Goal: Task Accomplishment & Management: Use online tool/utility

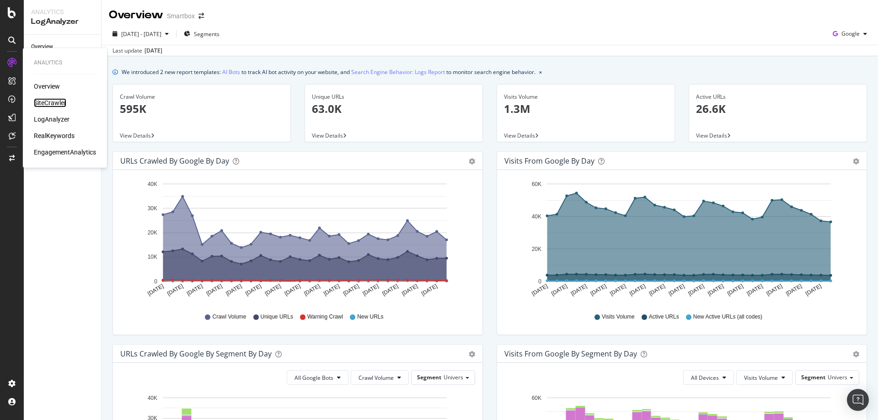
click at [54, 104] on div "SiteCrawler" at bounding box center [50, 102] width 32 height 9
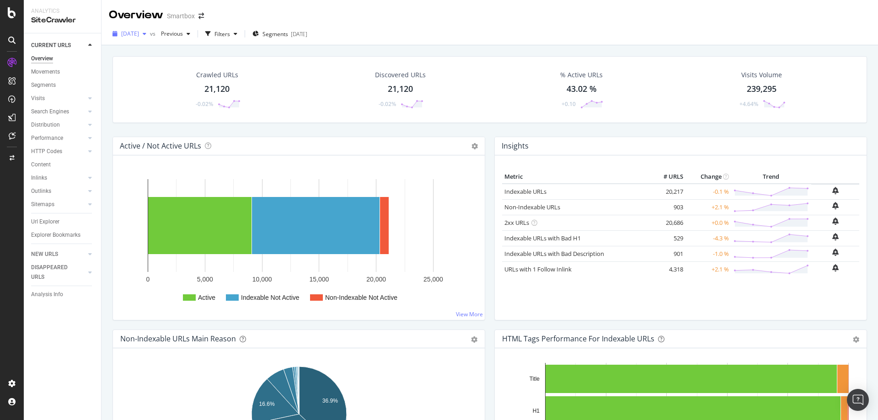
click at [139, 33] on span "[DATE]" at bounding box center [130, 34] width 18 height 8
click at [65, 341] on div "CURRENT URLS Overview Movements Segments Visits Analysis Orphan URLs Search Eng…" at bounding box center [62, 226] width 77 height 387
click at [91, 114] on icon at bounding box center [90, 111] width 4 height 5
click at [45, 124] on div "Top Charts" at bounding box center [48, 125] width 27 height 10
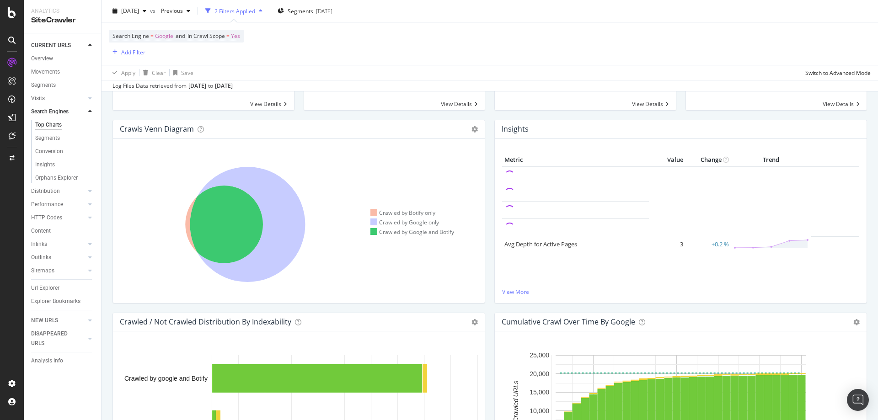
scroll to position [233, 0]
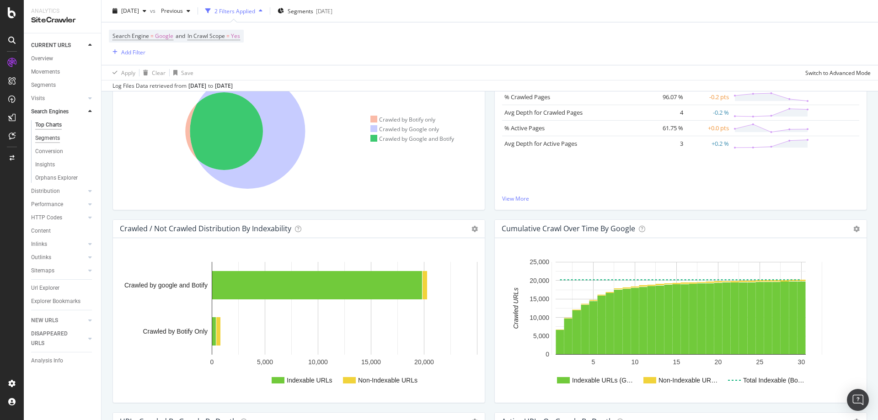
click at [53, 140] on div "Segments" at bounding box center [47, 139] width 25 height 10
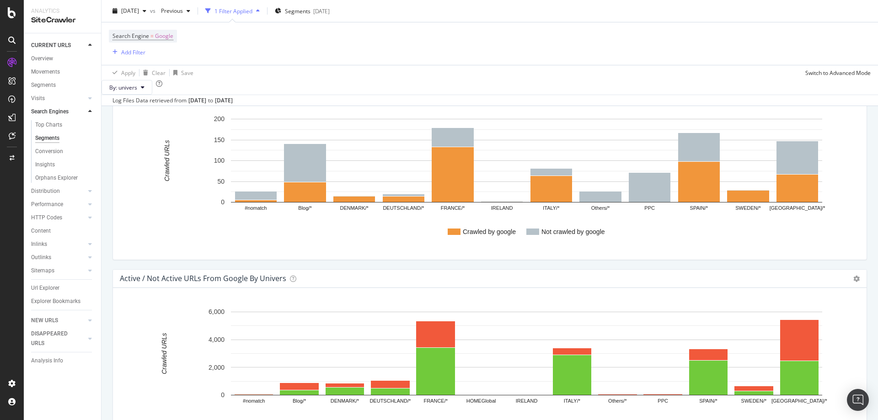
scroll to position [496, 0]
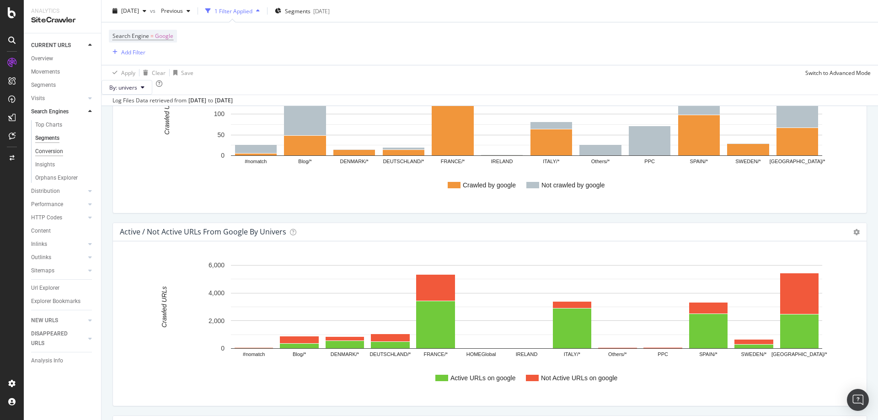
click at [57, 152] on div "Conversion" at bounding box center [49, 152] width 28 height 10
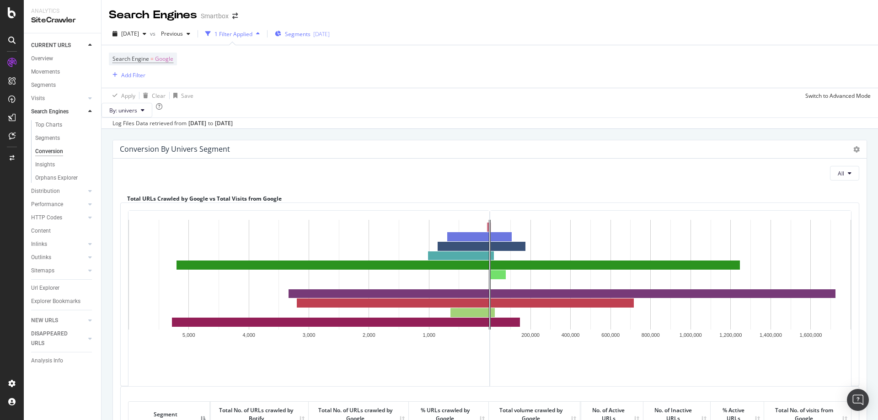
click at [311, 37] on span "Segments" at bounding box center [298, 34] width 26 height 8
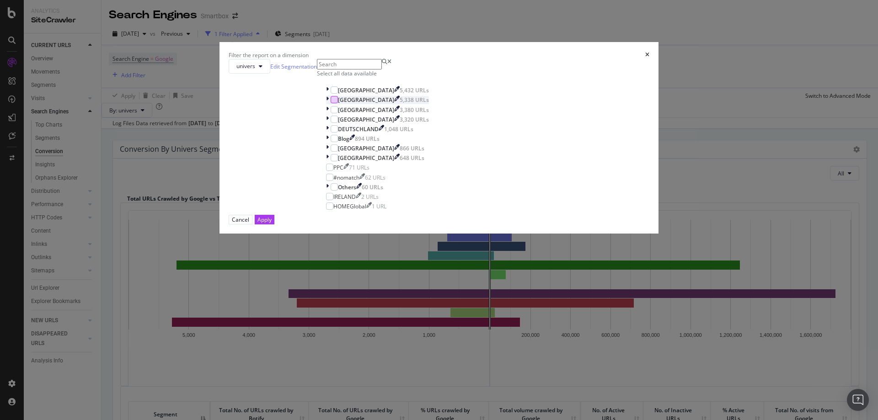
click at [338, 103] on div "modal" at bounding box center [334, 99] width 7 height 7
click at [272, 224] on div "Apply" at bounding box center [265, 220] width 14 height 8
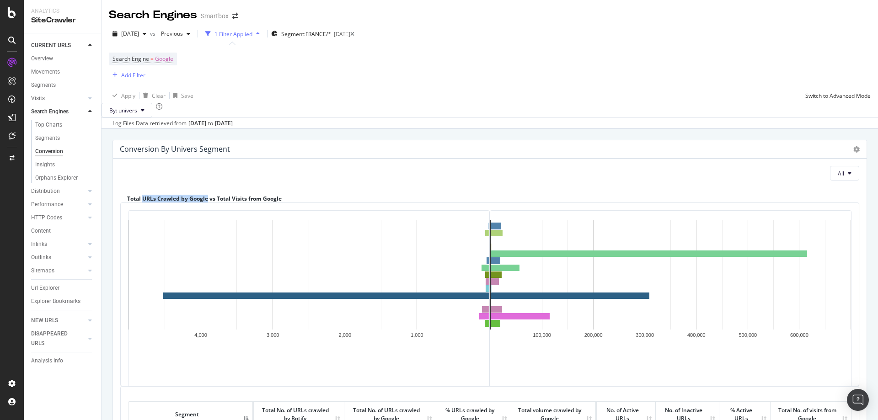
drag, startPoint x: 142, startPoint y: 215, endPoint x: 208, endPoint y: 215, distance: 65.9
click at [208, 203] on div "Total URLs Crawled by Google vs Total Visits from Google" at bounding box center [489, 195] width 739 height 15
drag, startPoint x: 218, startPoint y: 215, endPoint x: 278, endPoint y: 216, distance: 59.9
click at [278, 203] on div "Total URLs Crawled by Google vs Total Visits from Google" at bounding box center [489, 195] width 739 height 15
click at [845, 181] on button "All" at bounding box center [844, 173] width 29 height 15
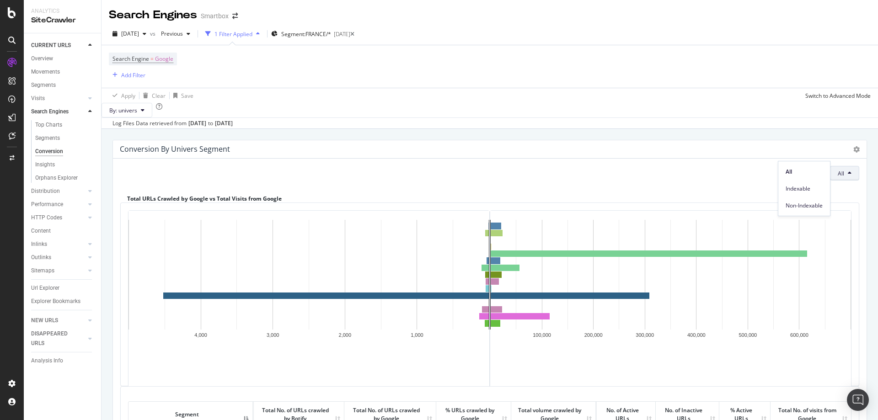
click at [626, 203] on div "Total URLs Crawled by Google vs Total Visits from Google" at bounding box center [489, 195] width 739 height 15
click at [331, 34] on span "Segment: FRANCE/*" at bounding box center [306, 34] width 50 height 8
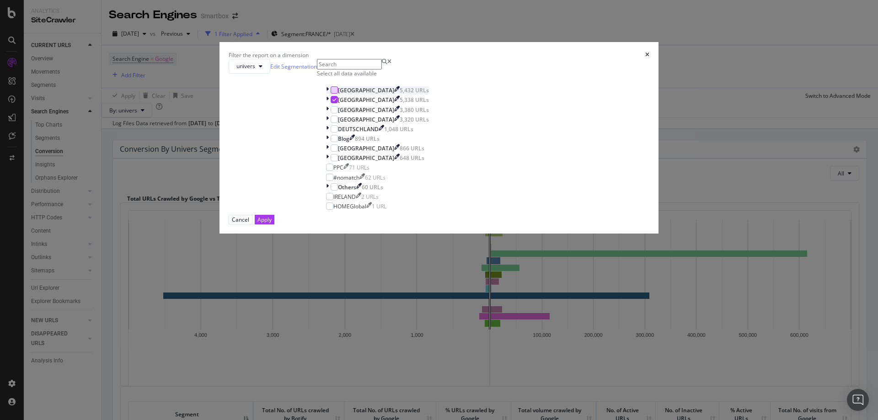
click at [338, 94] on div "modal" at bounding box center [334, 89] width 7 height 7
click at [360, 104] on div "FRANCE 5,338 URLs" at bounding box center [377, 100] width 103 height 8
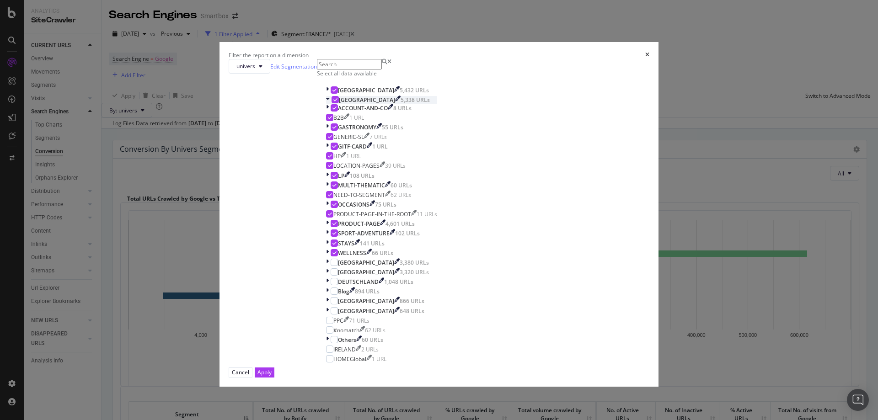
click at [332, 104] on div "modal" at bounding box center [328, 100] width 5 height 8
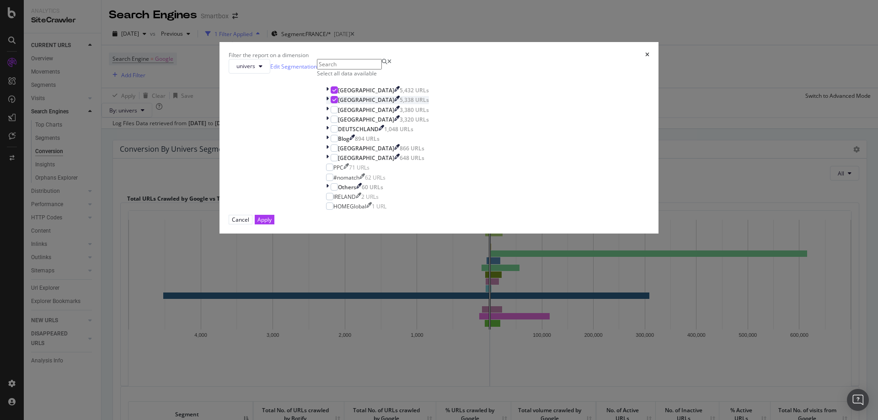
click at [337, 102] on icon "modal" at bounding box center [335, 99] width 4 height 5
click at [274, 225] on button "Apply" at bounding box center [265, 220] width 20 height 10
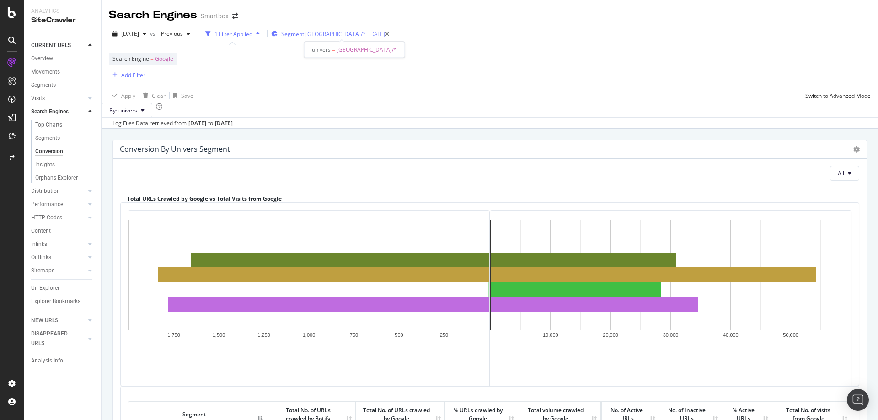
click at [334, 36] on span "Segment: Switzerland/*" at bounding box center [323, 34] width 85 height 8
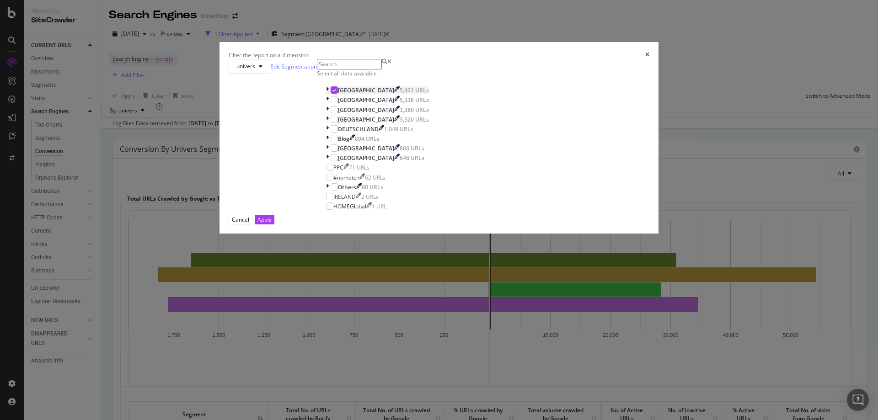
click at [331, 94] on div "modal" at bounding box center [328, 90] width 5 height 8
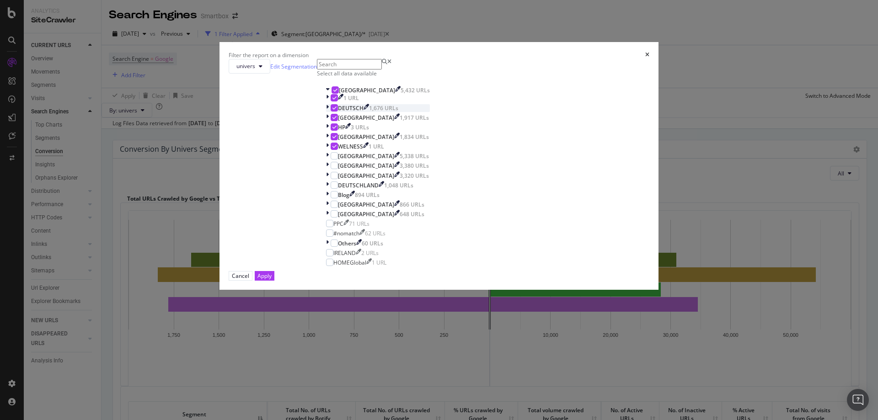
click at [337, 110] on icon "modal" at bounding box center [335, 108] width 4 height 5
click at [338, 102] on div "modal" at bounding box center [334, 97] width 7 height 7
click at [338, 131] on div "modal" at bounding box center [334, 126] width 7 height 7
click at [337, 139] on icon "modal" at bounding box center [335, 136] width 4 height 5
click at [338, 150] on div "modal" at bounding box center [334, 146] width 7 height 7
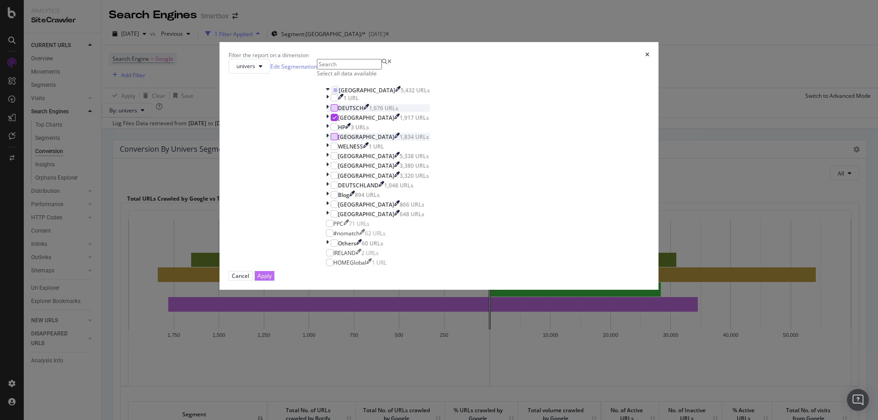
click at [272, 280] on div "Apply" at bounding box center [265, 276] width 14 height 8
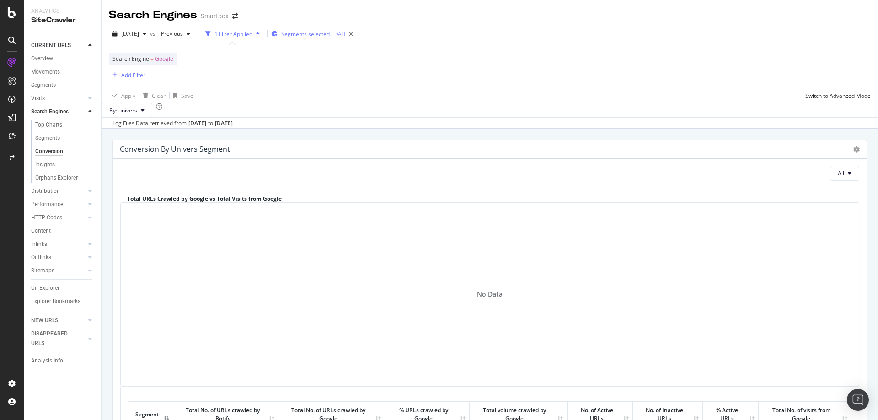
click at [349, 36] on div "[DATE]" at bounding box center [341, 34] width 16 height 8
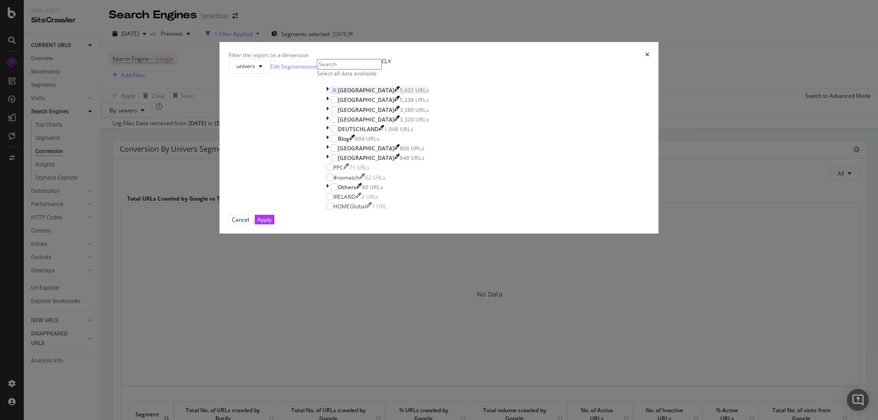
click at [329, 94] on icon "modal" at bounding box center [327, 90] width 3 height 8
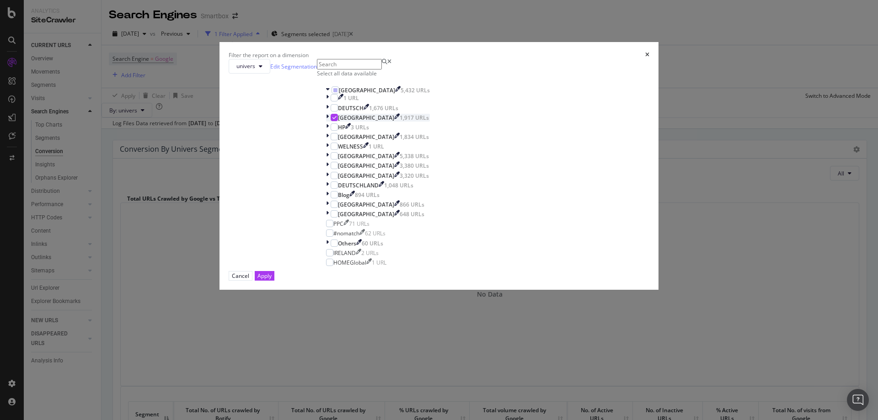
click at [329, 122] on icon "modal" at bounding box center [327, 118] width 3 height 8
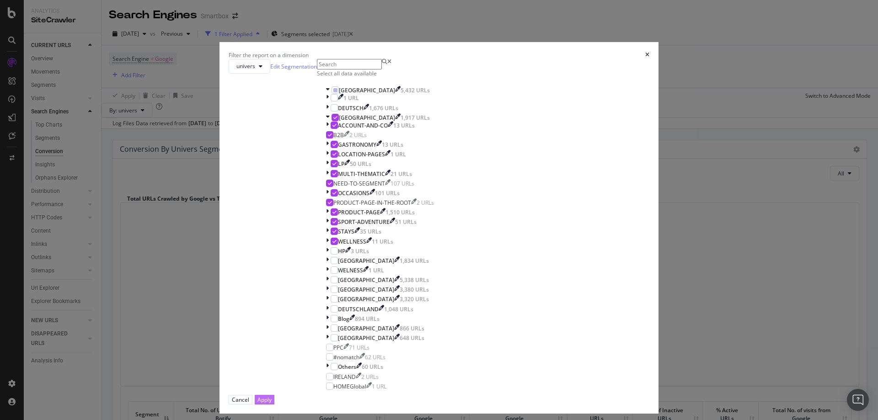
click at [272, 396] on div "Apply" at bounding box center [265, 400] width 14 height 8
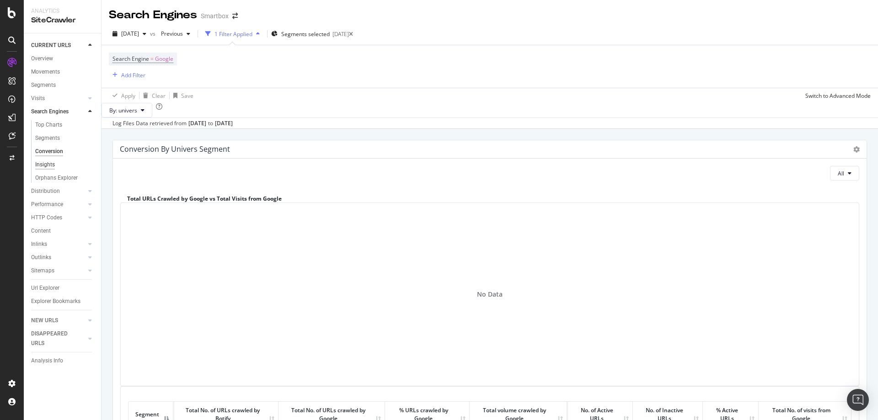
click at [42, 167] on div "Insights" at bounding box center [45, 165] width 20 height 10
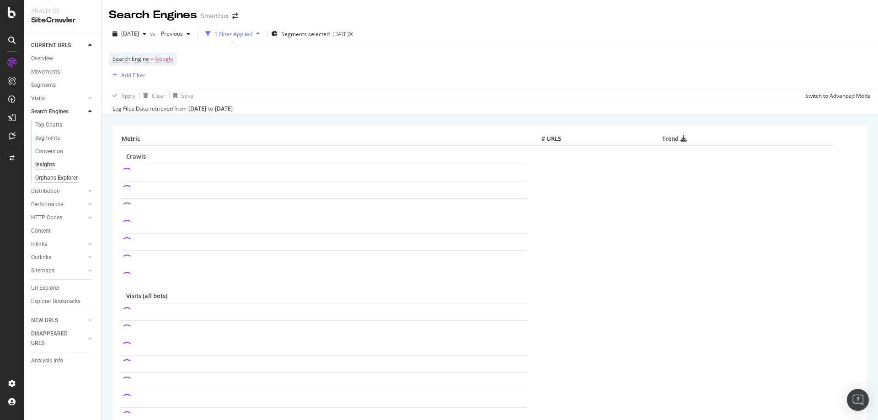
click at [59, 179] on div "Orphans Explorer" at bounding box center [56, 178] width 43 height 10
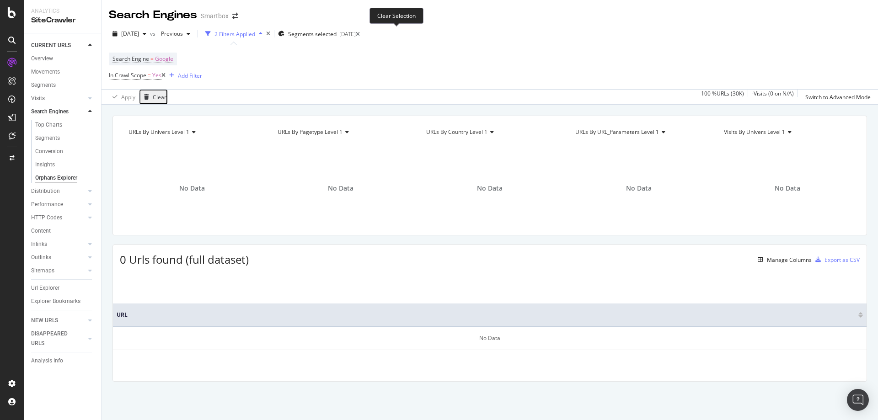
click at [360, 36] on icon at bounding box center [358, 34] width 4 height 5
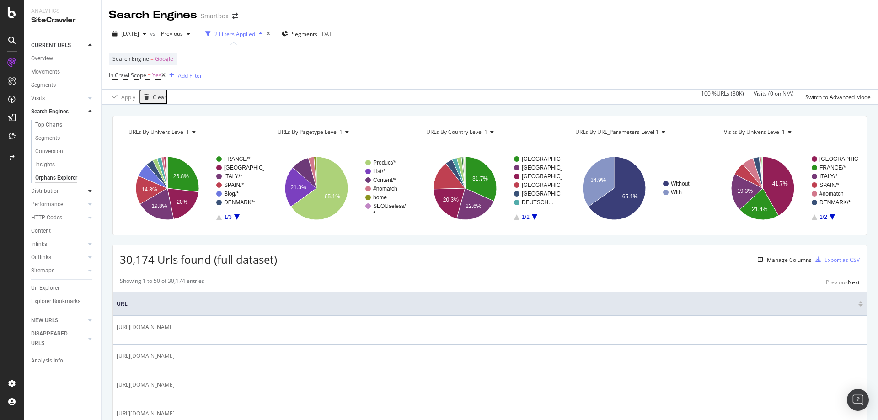
click at [88, 193] on div at bounding box center [90, 191] width 9 height 9
click at [49, 138] on div "Top Charts" at bounding box center [48, 139] width 27 height 10
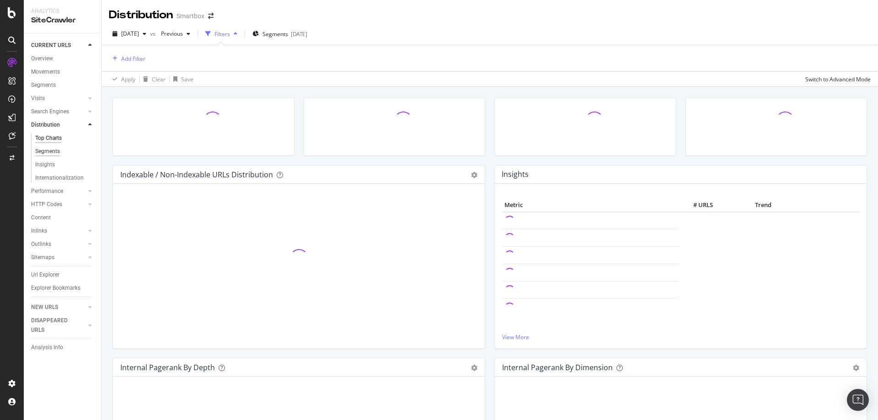
click at [46, 154] on div "Segments" at bounding box center [47, 152] width 25 height 10
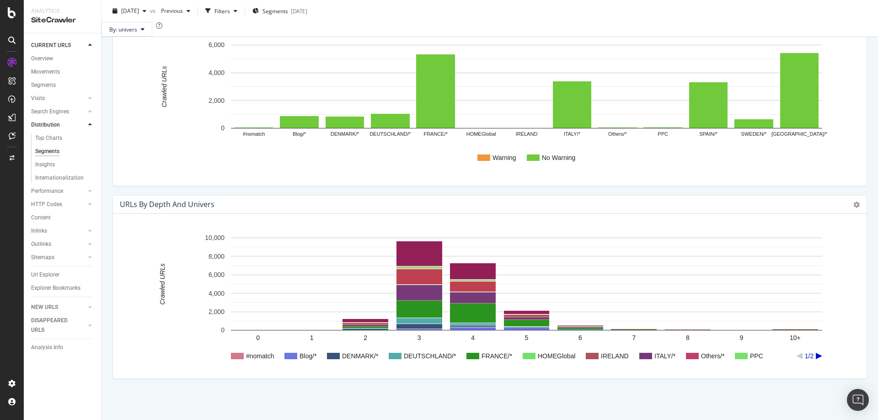
scroll to position [663, 0]
click at [39, 113] on div "Search Engines" at bounding box center [50, 112] width 38 height 10
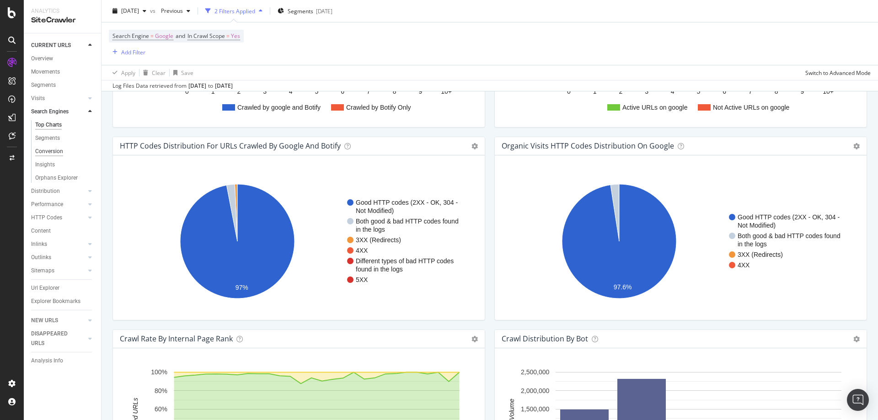
scroll to position [709, 0]
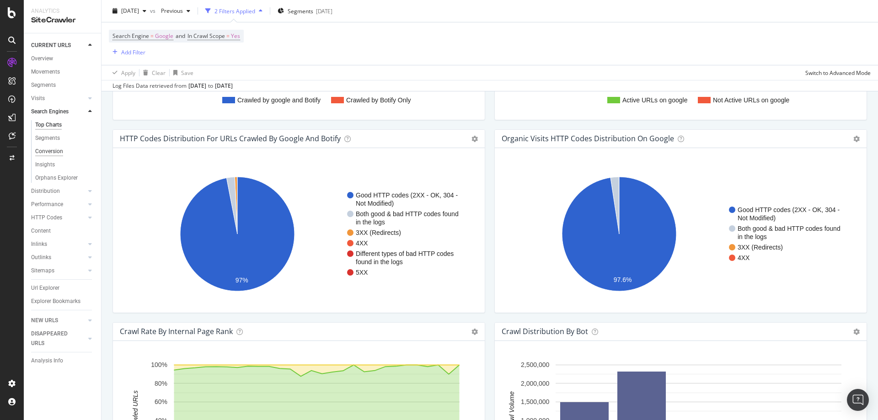
click at [46, 153] on div "Conversion" at bounding box center [49, 152] width 28 height 10
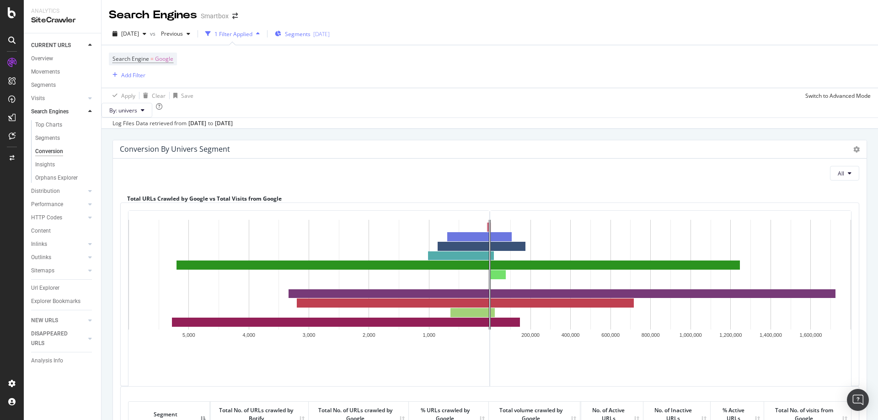
click at [311, 34] on span "Segments" at bounding box center [298, 34] width 26 height 8
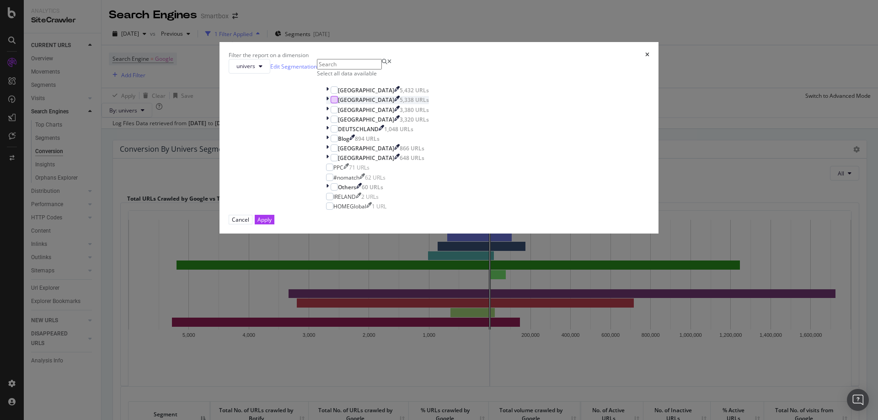
click at [338, 103] on div "modal" at bounding box center [334, 99] width 7 height 7
click at [272, 224] on div "Apply" at bounding box center [265, 220] width 14 height 8
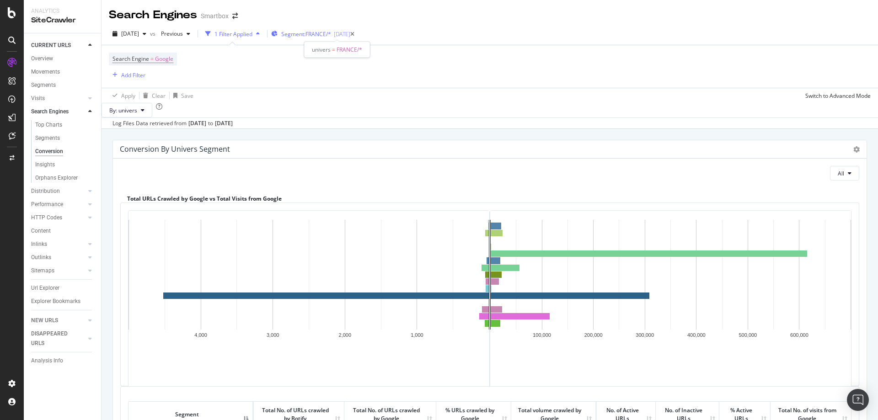
click at [350, 35] on div "[DATE]" at bounding box center [342, 34] width 16 height 8
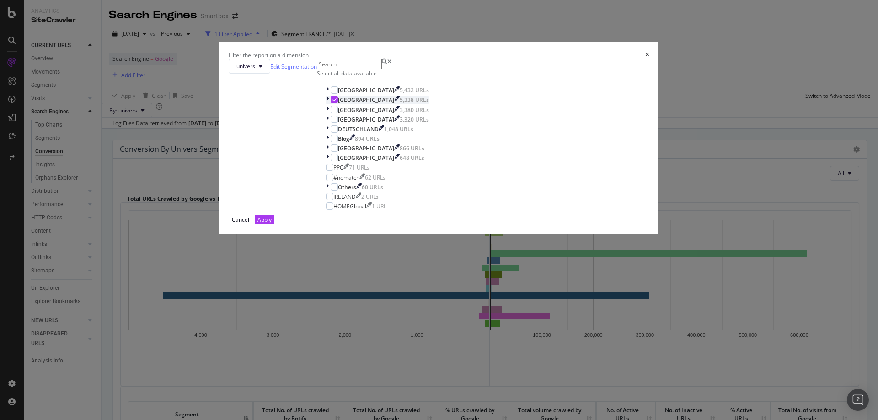
click at [329, 104] on icon "modal" at bounding box center [327, 100] width 3 height 8
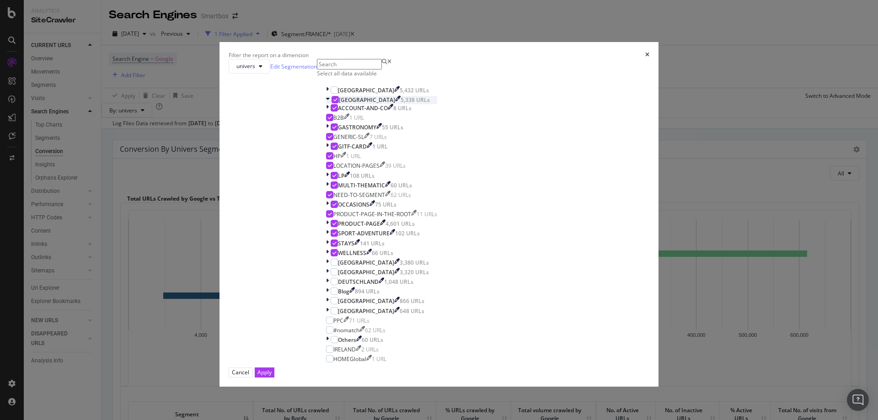
click at [338, 102] on icon "modal" at bounding box center [335, 99] width 4 height 5
click at [331, 180] on div "modal" at bounding box center [328, 176] width 5 height 8
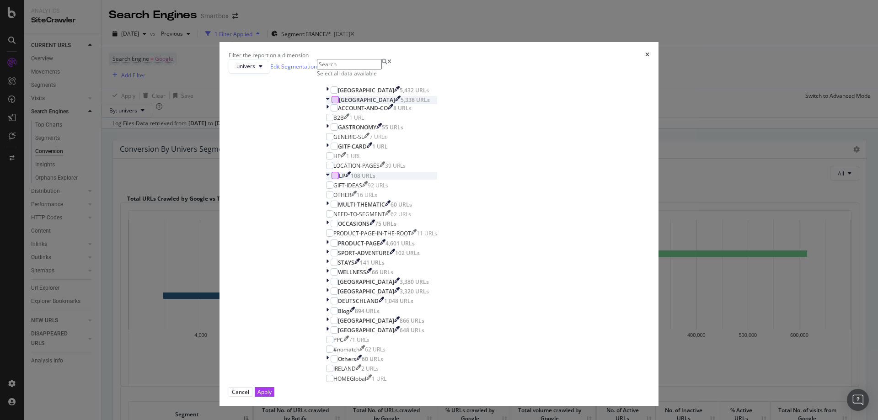
click at [339, 179] on div "modal" at bounding box center [335, 175] width 7 height 7
click at [338, 131] on div "modal" at bounding box center [334, 126] width 7 height 7
click at [338, 150] on div "modal" at bounding box center [334, 146] width 7 height 7
click at [338, 208] on div "modal" at bounding box center [334, 204] width 7 height 7
click at [333, 218] on div "modal" at bounding box center [329, 213] width 7 height 7
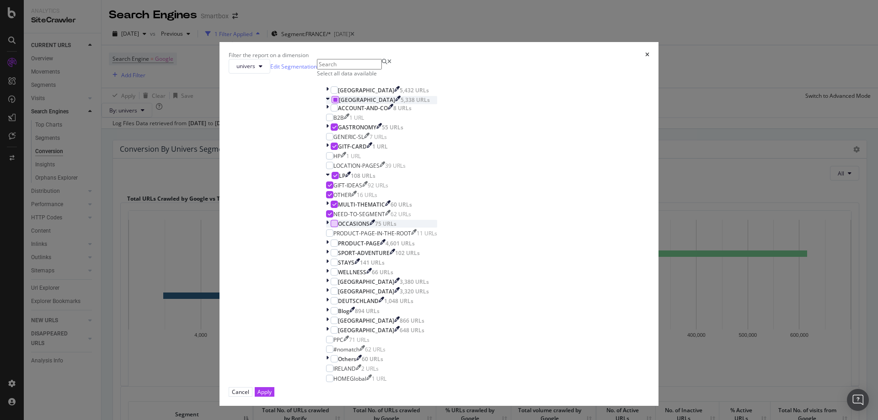
click at [338, 227] on div "modal" at bounding box center [334, 223] width 7 height 7
click at [338, 257] on div "modal" at bounding box center [334, 252] width 7 height 7
click at [338, 266] on div "modal" at bounding box center [334, 262] width 7 height 7
click at [338, 276] on div "modal" at bounding box center [334, 271] width 7 height 7
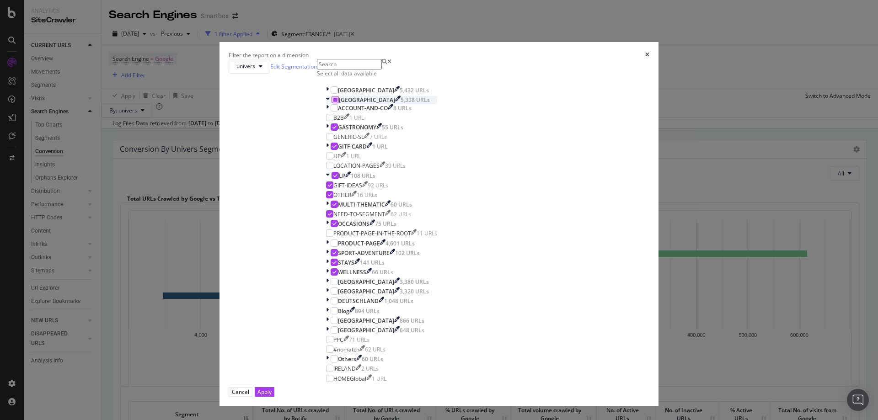
scroll to position [140, 0]
click at [272, 388] on div "Apply" at bounding box center [265, 392] width 14 height 8
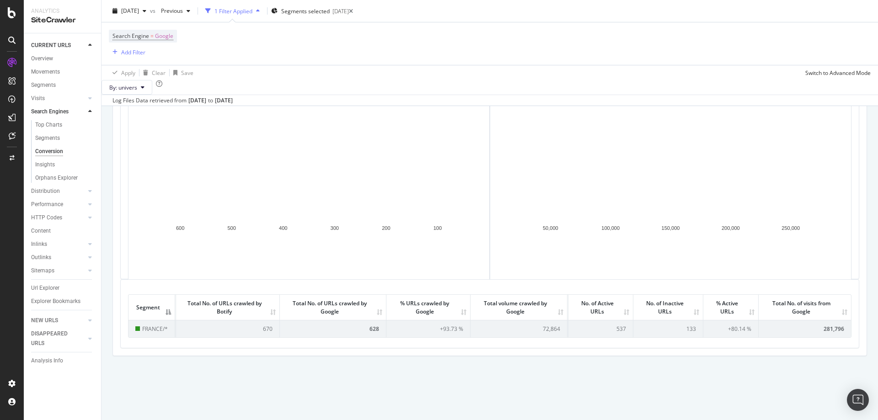
scroll to position [85, 0]
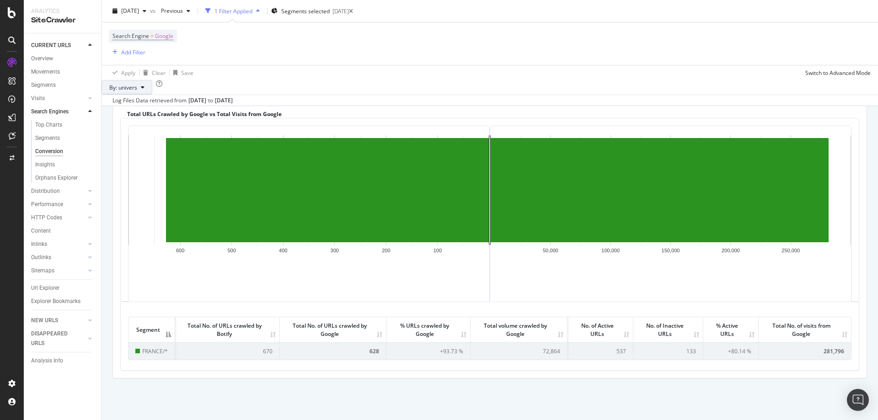
click at [151, 92] on button "By: univers" at bounding box center [127, 87] width 51 height 15
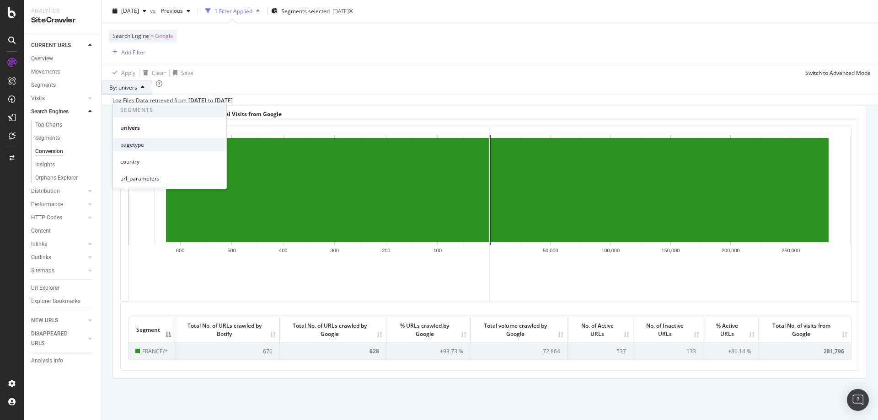
click at [145, 142] on span "pagetype" at bounding box center [169, 145] width 99 height 8
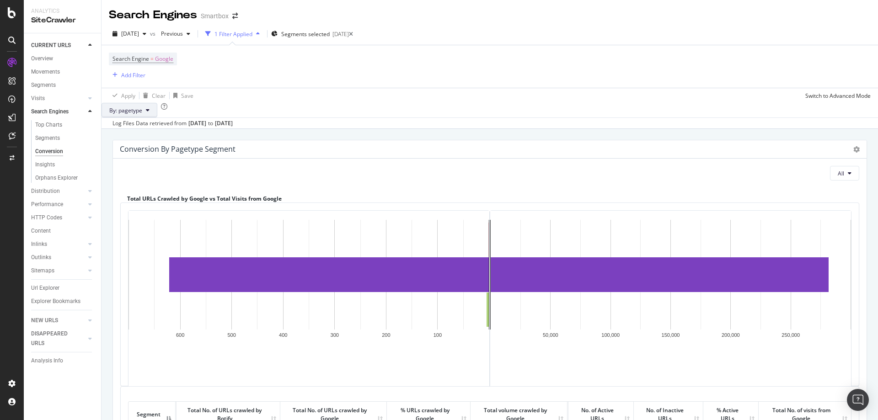
click at [142, 114] on span "By: pagetype" at bounding box center [125, 111] width 33 height 8
click at [145, 152] on span "univers" at bounding box center [169, 151] width 99 height 8
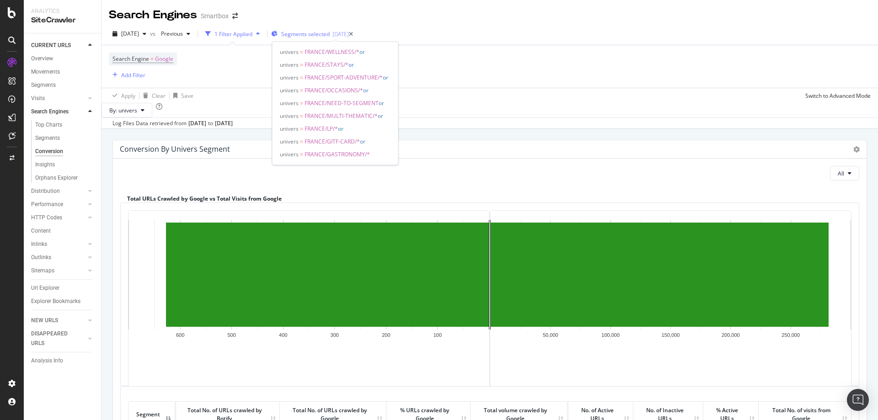
click at [349, 34] on div "[DATE]" at bounding box center [341, 34] width 16 height 8
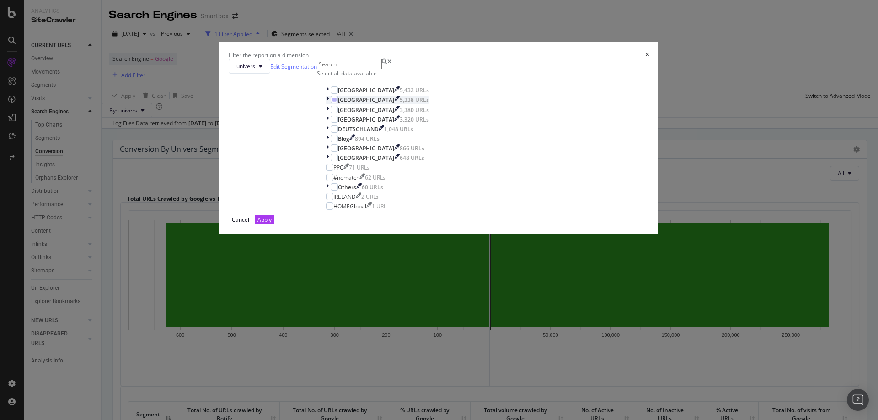
click at [329, 104] on icon "modal" at bounding box center [327, 100] width 3 height 8
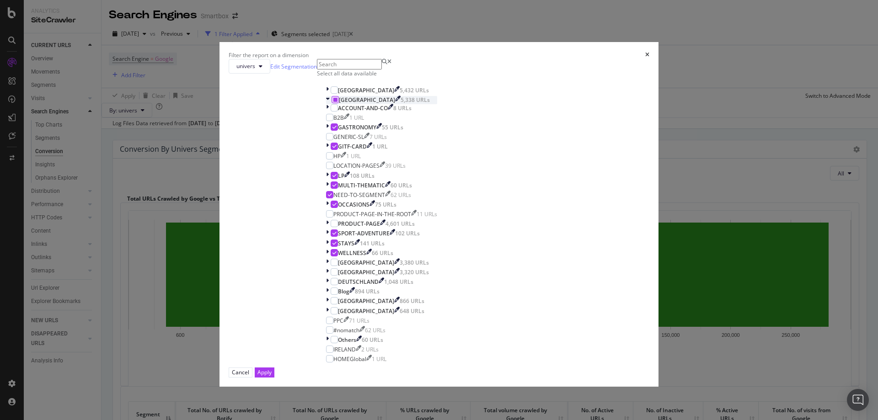
click at [338, 102] on icon "modal" at bounding box center [335, 99] width 4 height 5
click at [272, 369] on div "Apply" at bounding box center [265, 373] width 14 height 8
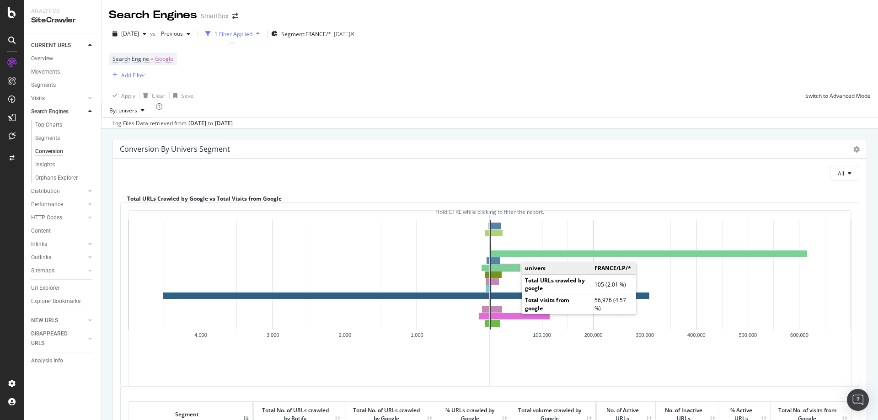
click at [510, 271] on rect "A chart." at bounding box center [505, 268] width 29 height 6
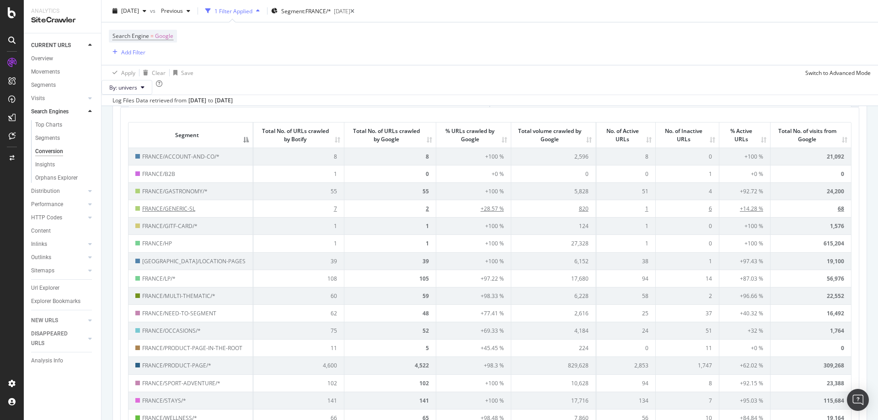
scroll to position [280, 0]
click at [707, 339] on td "51" at bounding box center [688, 330] width 64 height 17
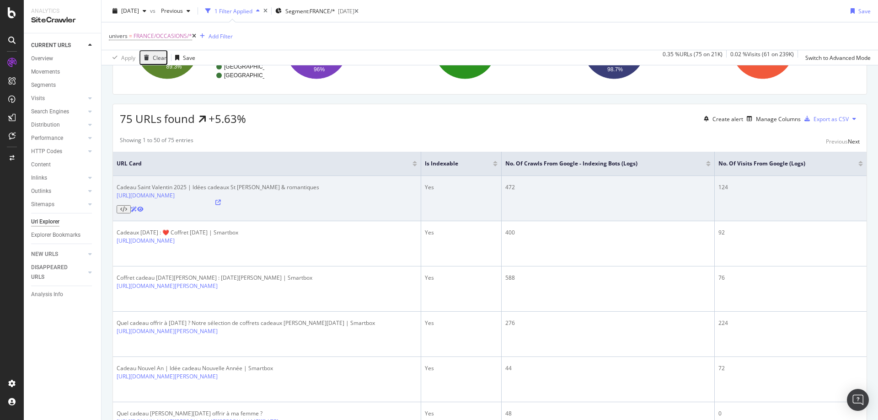
scroll to position [93, 0]
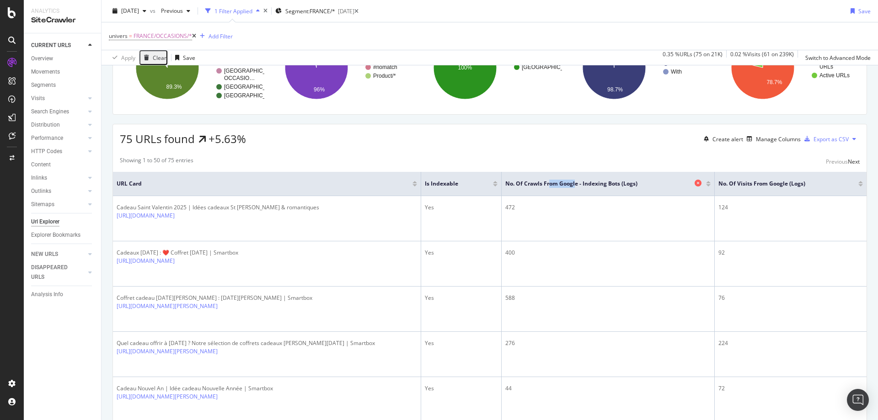
drag, startPoint x: 550, startPoint y: 197, endPoint x: 574, endPoint y: 194, distance: 23.9
click at [574, 188] on span "No. of Crawls from Google - Indexing Bots (Logs)" at bounding box center [599, 184] width 188 height 8
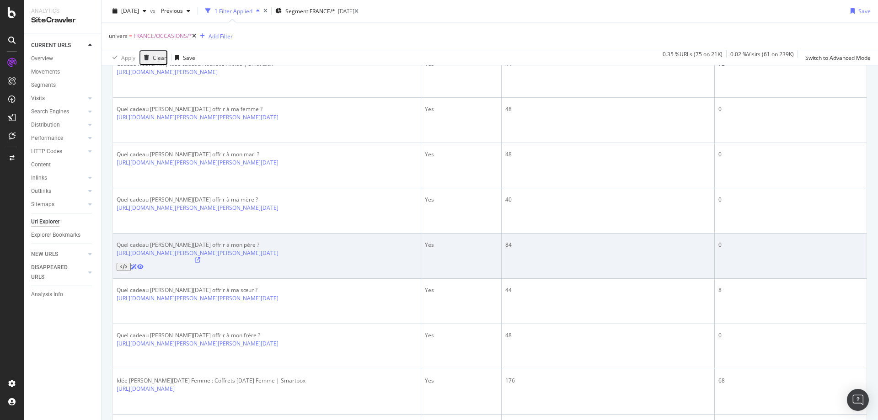
scroll to position [420, 0]
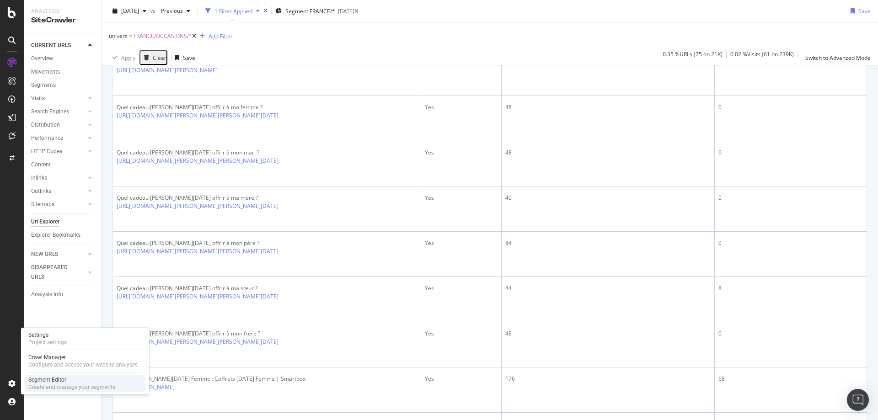
click at [51, 382] on div "Segment Editor" at bounding box center [71, 379] width 87 height 7
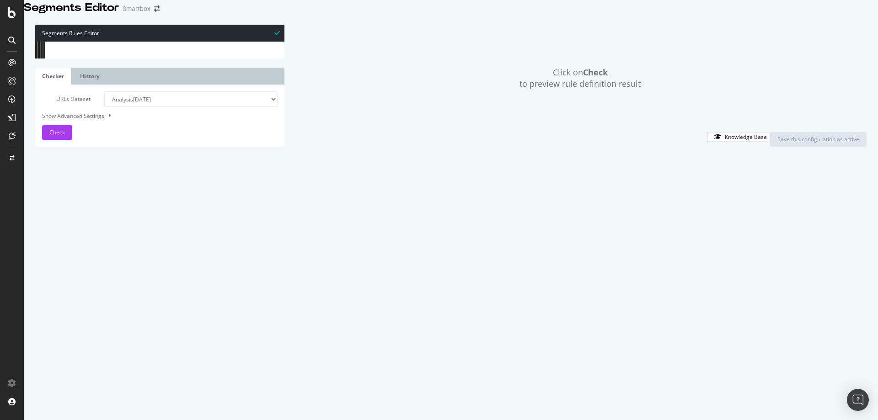
click at [133, 127] on div "[ segment : univers ] @ PPC query *utm_* @ Others/notMainDomain dom not www.sma…" at bounding box center [182, 175] width 251 height 266
click at [175, 250] on div "@ Switzerland/FRANCE/PRODUCT-PAGE/GIFT-CARD path rx : ^/ch/fr/nos-smartbox/cart…" at bounding box center [184, 171] width 251 height 266
type textarea "path /ch/fr/sejour*"
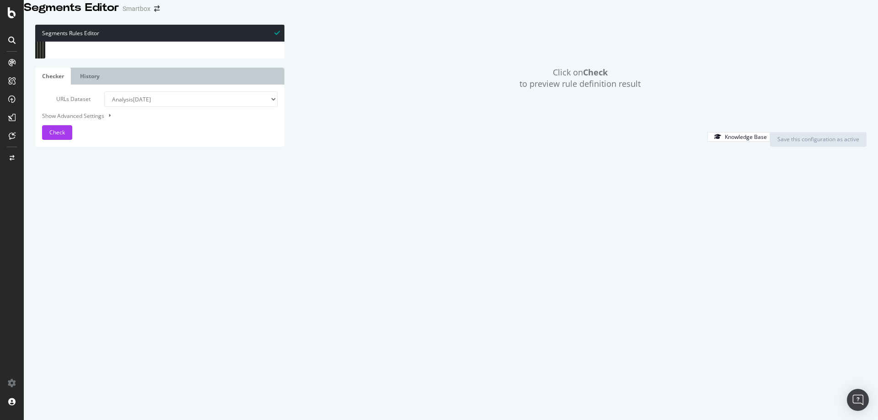
type input "@fre"
click at [107, 175] on div "path /ch/it/* path rx : ^.+?/[a-z0-9-]+-[0-9]+?.html$c @ Switzerland/DEUTSCH/PR…" at bounding box center [184, 173] width 251 height 266
drag, startPoint x: 100, startPoint y: 183, endPoint x: 59, endPoint y: 177, distance: 42.1
click at [59, 42] on div "path /ch/fr/sejour* 932 933 934 935 936 937 938 939 940 941 942 943 944 945 946…" at bounding box center [159, 42] width 249 height 0
click at [119, 42] on div "path /ch/it/* path rx : ^.+?/[a-z0-9-]+-[0-9]+?.html$c @ Switzerland/DEUTSCH/PR…" at bounding box center [171, 42] width 225 height 0
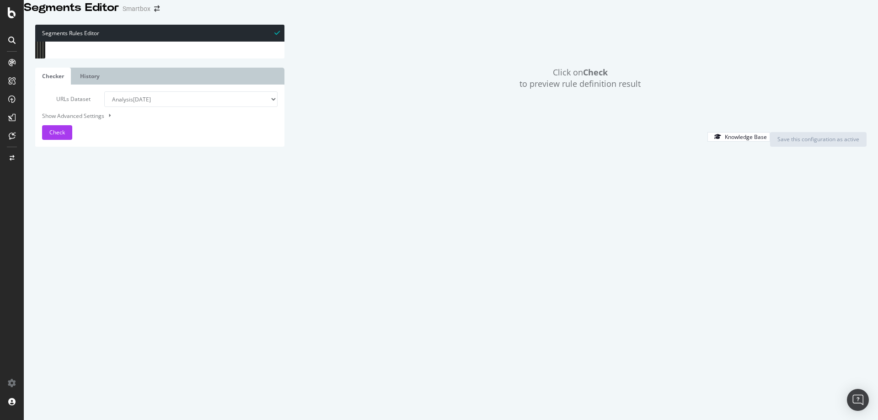
type textarea "path /fr/"
paste textarea "path /fr/"
click at [57, 140] on div "Check" at bounding box center [57, 133] width 16 height 14
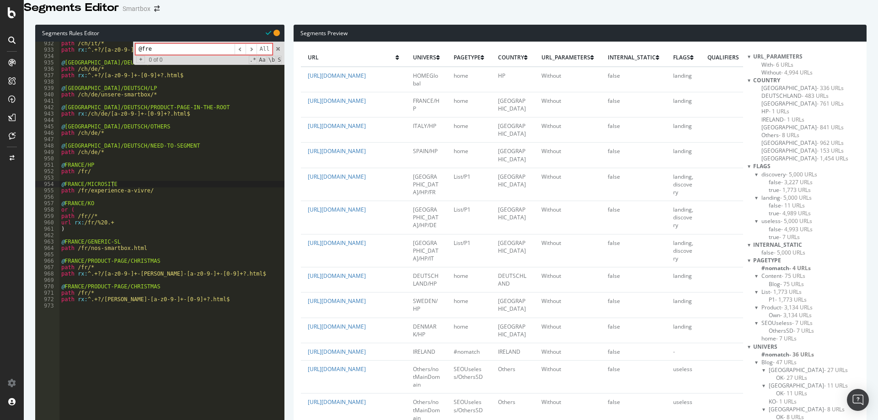
scroll to position [933, 0]
click at [175, 199] on div "path /ch/it/* path rx : ^.+?/[a-z0-9-]+-[0-9]+?.html$c @ Switzerland/DEUTSCH/PR…" at bounding box center [184, 173] width 251 height 266
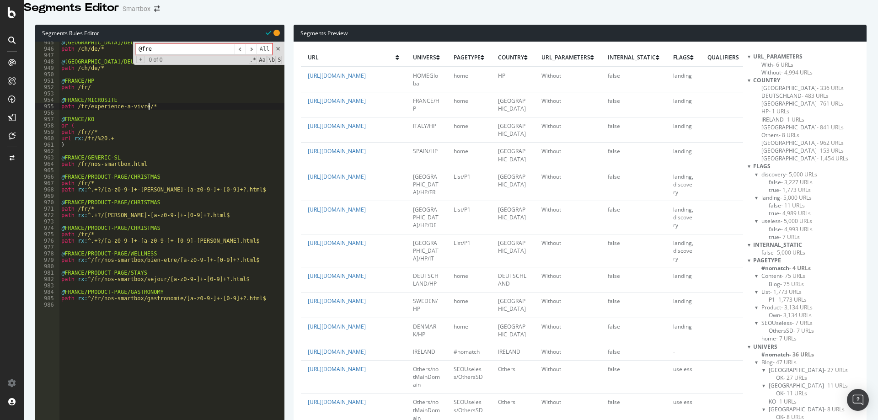
scroll to position [0, 7]
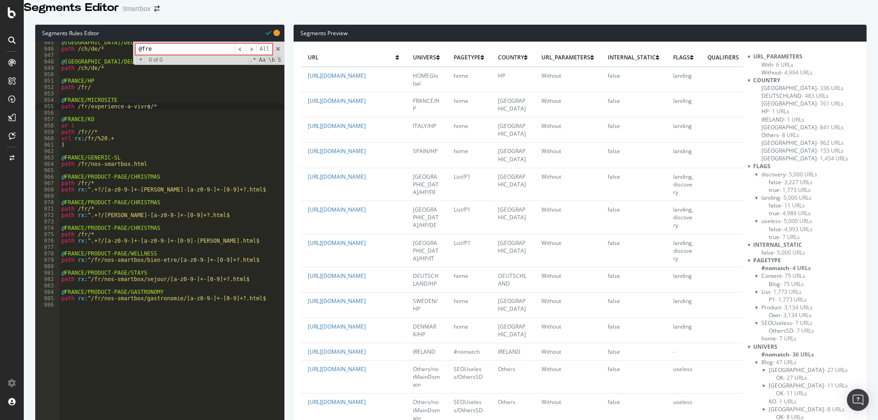
click at [184, 197] on div "@ Switzerland/DEUTSCH/OTHERS path /ch/de/* @ Switzerland/DEUTSCH/NEED-TO-SEGMEN…" at bounding box center [184, 172] width 251 height 266
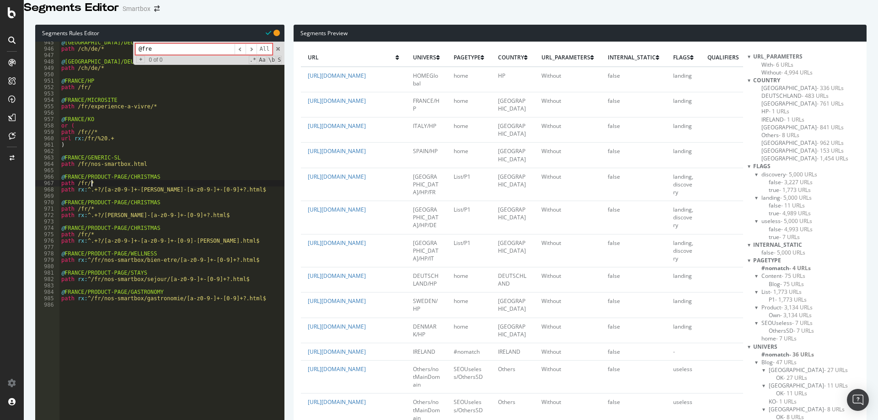
type textarea "path /fr/*"
click at [121, 115] on div "@ Switzerland/DEUTSCH/OTHERS path /ch/de/* @ Switzerland/DEUTSCH/NEED-TO-SEGMEN…" at bounding box center [184, 172] width 251 height 266
click at [121, 108] on div "@ Switzerland/DEUTSCH/OTHERS path /ch/de/* @ Switzerland/DEUTSCH/NEED-TO-SEGMEN…" at bounding box center [184, 172] width 251 height 266
type input "expe"
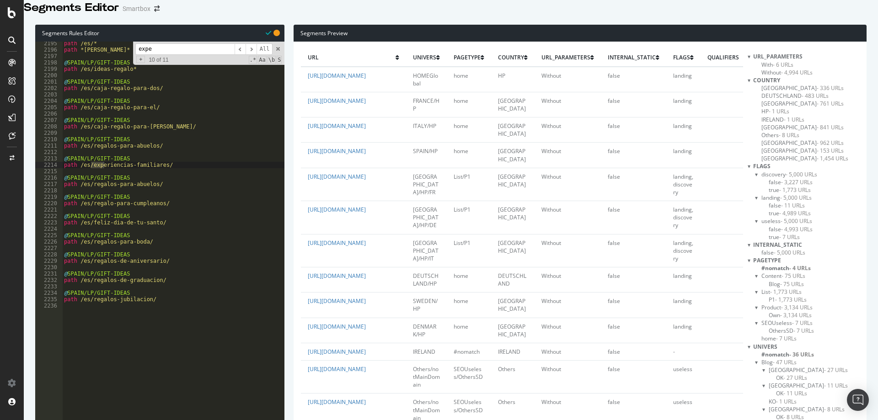
scroll to position [11129, 0]
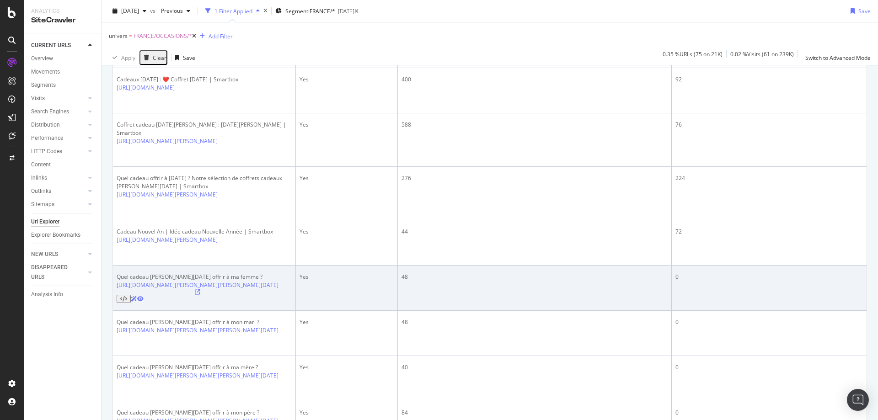
scroll to position [280, 0]
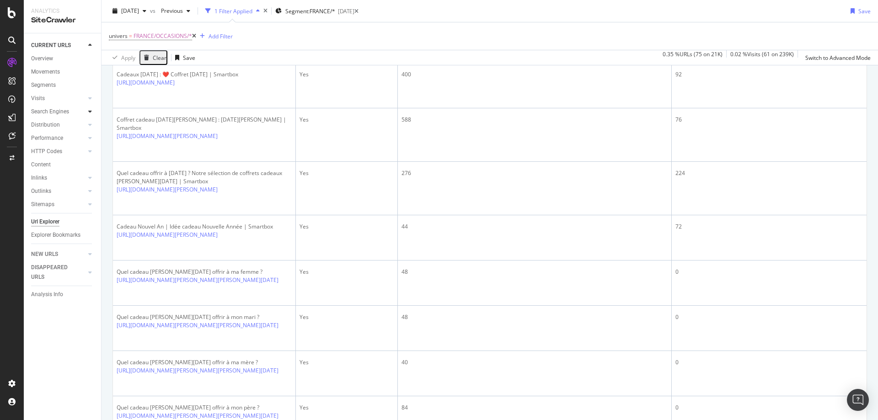
click at [90, 113] on icon at bounding box center [90, 111] width 4 height 5
click at [74, 179] on div "Orphans Explorer" at bounding box center [56, 178] width 43 height 10
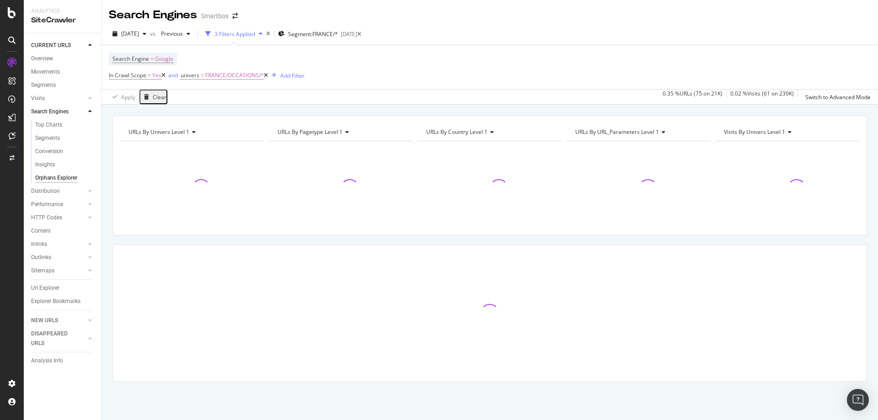
click at [268, 76] on icon at bounding box center [266, 75] width 4 height 5
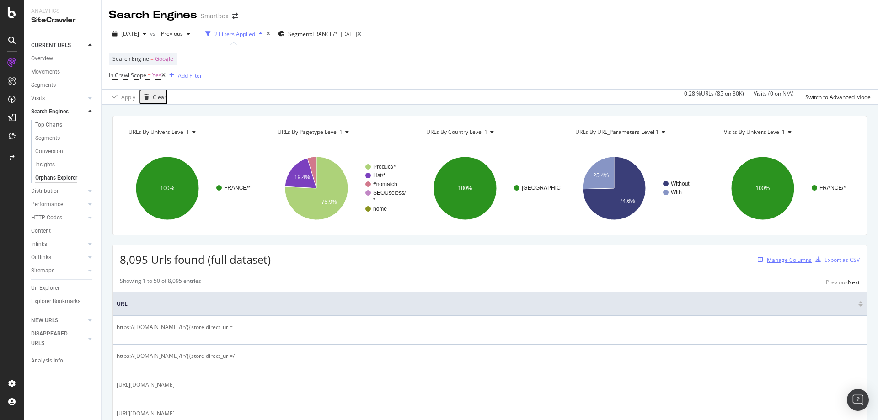
click at [779, 259] on div "Manage Columns" at bounding box center [789, 260] width 45 height 8
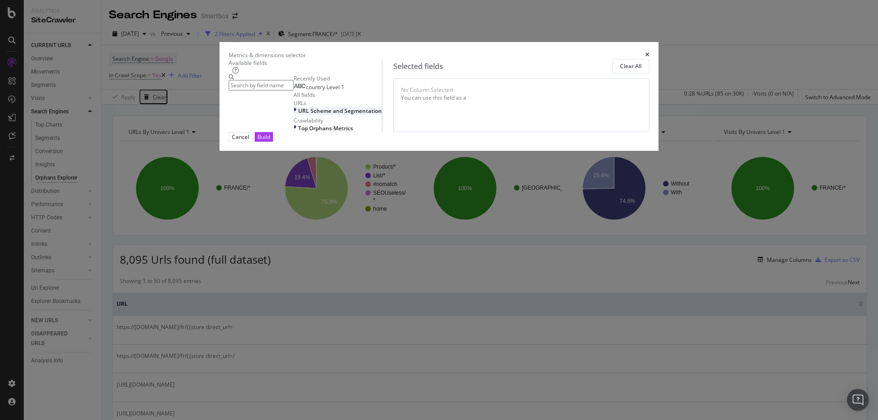
click at [298, 115] on span "URL Scheme and Segmentation" at bounding box center [340, 111] width 84 height 8
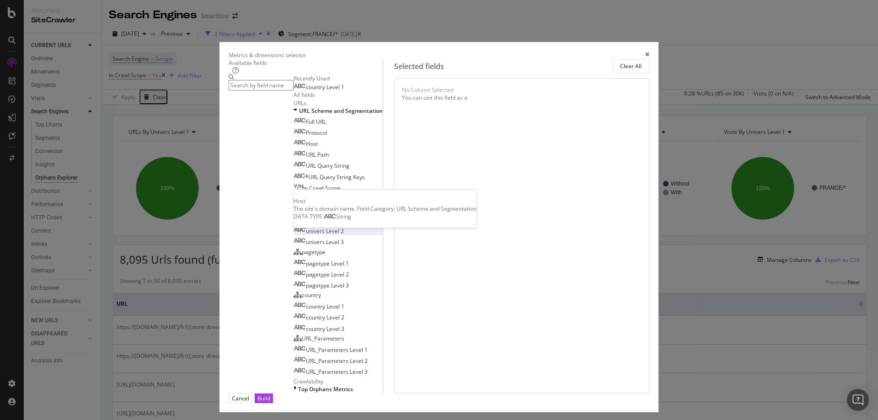
scroll to position [93, 0]
click at [306, 216] on span "univers Level 1" at bounding box center [325, 220] width 38 height 8
click at [310, 227] on span "univers Level 2" at bounding box center [325, 231] width 38 height 8
click at [311, 238] on span "univers Level 3" at bounding box center [325, 242] width 38 height 8
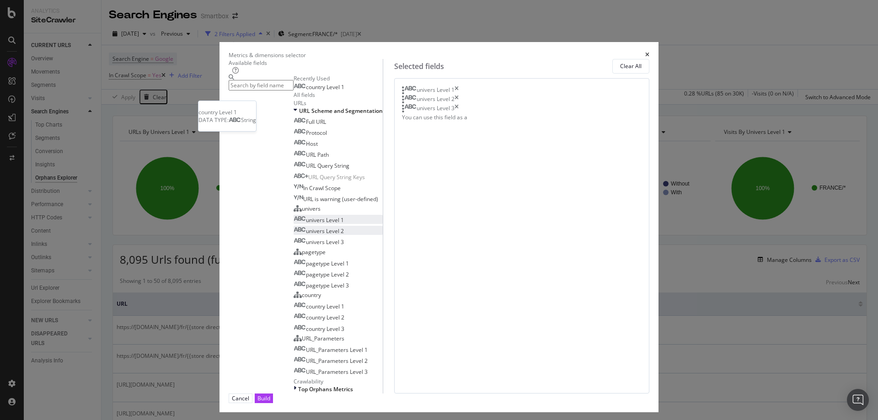
scroll to position [0, 0]
click at [284, 91] on input "modal" at bounding box center [261, 85] width 65 height 11
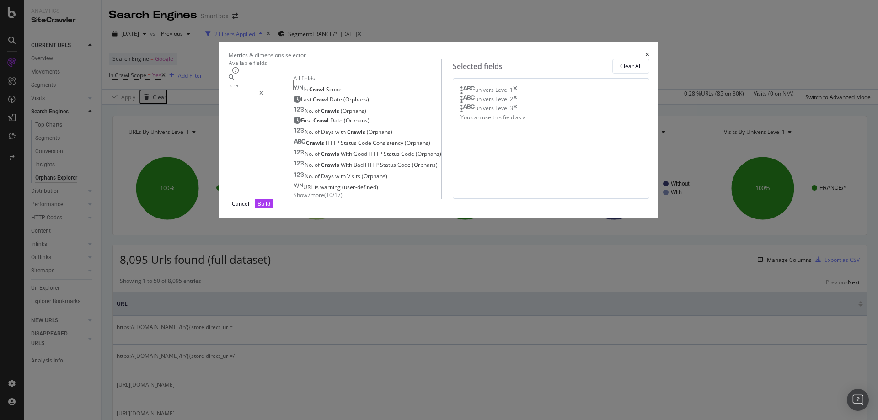
drag, startPoint x: 296, startPoint y: 100, endPoint x: 247, endPoint y: 100, distance: 49.4
click at [247, 91] on input "cra" at bounding box center [261, 85] width 65 height 11
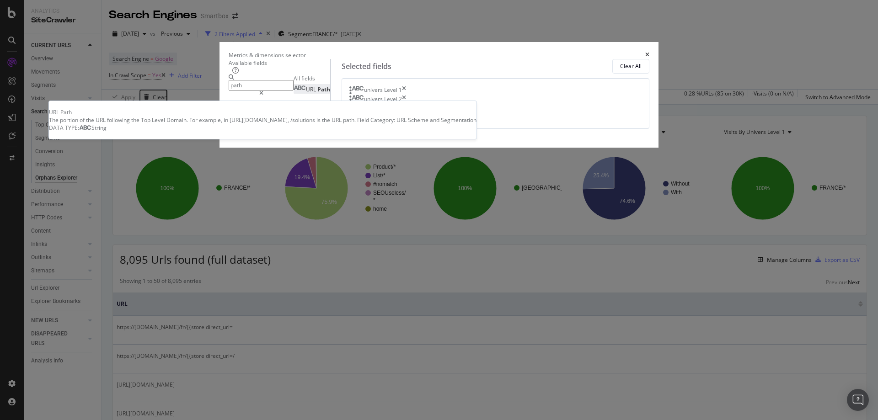
type input "path"
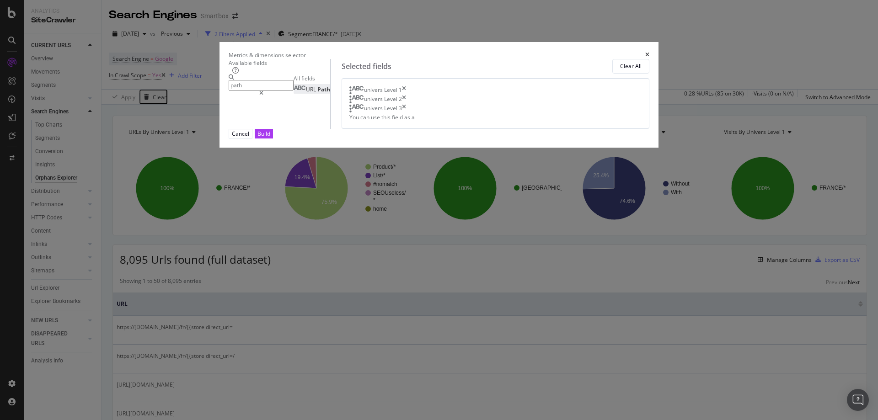
click at [306, 93] on span "URL" at bounding box center [311, 90] width 11 height 8
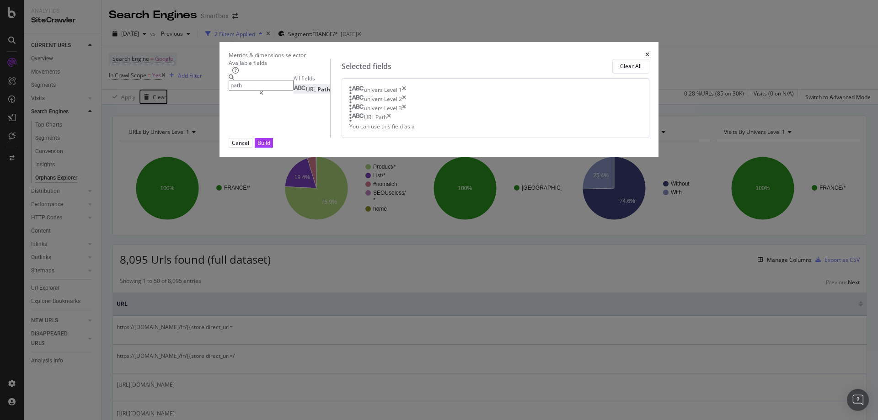
click at [263, 96] on icon "modal" at bounding box center [261, 93] width 4 height 5
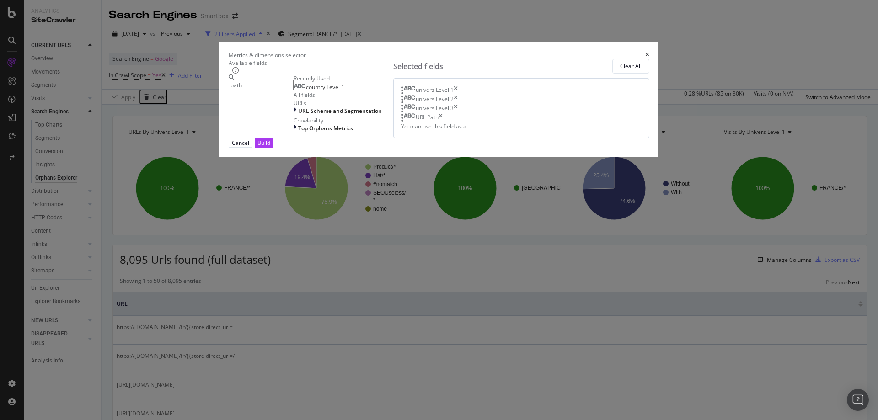
click at [443, 123] on icon "times" at bounding box center [441, 117] width 4 height 9
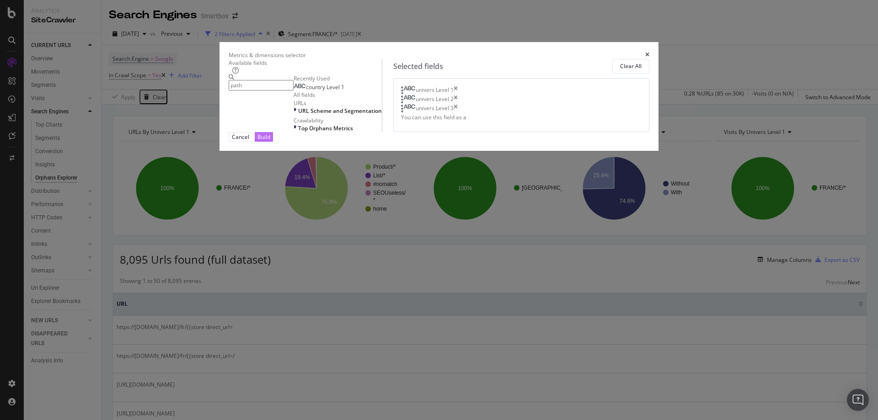
click at [270, 141] on div "Build" at bounding box center [264, 137] width 13 height 8
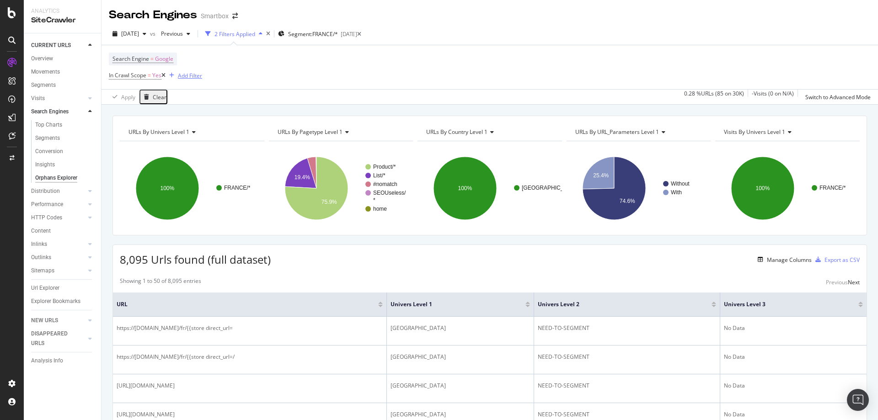
click at [193, 77] on div "Add Filter" at bounding box center [190, 76] width 24 height 8
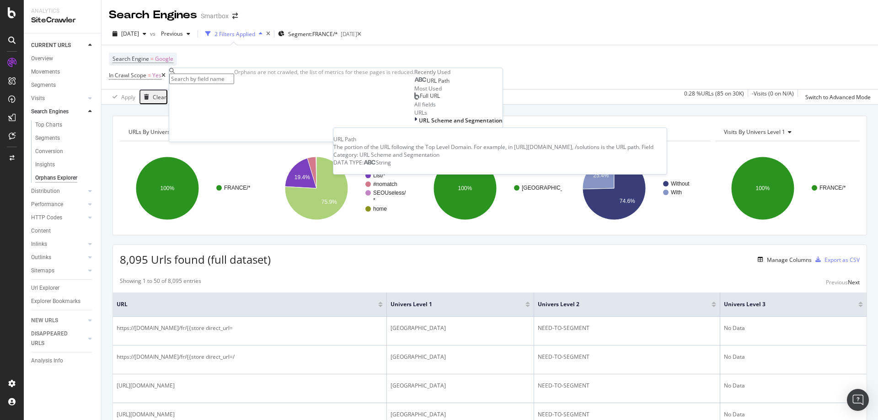
click at [427, 85] on span "URL Path" at bounding box center [438, 81] width 23 height 8
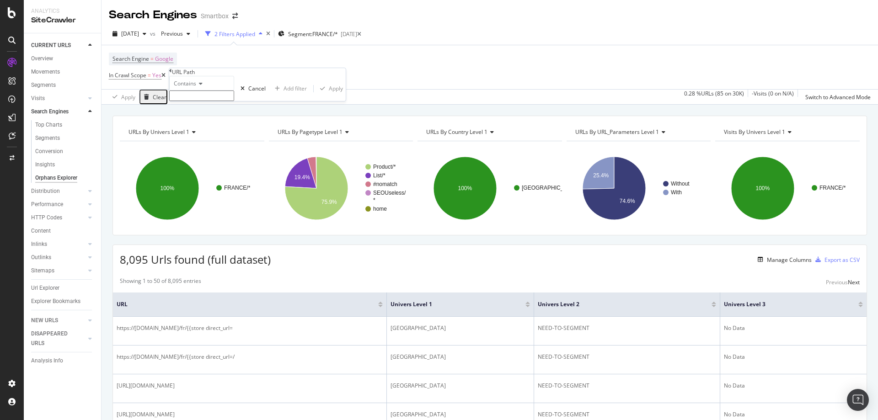
click at [196, 87] on span "Contains" at bounding box center [185, 84] width 22 height 8
click at [209, 148] on span "Doesn't end with" at bounding box center [193, 144] width 43 height 8
click at [220, 101] on input "text" at bounding box center [201, 96] width 65 height 11
type input ".html"
click at [329, 95] on div "Apply" at bounding box center [336, 91] width 14 height 8
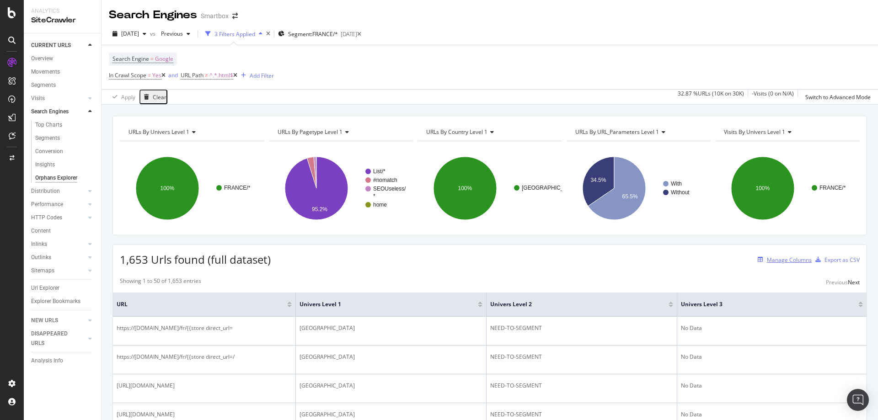
click at [780, 260] on div "Manage Columns" at bounding box center [789, 260] width 45 height 8
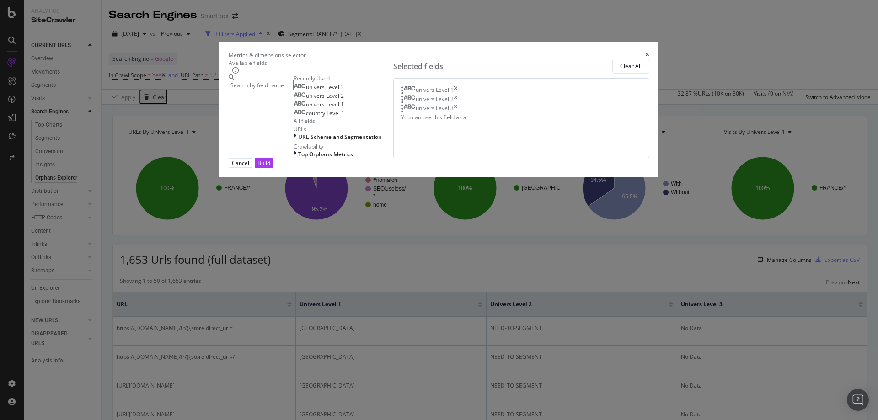
click at [294, 91] on input "modal" at bounding box center [261, 85] width 65 height 11
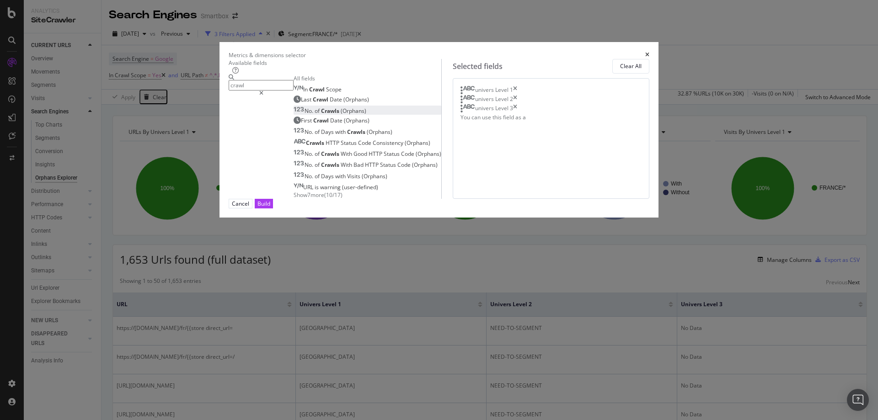
click at [321, 115] on span "Crawls" at bounding box center [331, 111] width 20 height 8
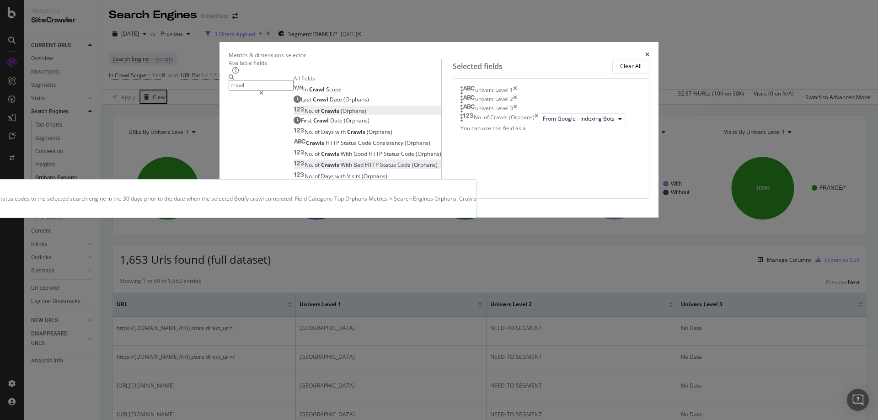
click at [321, 169] on span "Crawls" at bounding box center [331, 165] width 20 height 8
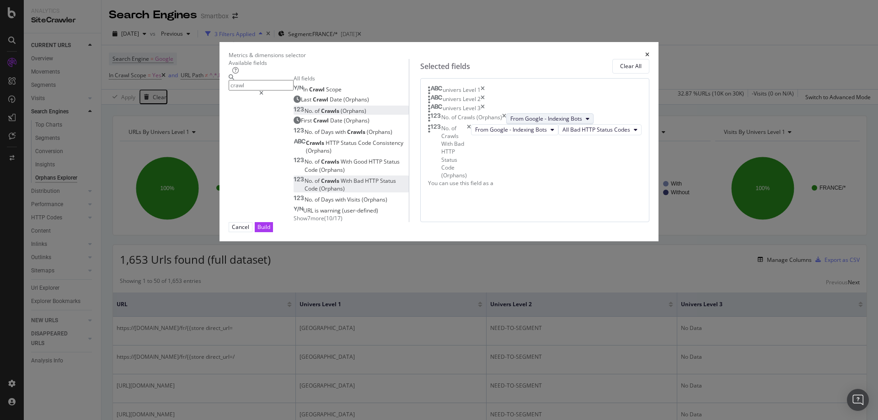
click at [537, 124] on button "From Google - Indexing Bots" at bounding box center [549, 118] width 87 height 11
click at [521, 188] on span "From Google - Indexing Bots" at bounding box center [511, 188] width 87 height 8
click at [573, 124] on div "No. of Crawls (Orphans) From Google - Indexing Bots" at bounding box center [535, 118] width 214 height 11
drag, startPoint x: 291, startPoint y: 97, endPoint x: 247, endPoint y: 98, distance: 43.5
click at [247, 91] on input "crawl" at bounding box center [261, 85] width 65 height 11
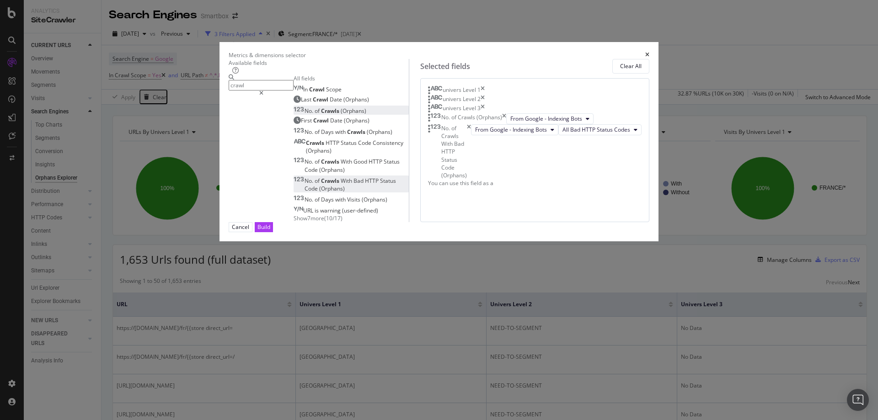
drag, startPoint x: 285, startPoint y: 97, endPoint x: 226, endPoint y: 94, distance: 59.1
click at [229, 91] on input "crawl" at bounding box center [261, 85] width 65 height 11
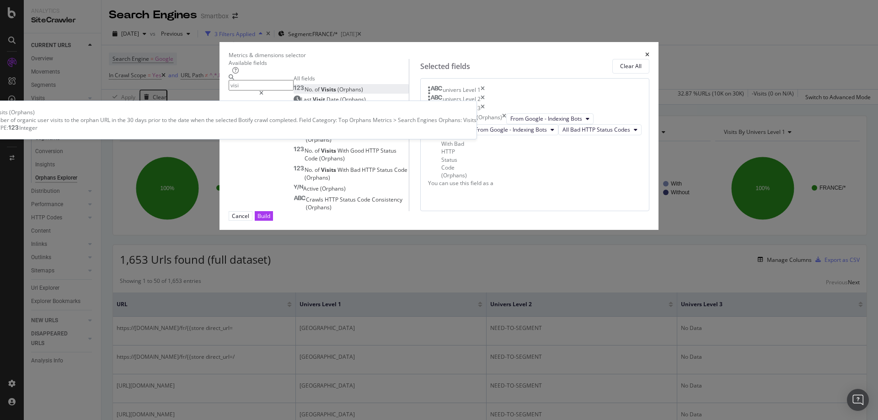
type input "visi"
click at [305, 93] on span "No." at bounding box center [310, 90] width 10 height 8
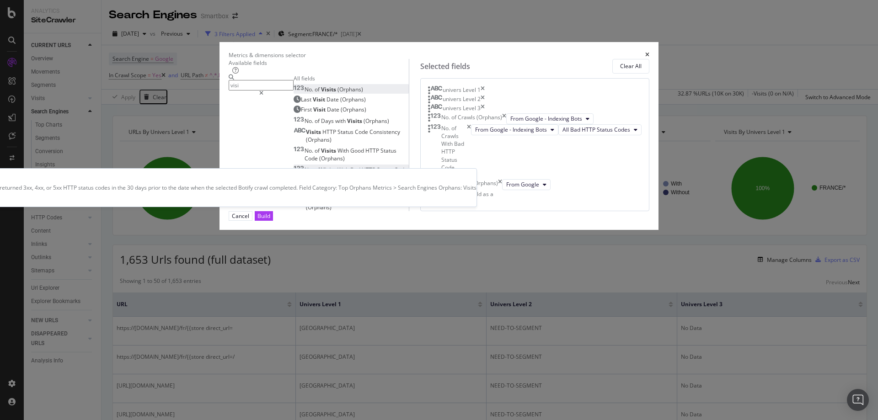
click at [350, 174] on span "Bad" at bounding box center [355, 170] width 11 height 8
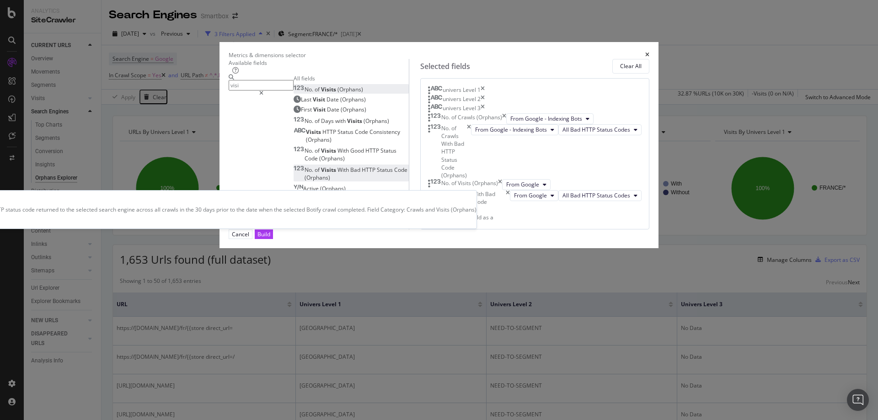
click at [325, 204] on span "HTTP" at bounding box center [332, 200] width 15 height 8
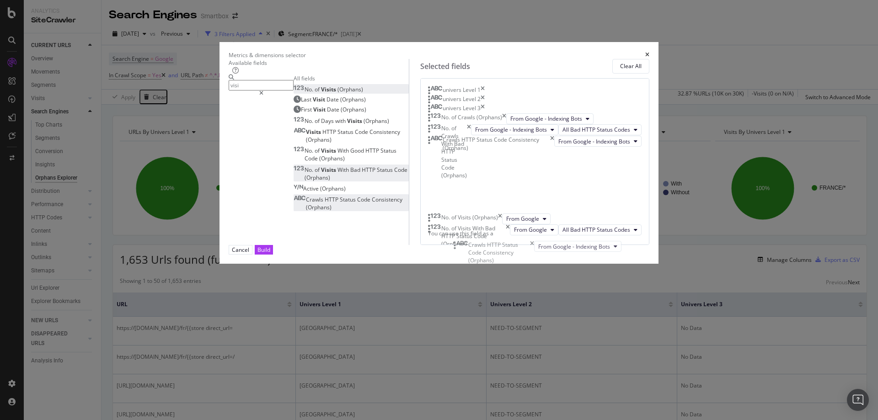
drag, startPoint x: 572, startPoint y: 332, endPoint x: 567, endPoint y: 253, distance: 78.3
click at [567, 253] on body "Analytics SiteCrawler CURRENT URLS Overview Movements Segments Visits Analysis …" at bounding box center [439, 210] width 878 height 420
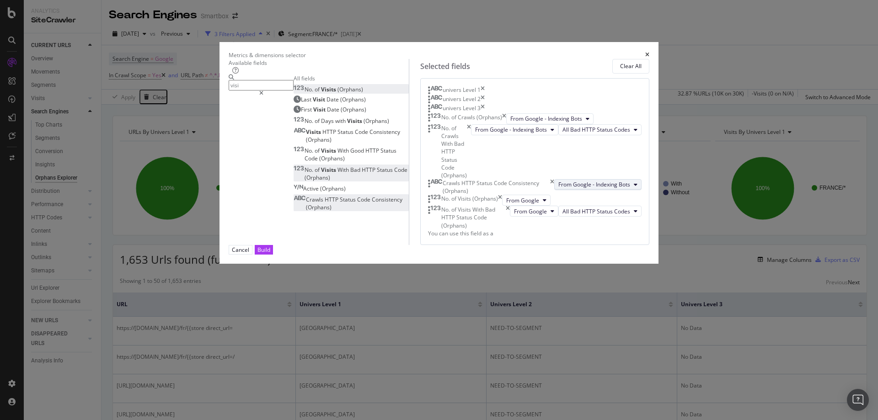
click at [634, 188] on icon "modal" at bounding box center [636, 184] width 4 height 5
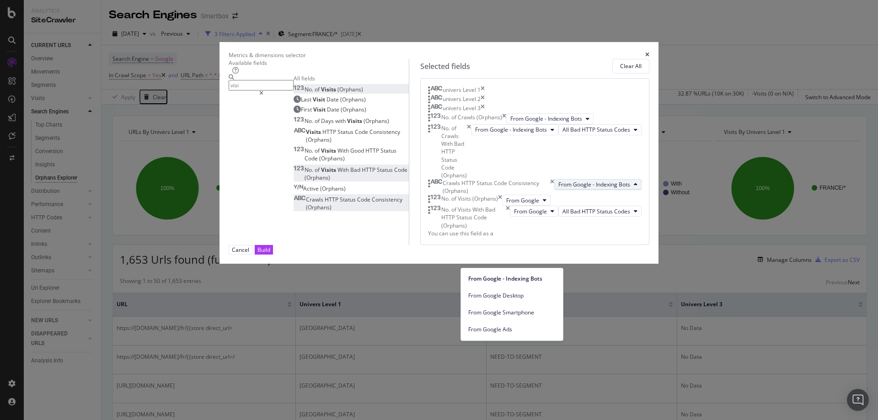
click at [574, 195] on div "Crawls HTTP Status Code Consistency (Orphans) From Google - Indexing Bots" at bounding box center [535, 187] width 214 height 16
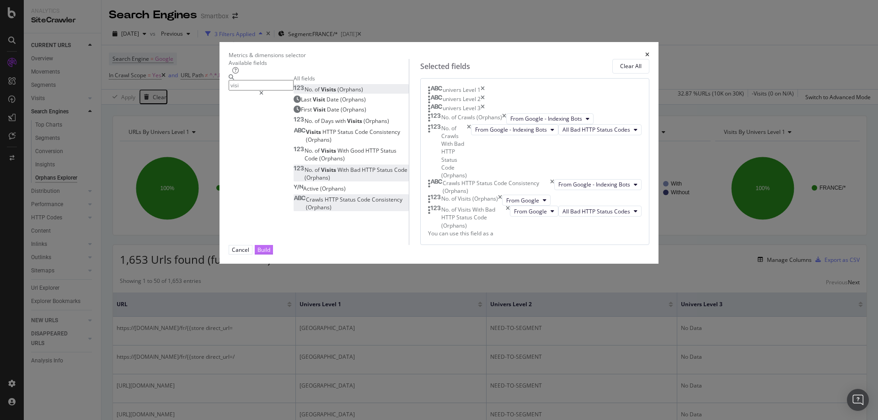
click at [270, 254] on div "Build" at bounding box center [264, 250] width 13 height 8
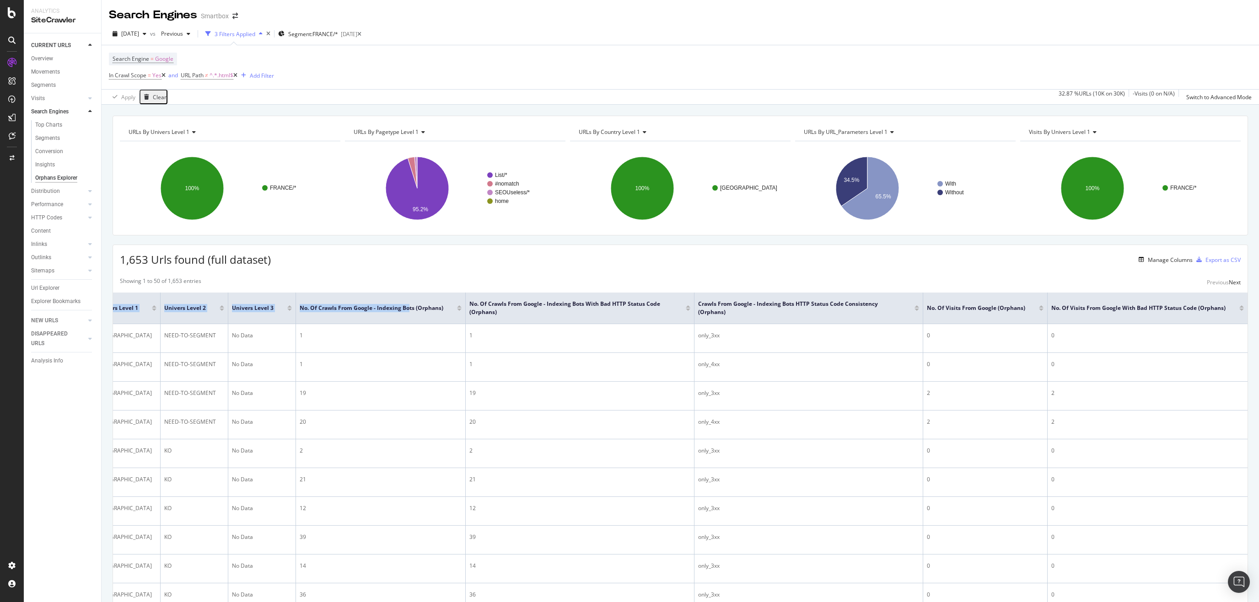
drag, startPoint x: 564, startPoint y: 290, endPoint x: 411, endPoint y: 292, distance: 152.8
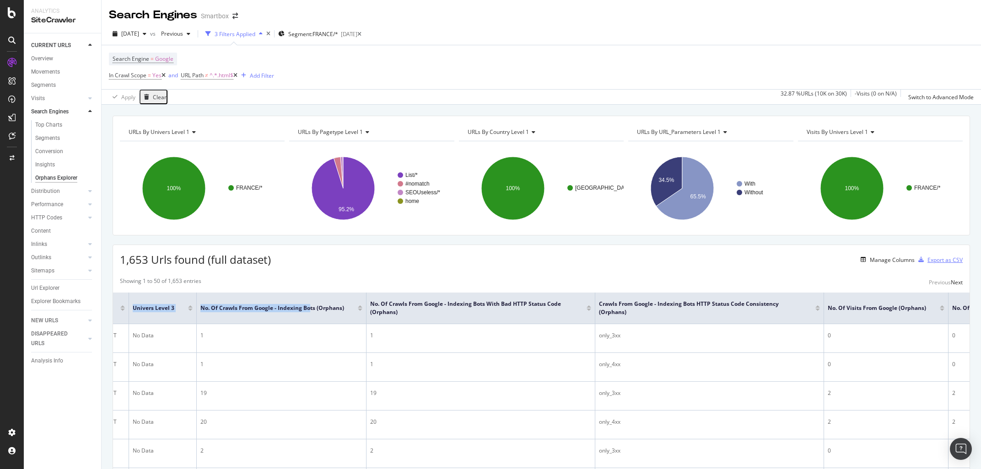
click at [878, 263] on div "Export as CSV" at bounding box center [944, 260] width 35 height 8
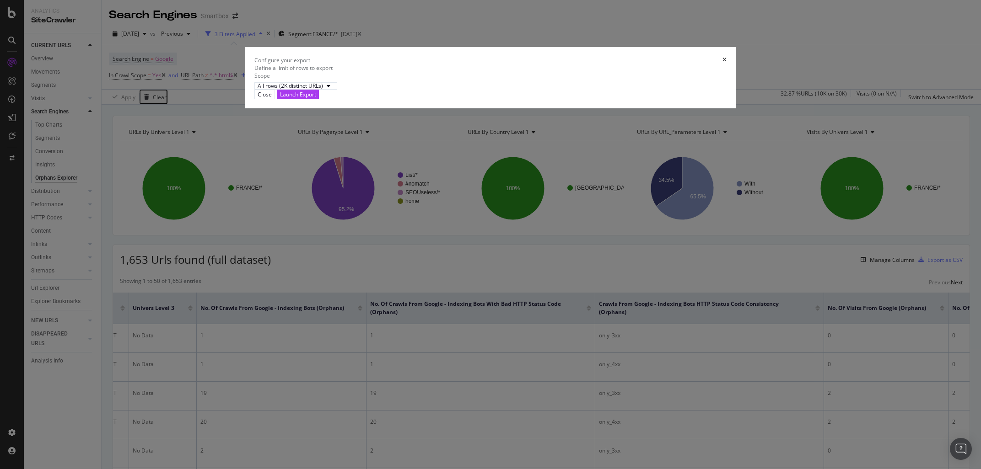
scroll to position [0, 245]
click at [316, 98] on div "Launch Export" at bounding box center [298, 95] width 36 height 8
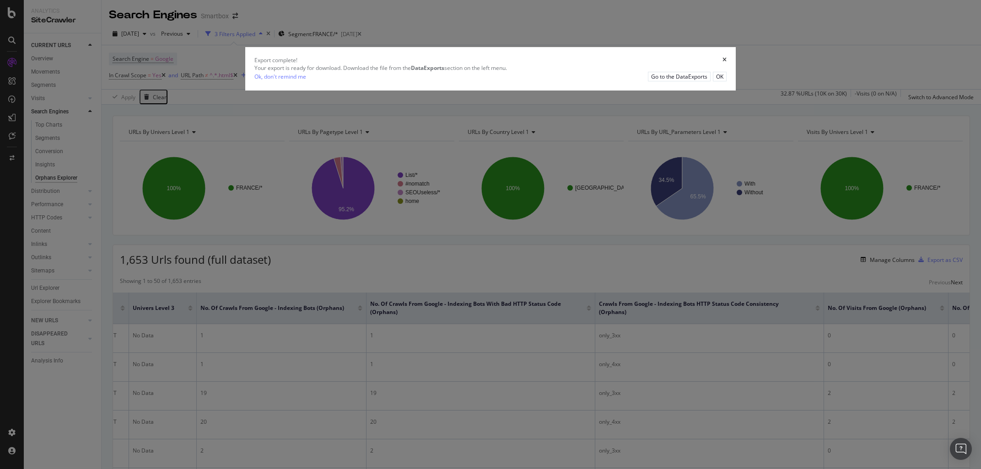
click at [722, 63] on icon "times" at bounding box center [724, 59] width 4 height 5
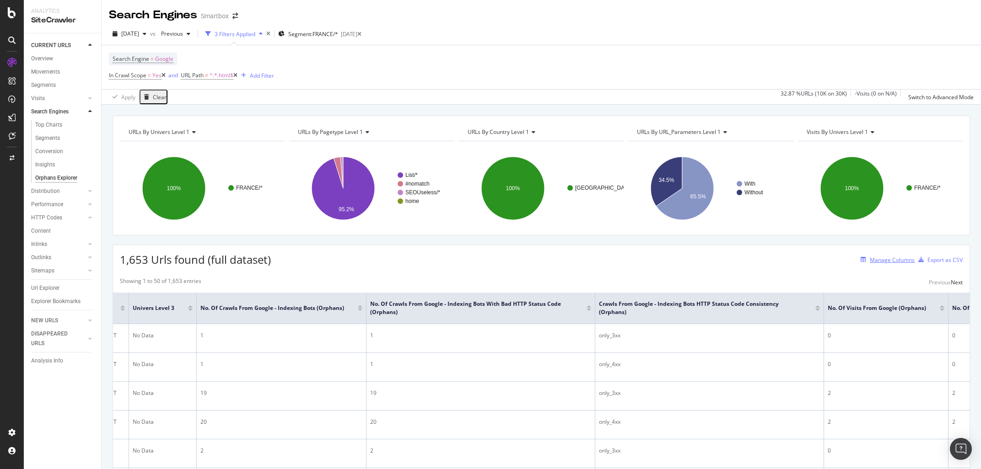
click at [870, 261] on div "Manage Columns" at bounding box center [891, 260] width 45 height 8
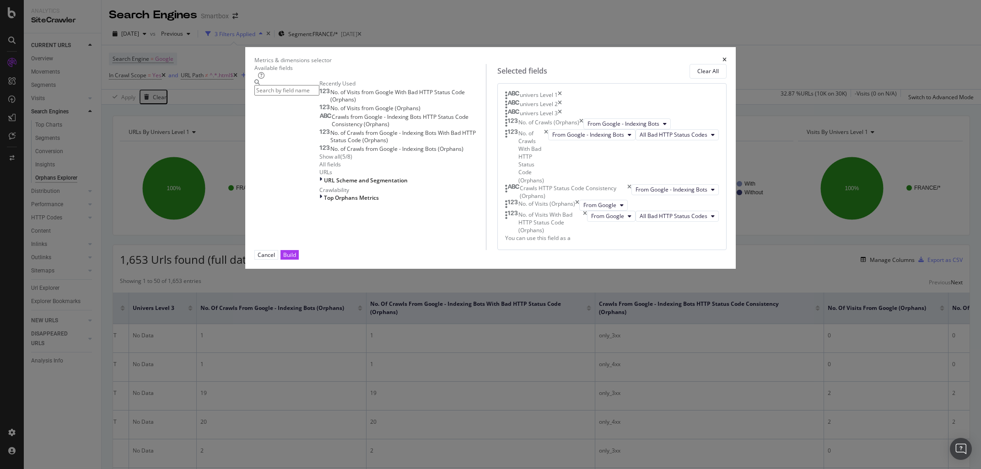
click at [548, 184] on icon "times" at bounding box center [546, 156] width 4 height 55
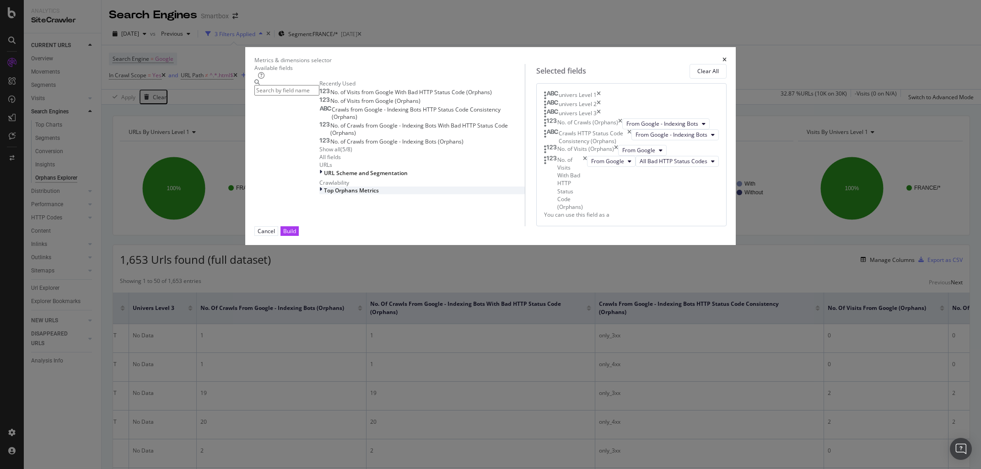
click at [342, 194] on span "Top Orphans Metrics" at bounding box center [351, 191] width 55 height 8
click at [327, 202] on span "Search Engines Orphans: Crawls" at bounding box center [367, 198] width 86 height 8
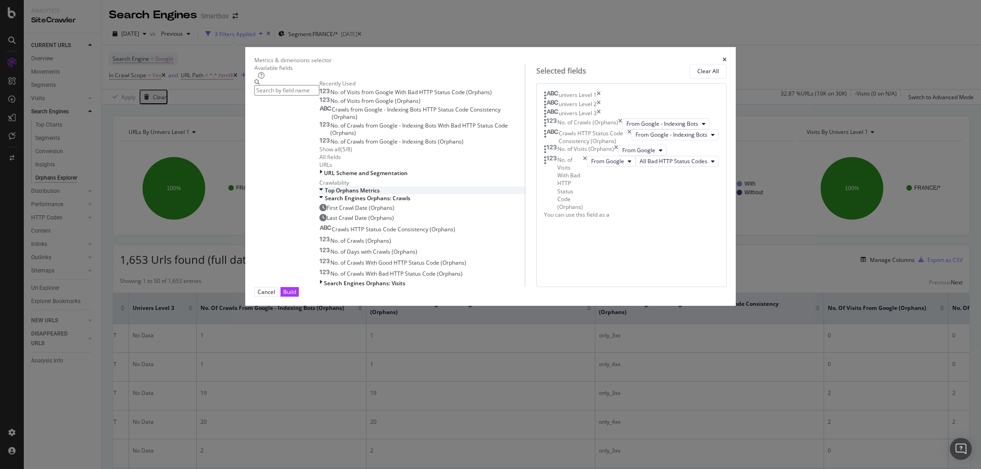
click at [340, 194] on span "Top Orphans Metrics" at bounding box center [352, 191] width 55 height 8
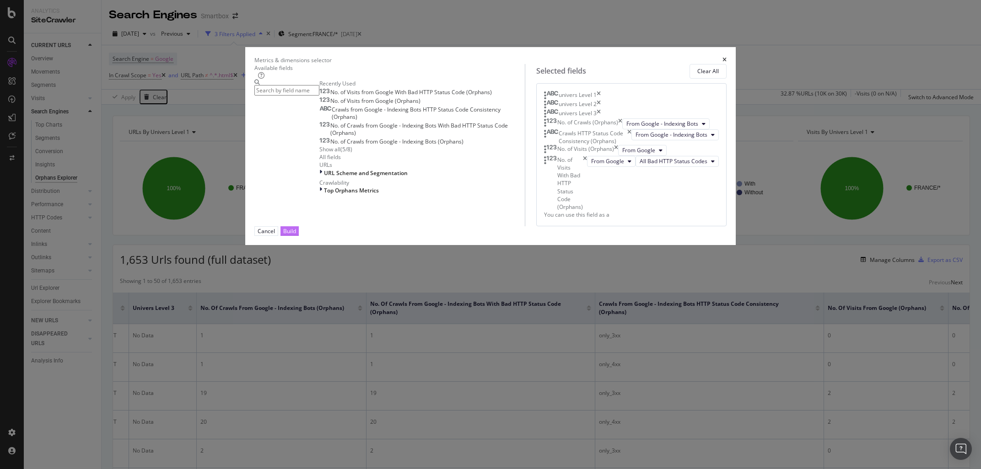
click at [296, 235] on div "Build" at bounding box center [289, 231] width 13 height 8
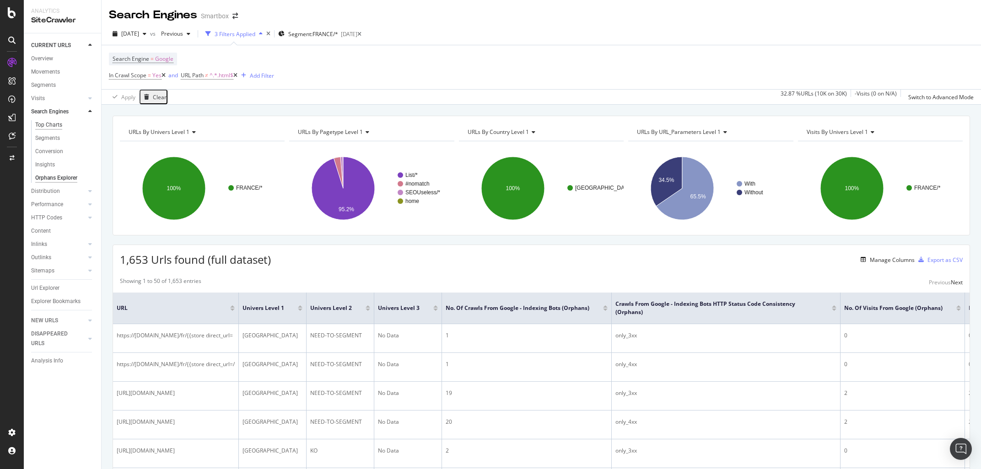
click at [59, 128] on div "Top Charts" at bounding box center [48, 125] width 27 height 10
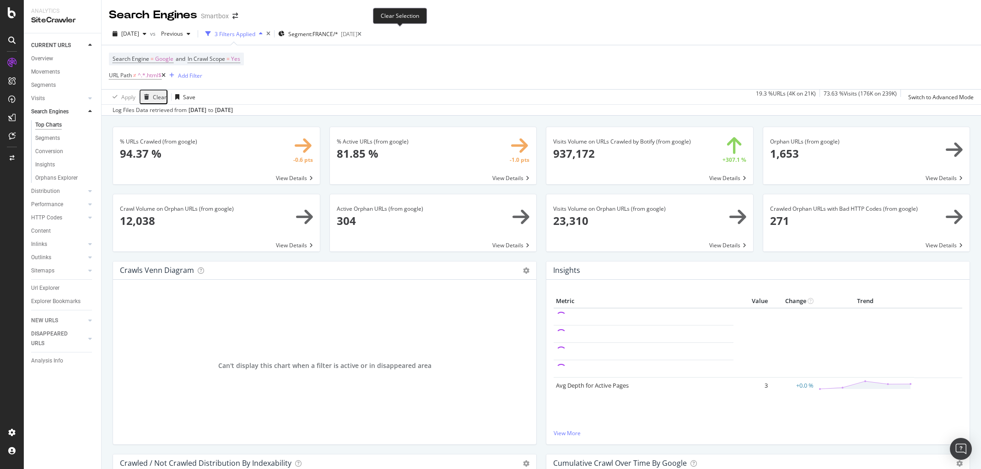
click at [361, 35] on icon at bounding box center [359, 34] width 4 height 5
click at [62, 60] on link "Overview" at bounding box center [63, 59] width 64 height 10
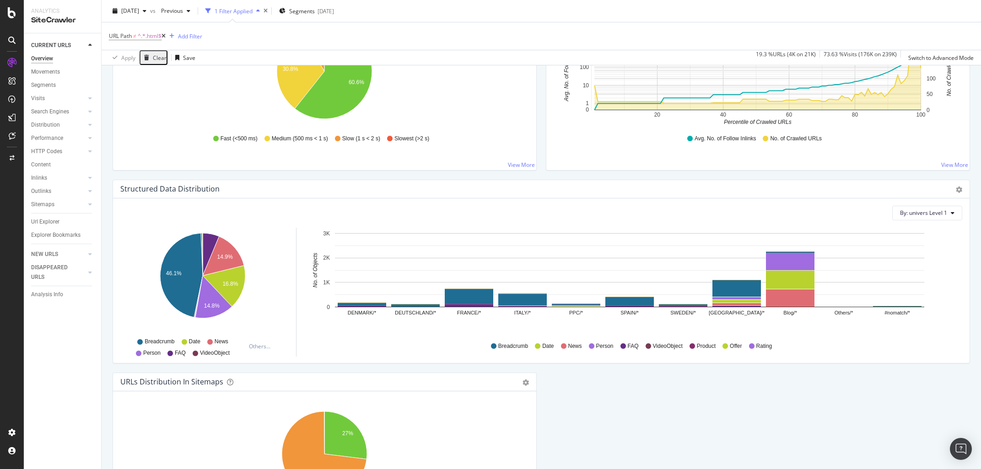
scroll to position [558, 0]
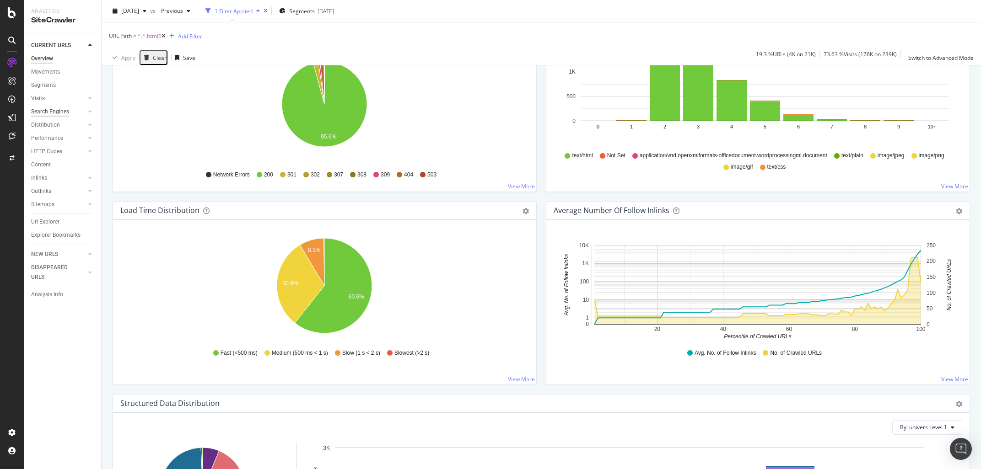
click at [67, 109] on div "Search Engines" at bounding box center [50, 112] width 38 height 10
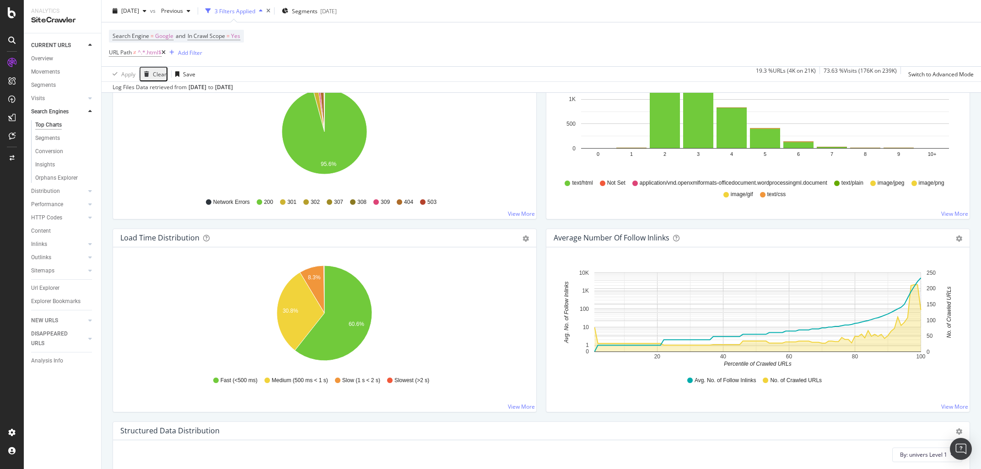
scroll to position [585, 0]
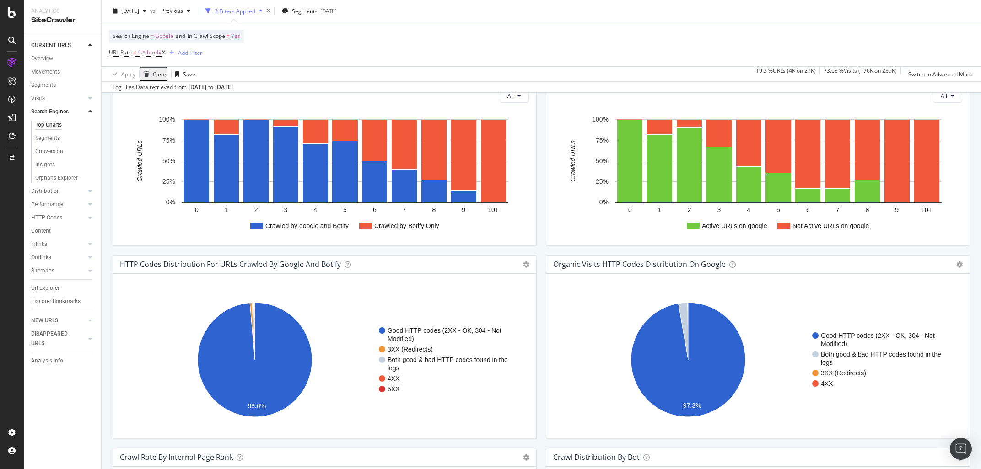
click at [51, 125] on div "Top Charts" at bounding box center [48, 125] width 27 height 10
click at [172, 37] on span "Search Engine = Google and" at bounding box center [150, 36] width 75 height 8
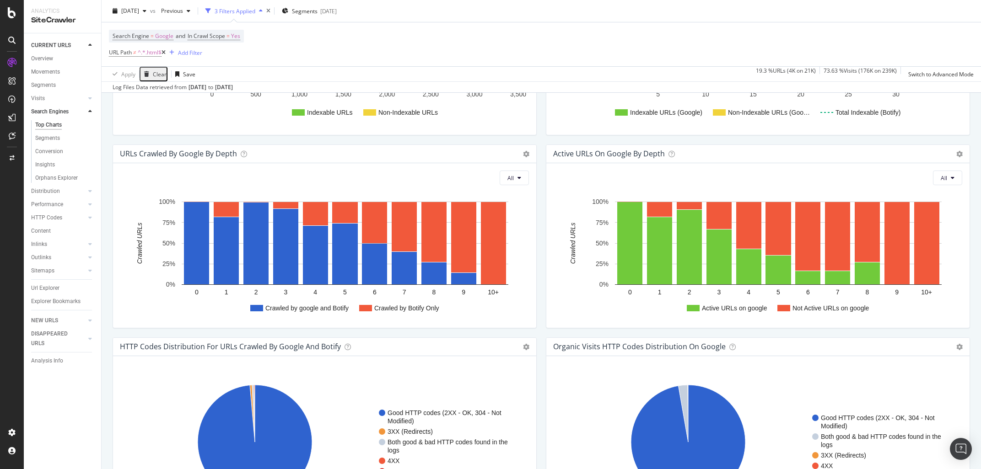
scroll to position [499, 0]
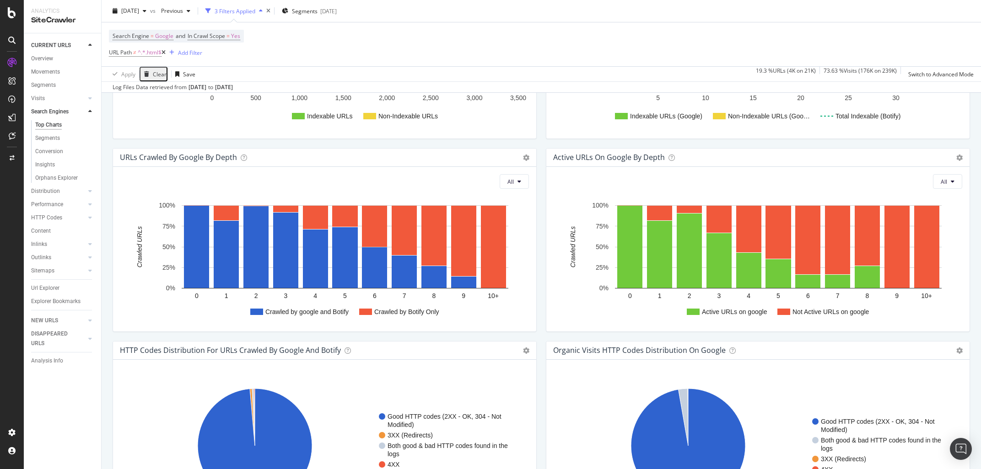
click at [166, 52] on icon at bounding box center [163, 52] width 4 height 5
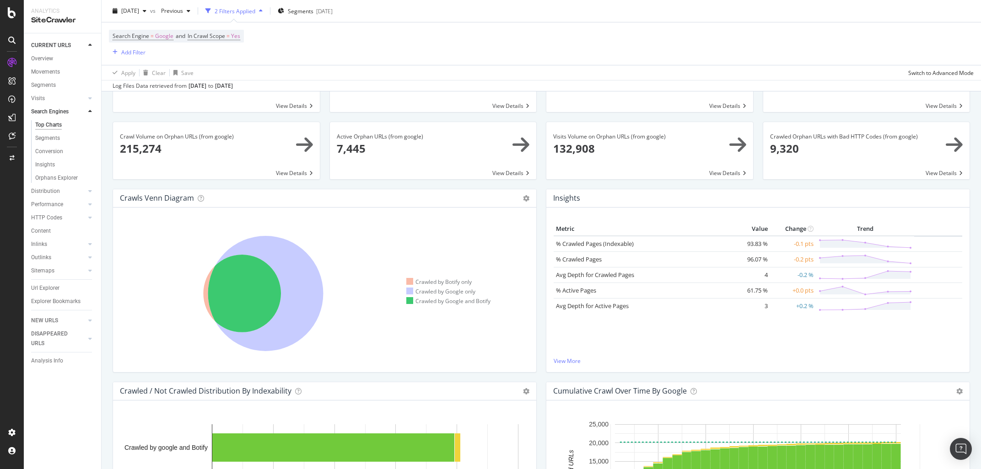
scroll to position [69, 0]
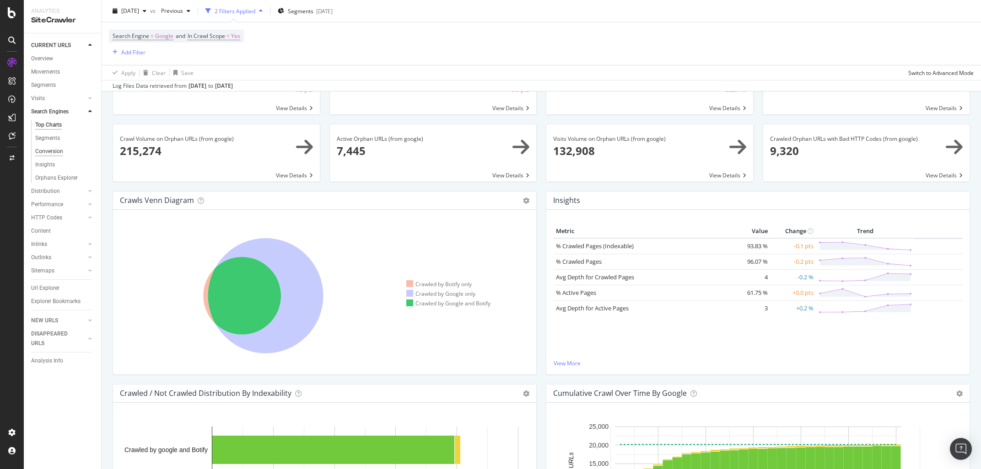
click at [50, 154] on div "Conversion" at bounding box center [49, 152] width 28 height 10
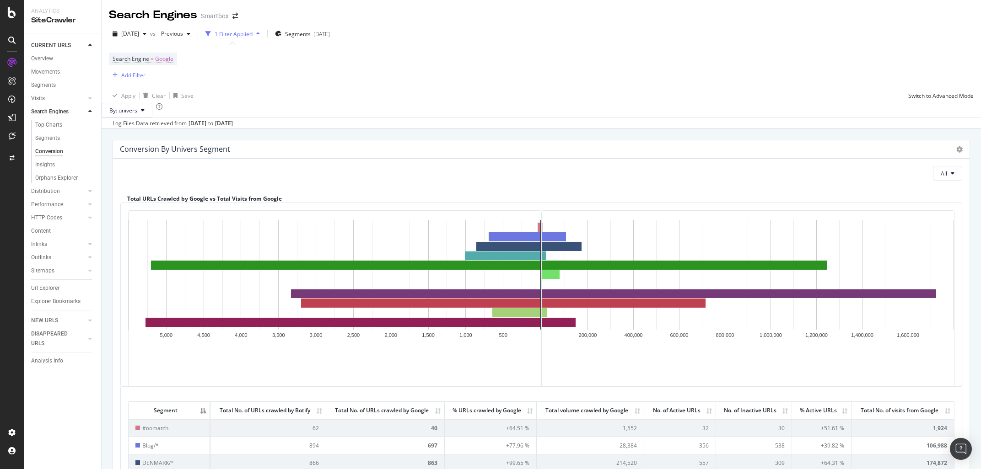
click at [321, 101] on div "Apply Clear Save Switch to Advanced Mode" at bounding box center [541, 95] width 879 height 15
click at [46, 242] on div "Inlinks" at bounding box center [39, 245] width 16 height 10
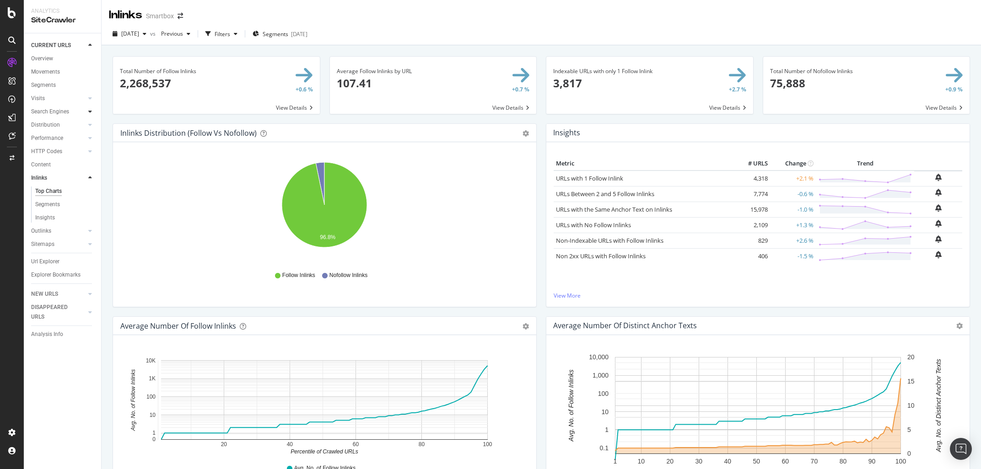
click at [89, 114] on icon at bounding box center [90, 111] width 4 height 5
click at [47, 175] on div "Orphans Explorer" at bounding box center [56, 178] width 43 height 10
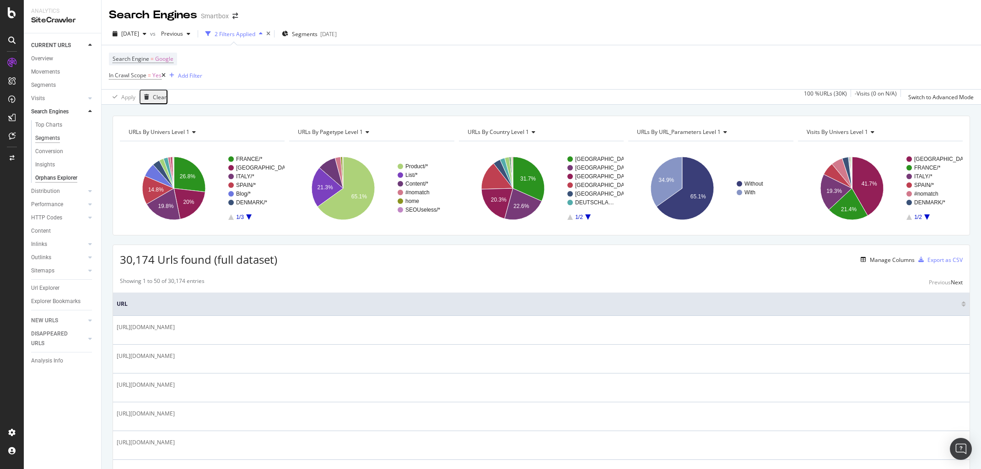
click at [56, 140] on div "Segments" at bounding box center [47, 139] width 25 height 10
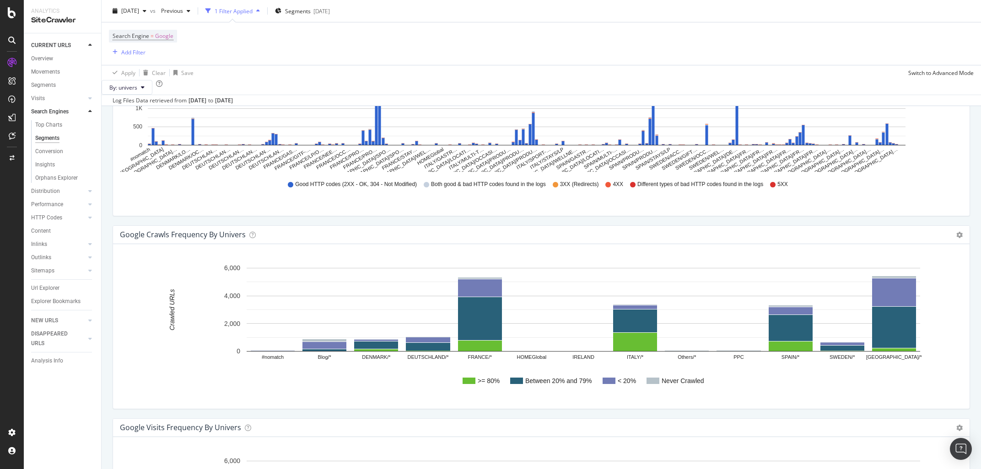
scroll to position [1263, 0]
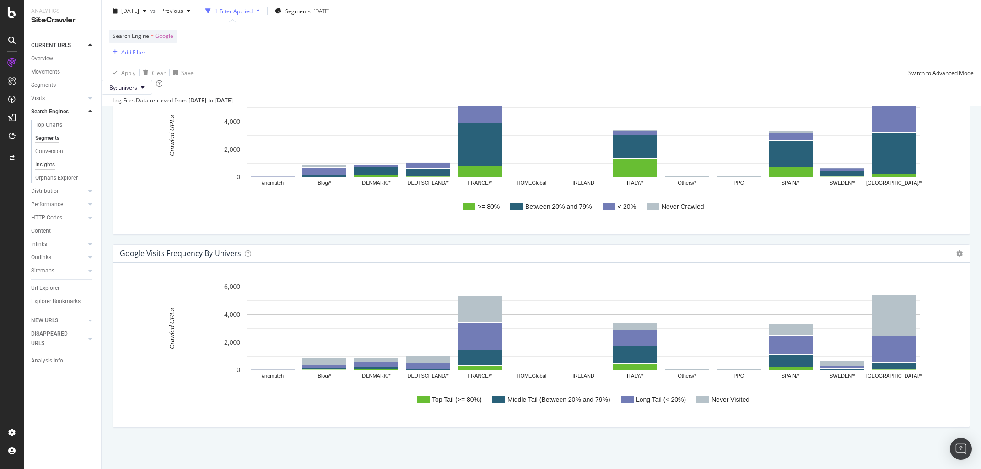
click at [54, 165] on div "Insights" at bounding box center [45, 165] width 20 height 10
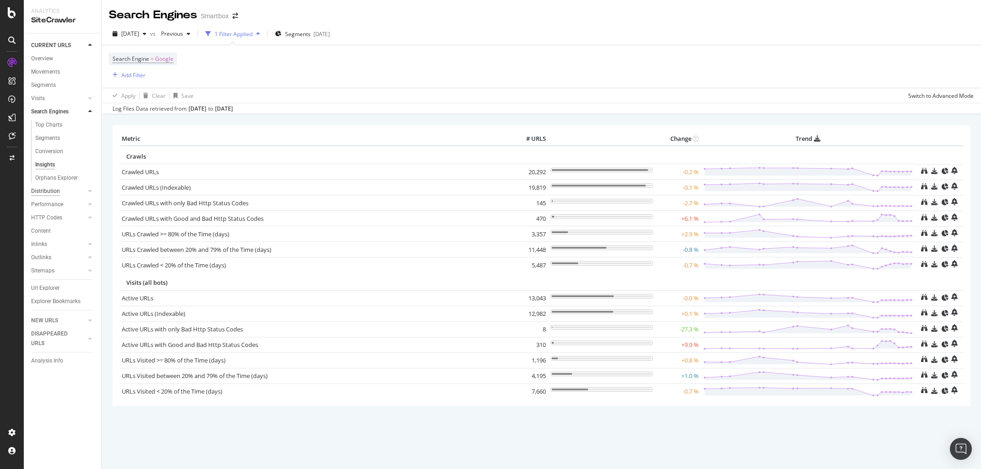
click at [54, 193] on div "Distribution" at bounding box center [45, 192] width 29 height 10
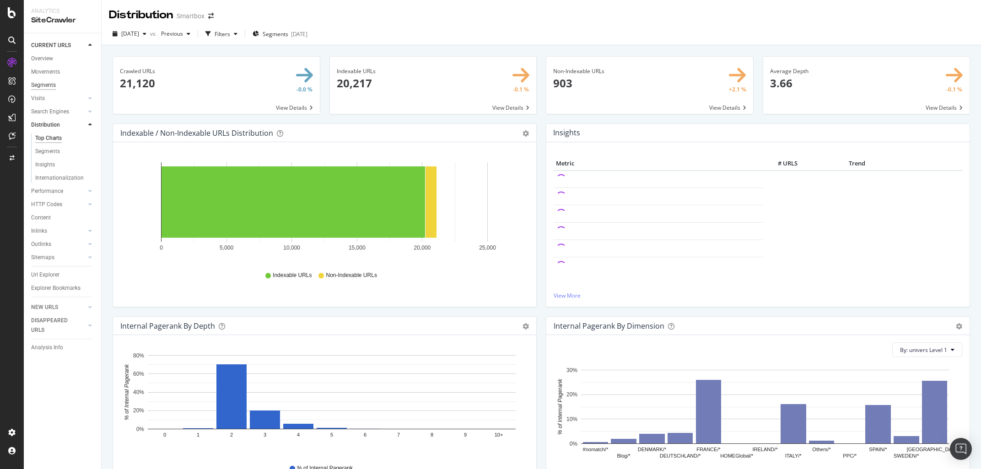
click at [50, 85] on div "Segments" at bounding box center [43, 85] width 25 height 10
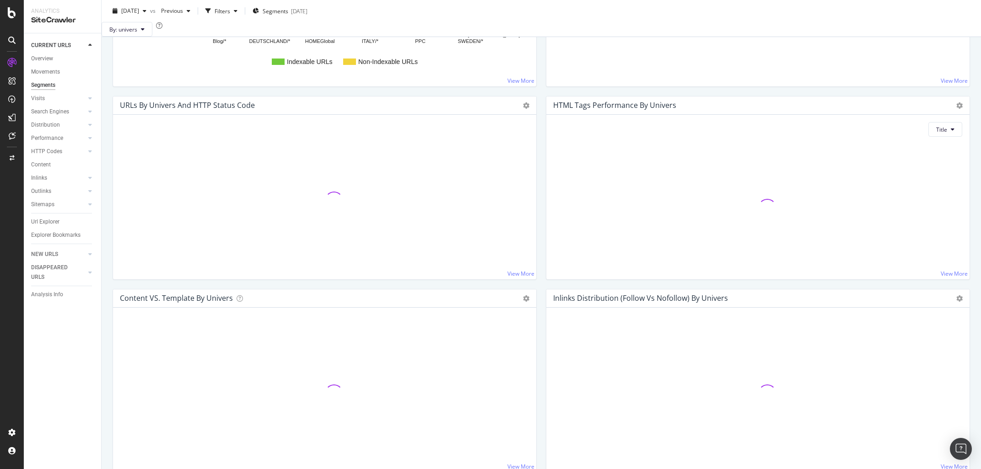
scroll to position [701, 0]
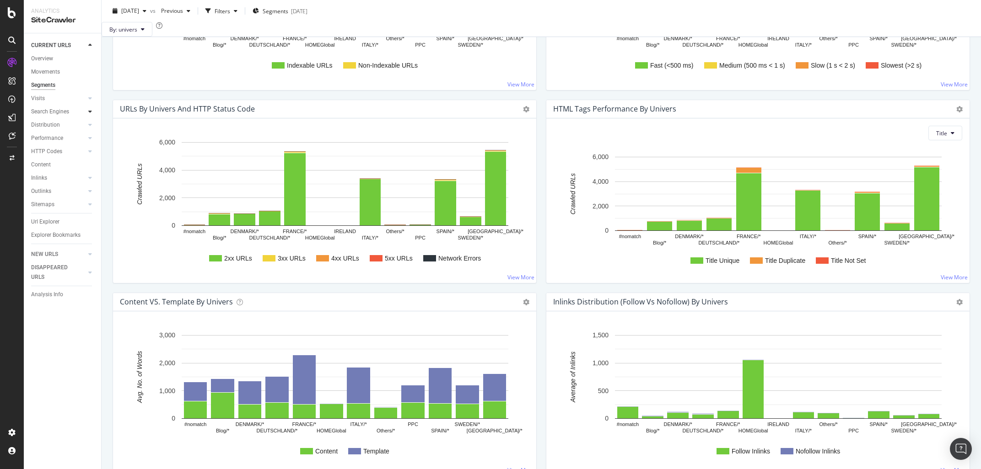
click at [90, 111] on icon at bounding box center [90, 111] width 4 height 5
click at [40, 124] on div "Top Charts" at bounding box center [48, 125] width 27 height 10
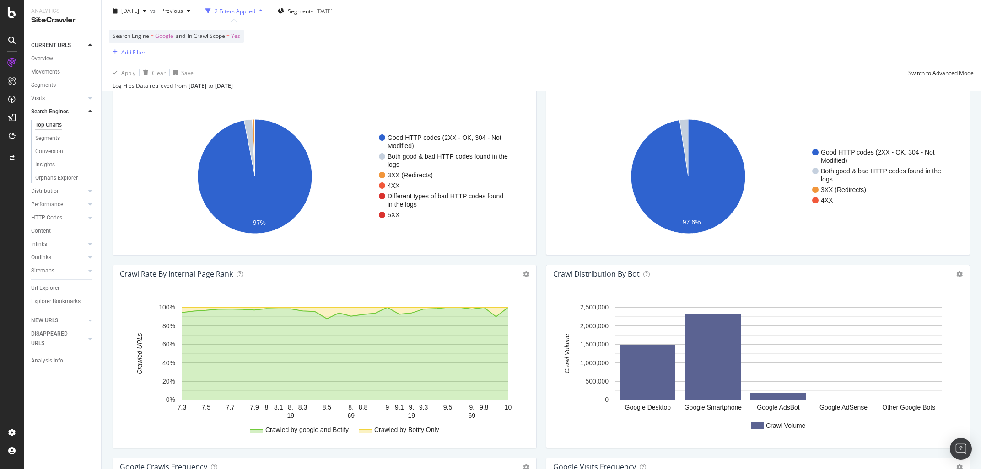
scroll to position [982, 0]
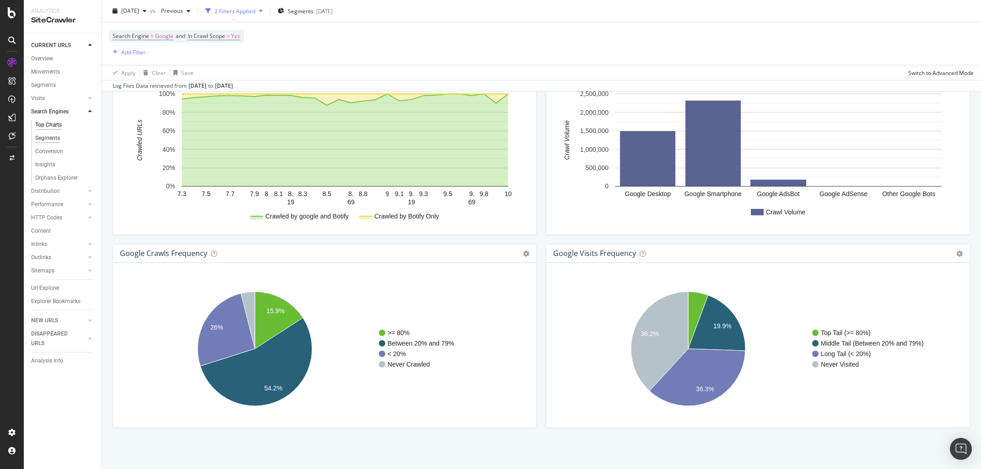
click at [58, 139] on div "Segments" at bounding box center [47, 139] width 25 height 10
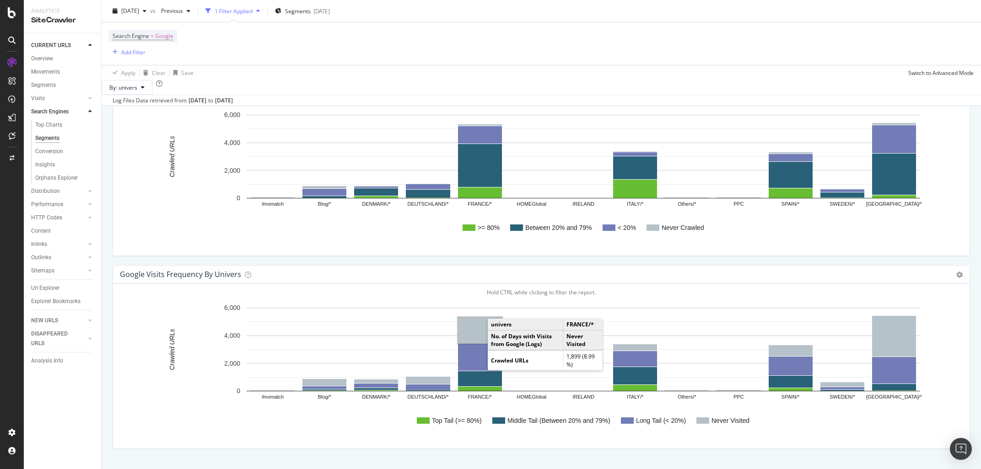
scroll to position [1263, 0]
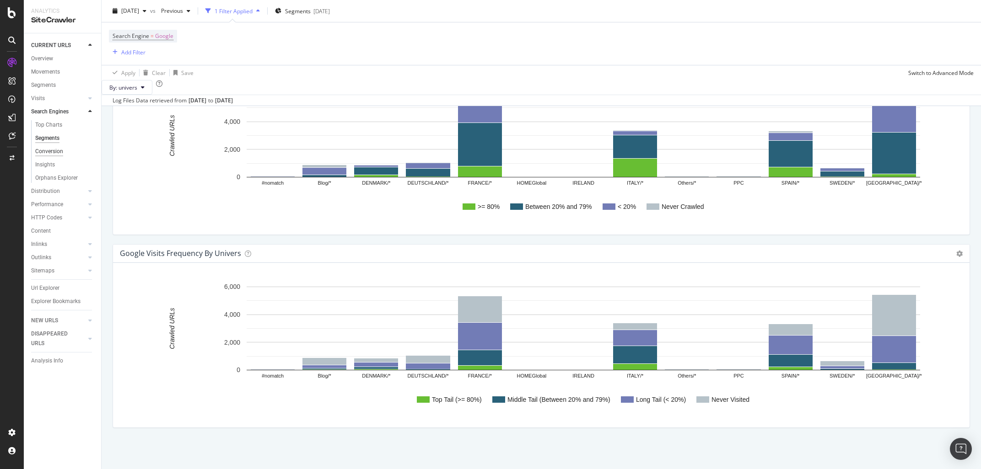
click at [58, 150] on div "Conversion" at bounding box center [49, 152] width 28 height 10
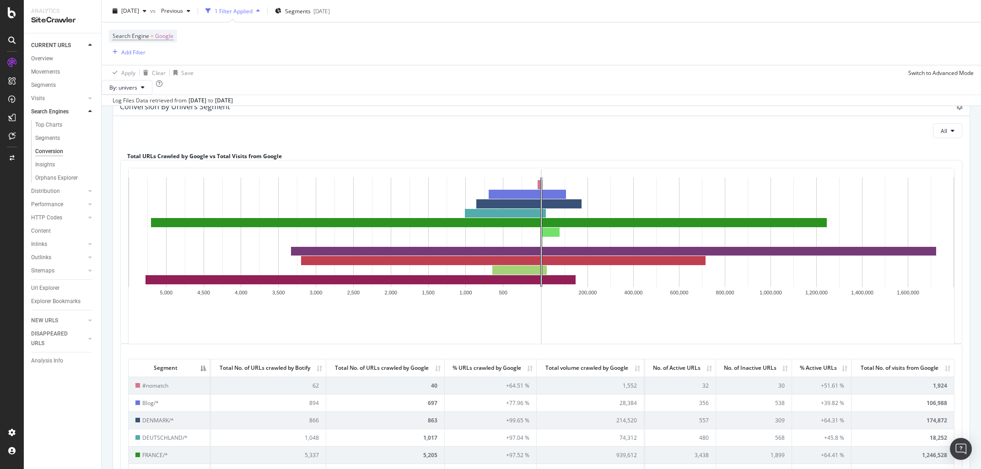
scroll to position [172, 0]
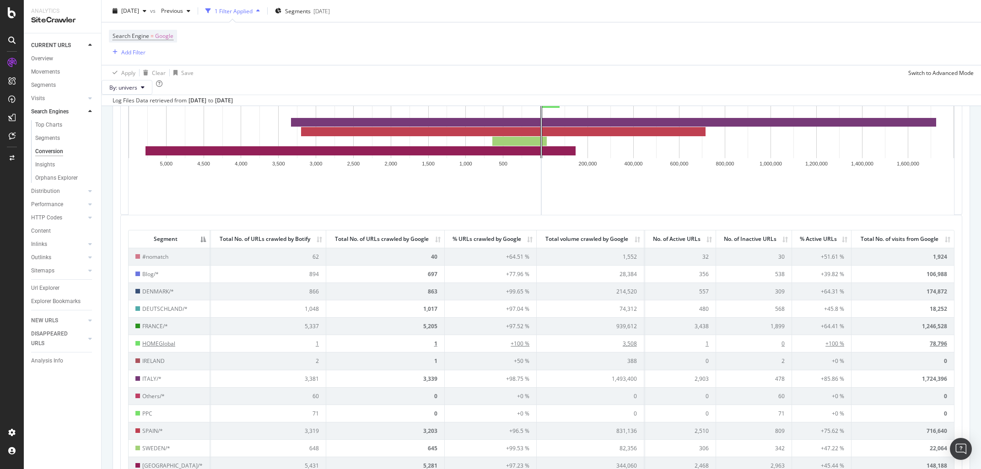
drag, startPoint x: 140, startPoint y: 255, endPoint x: 715, endPoint y: 356, distance: 583.7
click at [794, 418] on table "Segment Total No. of URLs crawled by Botify Total No. of URLs crawled by Google…" at bounding box center [541, 352] width 826 height 245
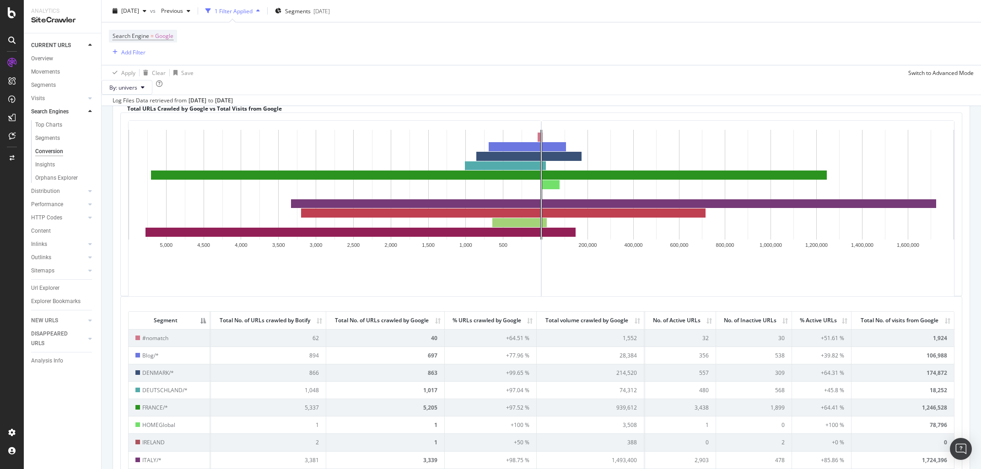
scroll to position [81, 0]
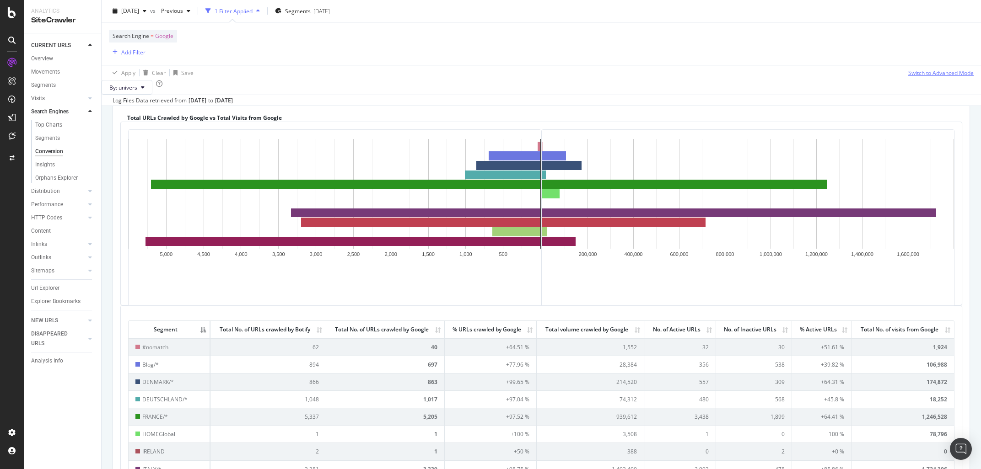
click at [878, 75] on div "Switch to Advanced Mode" at bounding box center [940, 73] width 65 height 8
click at [878, 75] on div "Switch back to Simple mode" at bounding box center [937, 73] width 71 height 8
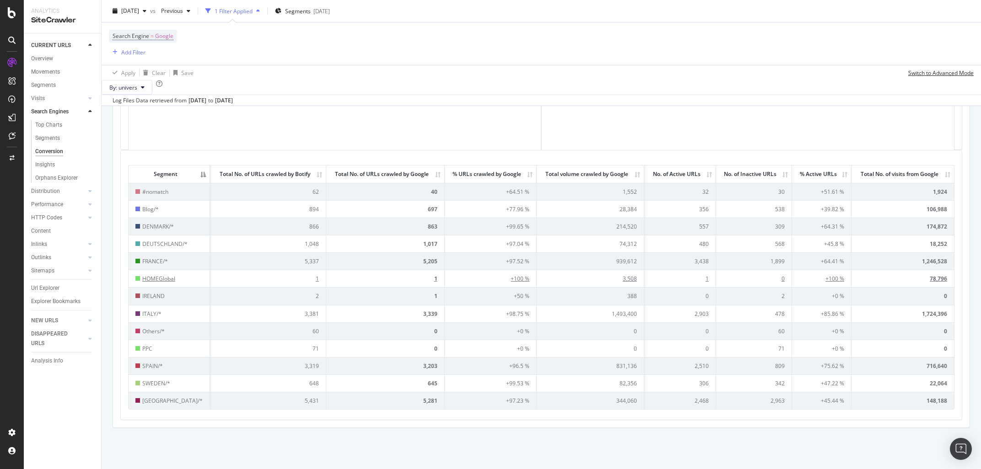
scroll to position [167, 0]
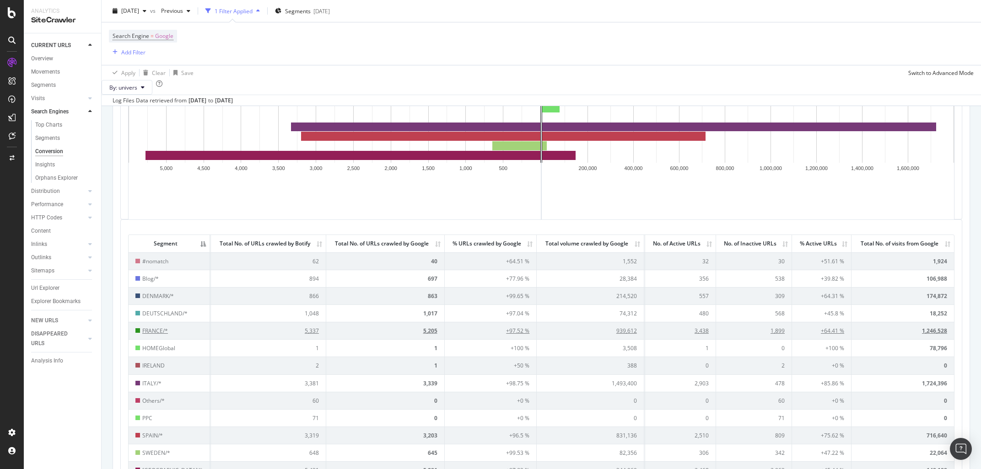
click at [150, 335] on span "FRANCE/*" at bounding box center [155, 331] width 26 height 8
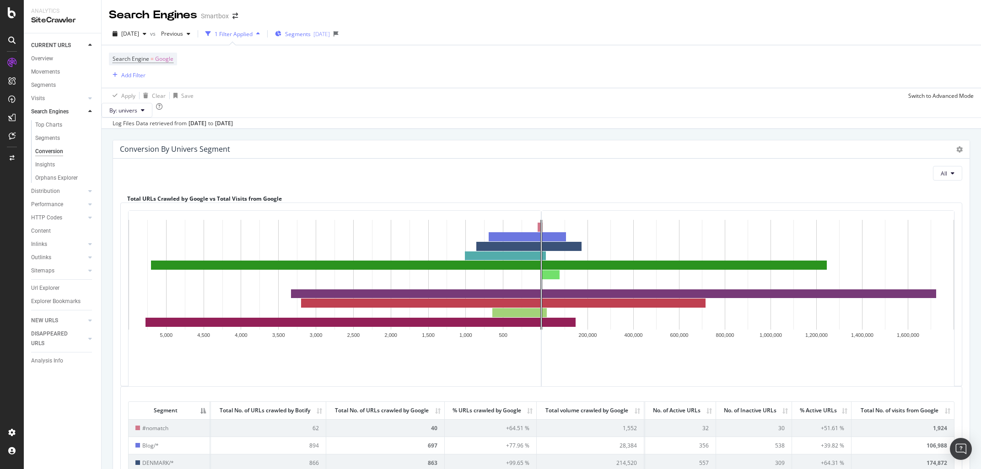
click at [306, 37] on span "Segments" at bounding box center [298, 34] width 26 height 8
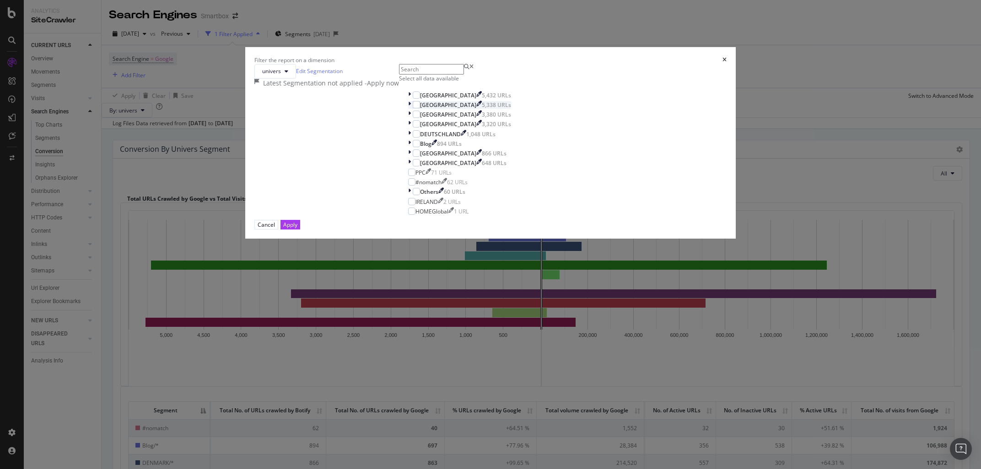
click at [408, 109] on div "modal" at bounding box center [410, 105] width 5 height 8
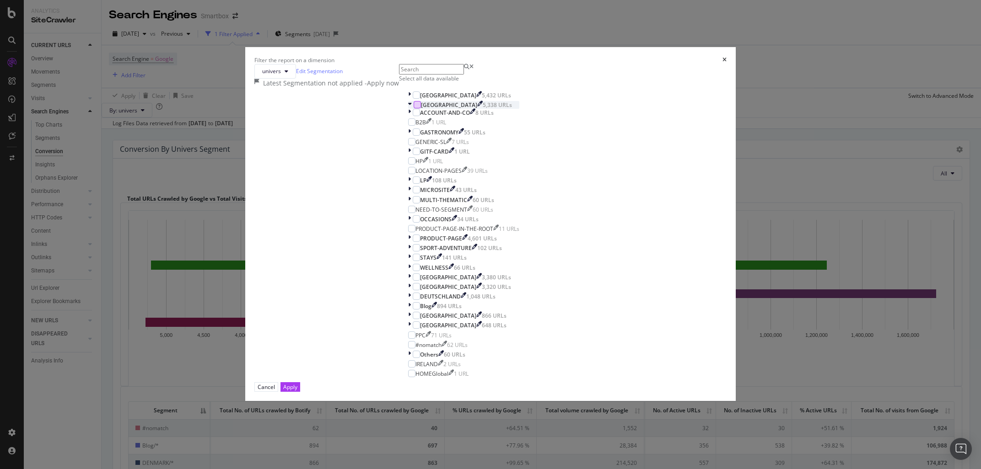
click at [413, 108] on div "modal" at bounding box center [416, 104] width 7 height 7
click at [297, 383] on div "Apply" at bounding box center [290, 387] width 14 height 9
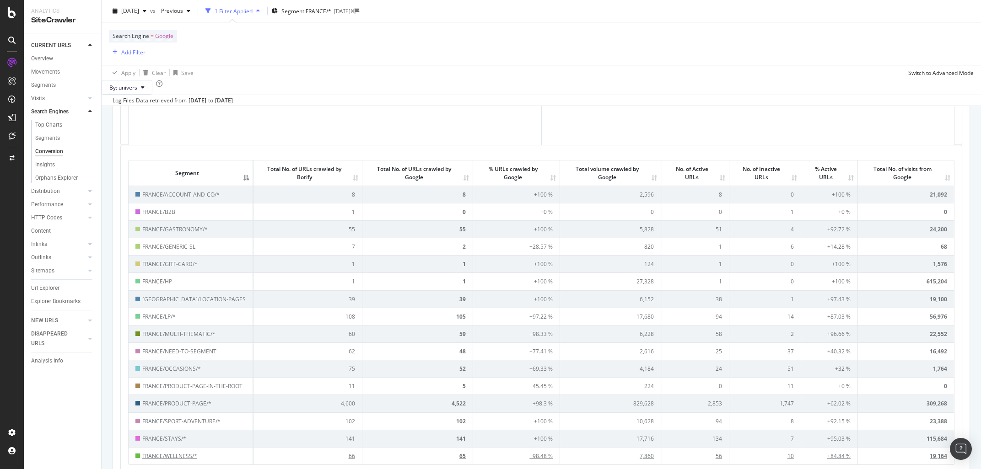
scroll to position [313, 0]
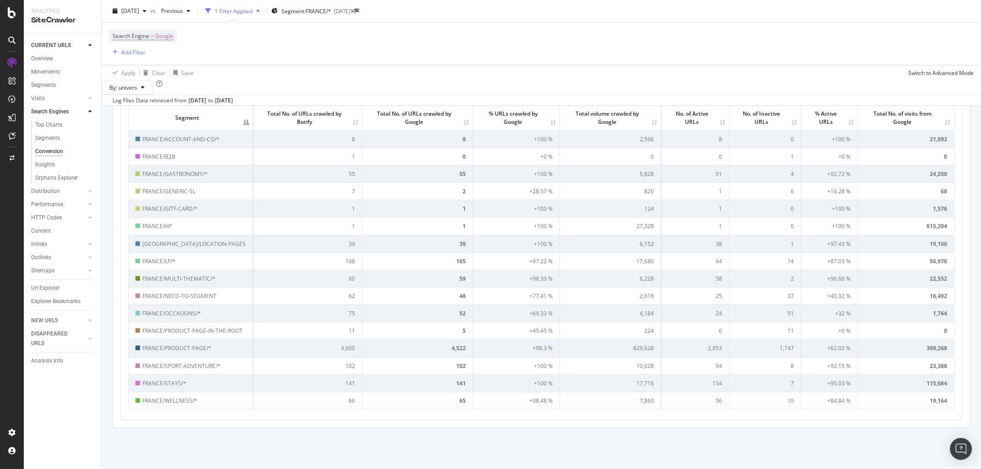
drag, startPoint x: 161, startPoint y: 255, endPoint x: 814, endPoint y: 492, distance: 694.8
click at [814, 420] on div "Search Engines Smartbox 2025 Sep. 8th vs Previous 1 Filter Applied Segment: FRA…" at bounding box center [541, 234] width 879 height 469
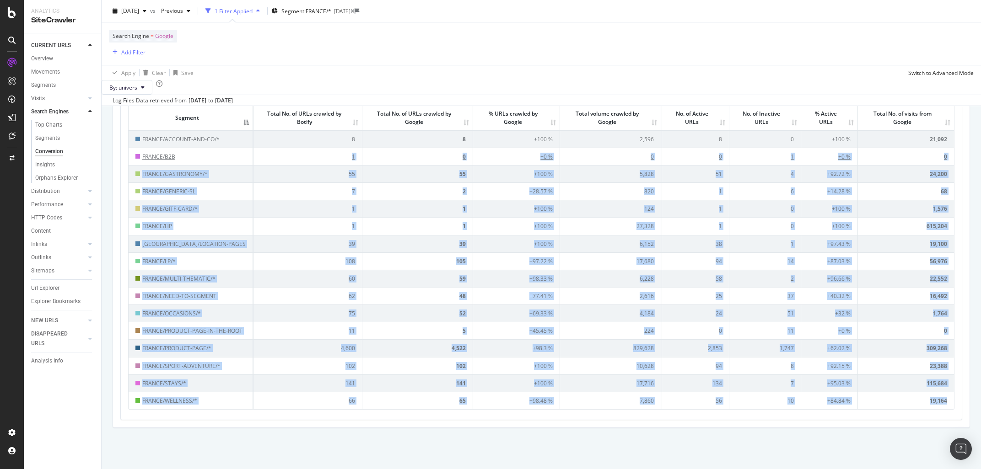
drag, startPoint x: 946, startPoint y: 410, endPoint x: 196, endPoint y: 162, distance: 790.4
click at [196, 162] on div "Segment Total No. of URLs crawled by Botify Total No. of URLs crawled by Google…" at bounding box center [541, 254] width 826 height 315
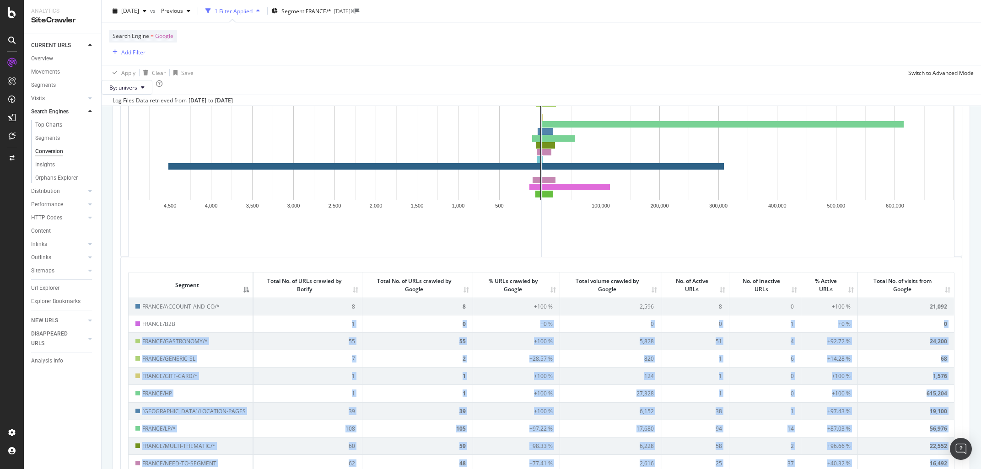
scroll to position [99, 0]
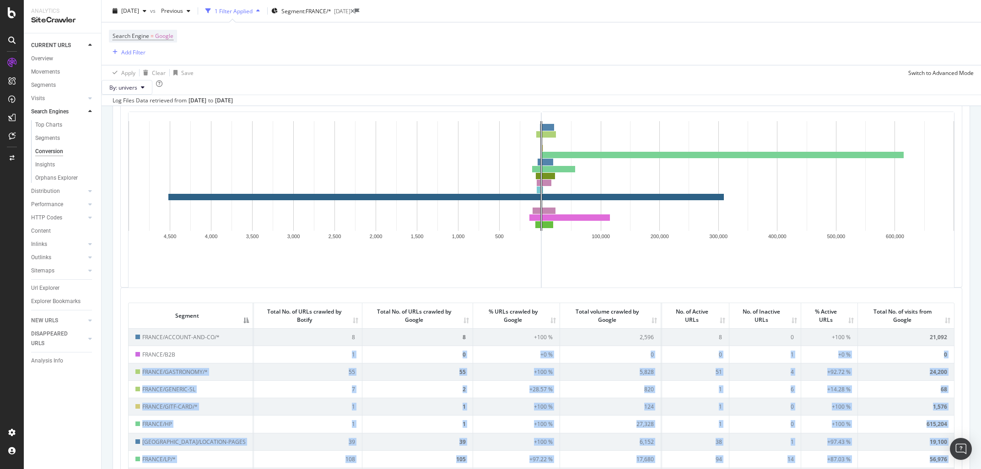
click at [317, 295] on rect "A chart." at bounding box center [335, 203] width 412 height 183
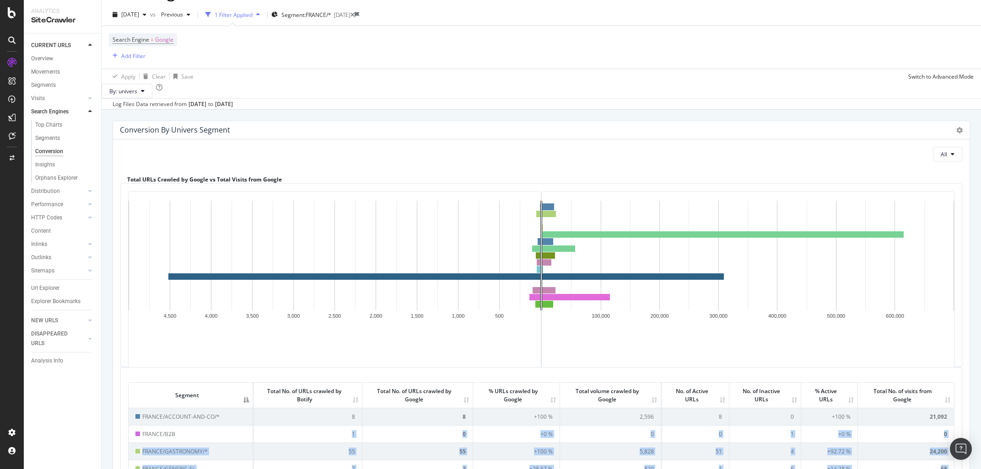
scroll to position [0, 0]
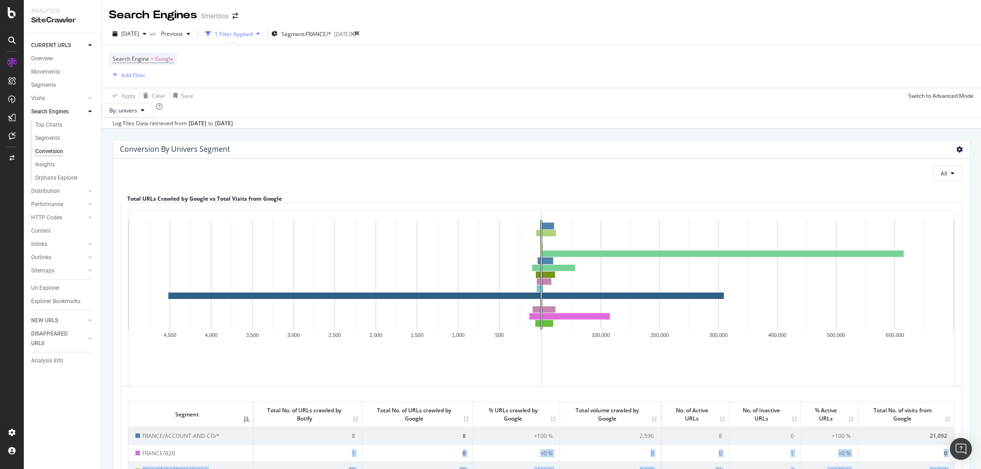
click at [878, 153] on icon at bounding box center [959, 149] width 6 height 6
click at [878, 189] on span "Export as CSV" at bounding box center [932, 183] width 73 height 12
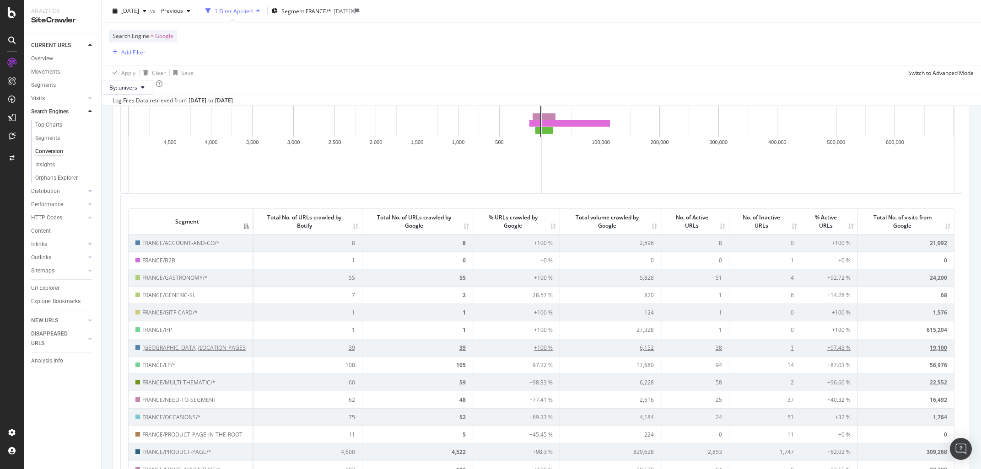
scroll to position [215, 0]
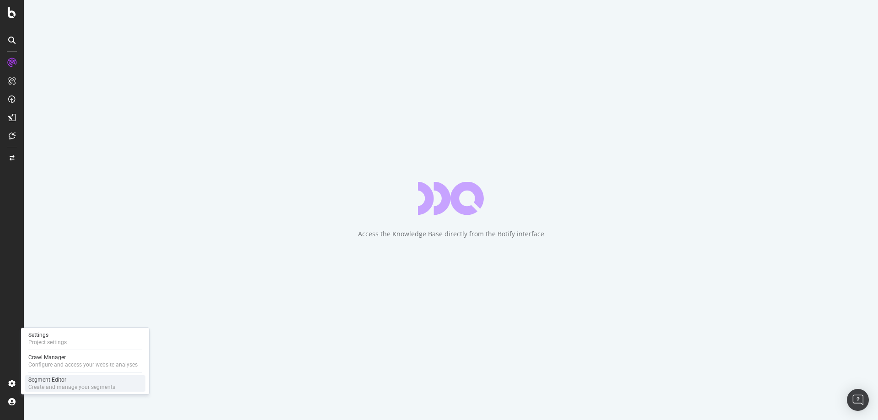
click at [50, 376] on div "Segment Editor" at bounding box center [71, 379] width 87 height 7
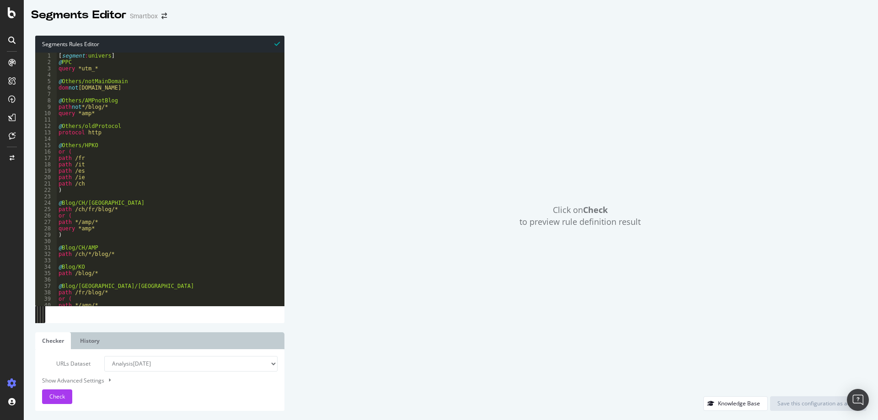
type textarea ")"
click at [159, 188] on div "[ segment : univers ] @ PPC query *utm_* @ Others/notMainDomain dom not [DOMAIN…" at bounding box center [182, 186] width 251 height 266
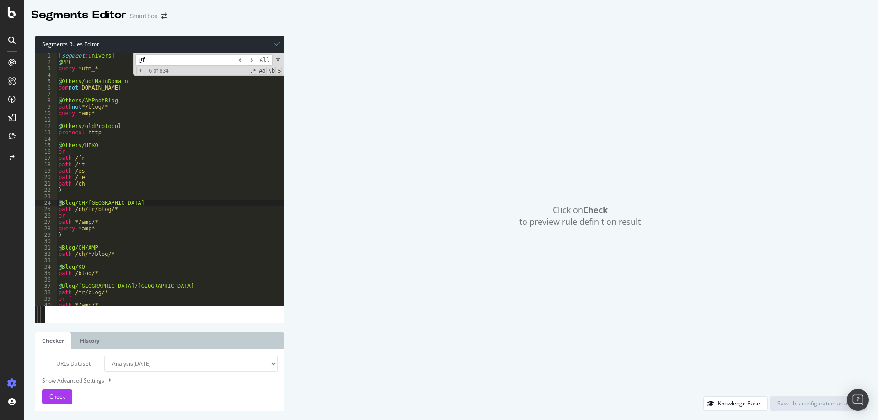
scroll to position [4728, 0]
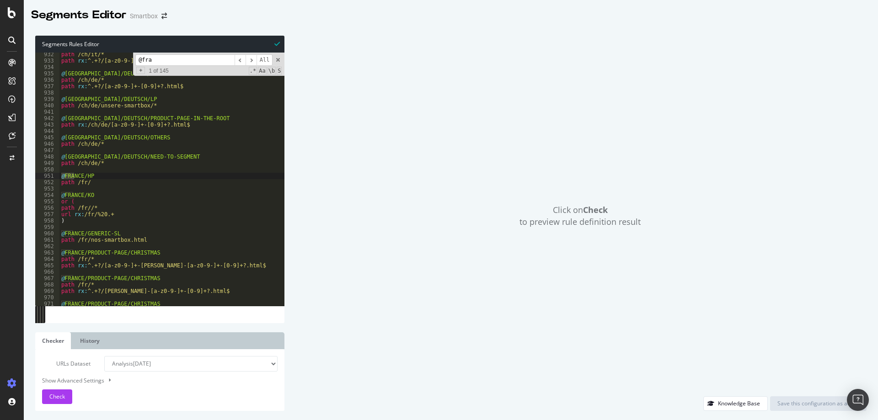
type input "@fra"
click at [122, 177] on div "path /ch/it/* path rx : ^.+?/[a-z0-9-]+-[0-9]+?.html$c @ [GEOGRAPHIC_DATA]/DEUT…" at bounding box center [184, 184] width 251 height 266
click at [122, 182] on div "path /ch/it/* path rx : ^.+?/[a-z0-9-]+-[0-9]+?.html$c @ [GEOGRAPHIC_DATA]/DEUT…" at bounding box center [184, 184] width 251 height 266
type textarea "path /fr/"
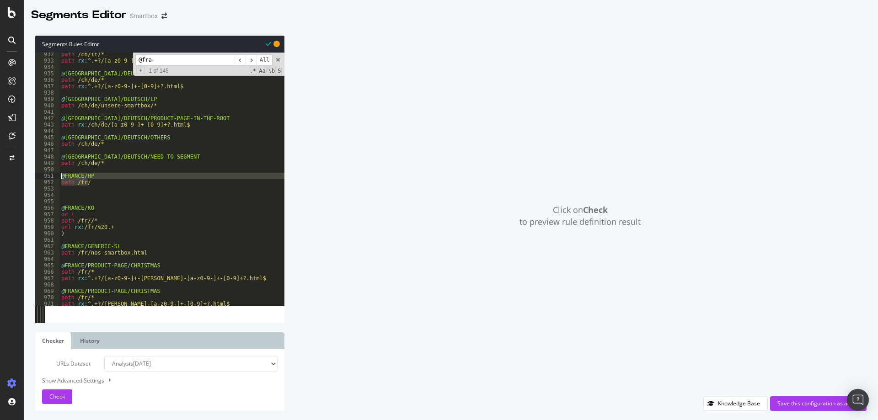
drag, startPoint x: 100, startPoint y: 181, endPoint x: 53, endPoint y: 175, distance: 47.5
click at [53, 175] on div "932 933 934 935 936 937 938 939 940 941 942 943 944 945 946 947 948 949 950 951…" at bounding box center [159, 179] width 249 height 253
type textarea "@[GEOGRAPHIC_DATA]/HP path /fr/"
click at [91, 196] on div "path /ch/it/* path rx : ^.+?/[a-z0-9-]+-[0-9]+?.html$c @ [GEOGRAPHIC_DATA]/DEUT…" at bounding box center [184, 184] width 251 height 266
paste textarea "path /fr/"
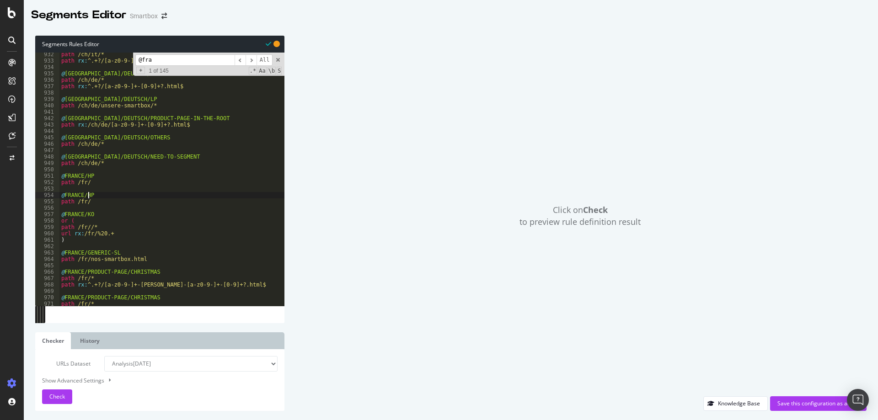
click at [89, 194] on div "path /ch/it/* path rx : ^.+?/[a-z0-9-]+-[0-9]+?.html$c @ [GEOGRAPHIC_DATA]/DEUT…" at bounding box center [184, 184] width 251 height 266
click at [96, 201] on div "path /ch/it/* path rx : ^.+?/[a-z0-9-]+-[0-9]+?.html$c @ Switzerland/DEUTSCH/PR…" at bounding box center [184, 184] width 251 height 266
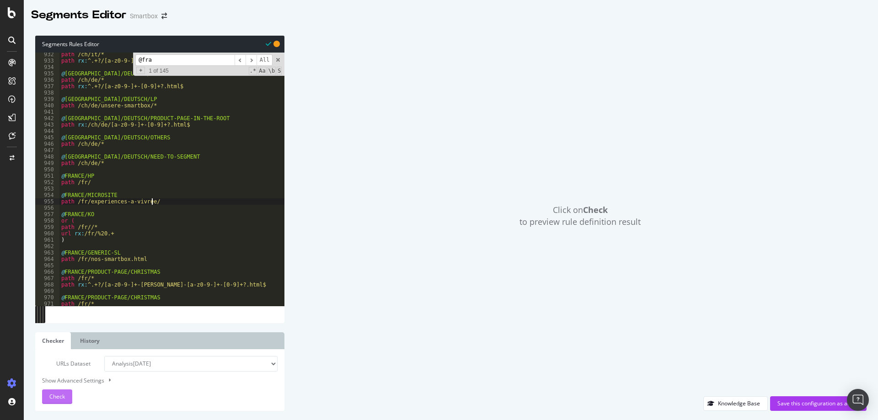
click at [53, 400] on span "Check" at bounding box center [57, 397] width 16 height 8
click at [148, 200] on div "path /ch/it/* path rx : ^.+?/[a-z0-9-]+-[0-9]+?.html$c @ Switzerland/DEUTSCH/PR…" at bounding box center [184, 184] width 251 height 266
click at [64, 395] on span "Checking" at bounding box center [60, 397] width 23 height 8
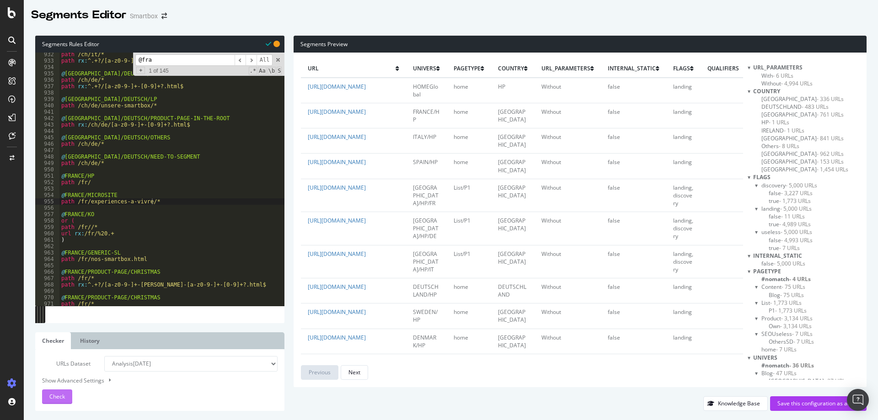
click at [173, 196] on div "path /ch/it/* path rx : ^.+?/[a-z0-9-]+-[0-9]+?.html$c @ Switzerland/DEUTSCH/PR…" at bounding box center [184, 184] width 251 height 266
click at [64, 398] on span "Check" at bounding box center [57, 397] width 16 height 8
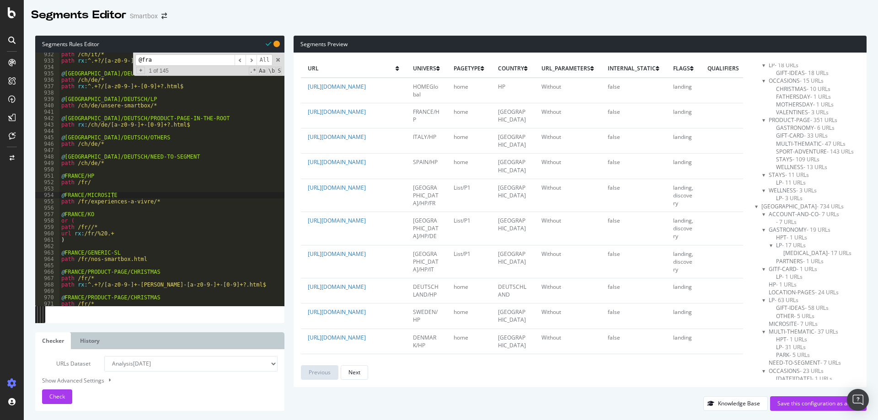
scroll to position [700, 0]
click at [780, 278] on span "MICROSITE - 7 URLs" at bounding box center [793, 278] width 49 height 8
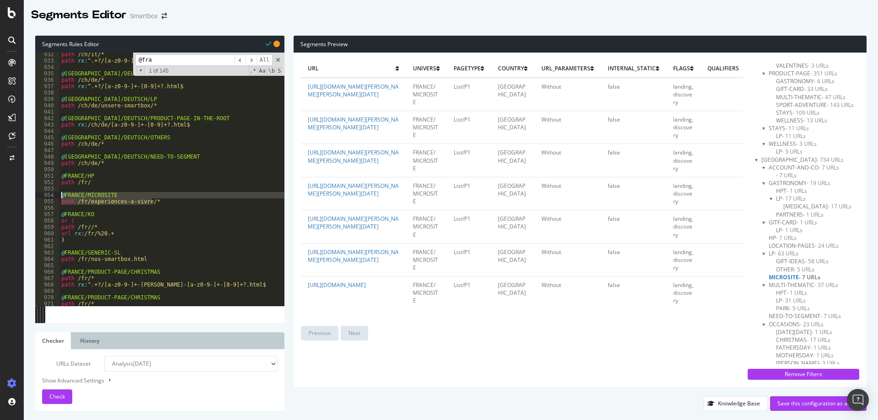
drag, startPoint x: 174, startPoint y: 202, endPoint x: 61, endPoint y: 196, distance: 113.2
click at [60, 195] on div "path /ch/it/* path rx : ^.+?/[a-z0-9-]+-[0-9]+?.html$c @ Switzerland/DEUTSCH/PR…" at bounding box center [184, 184] width 251 height 266
type textarea "@FRANCE/MICROSITE path /fr/experiences-a-vivre/*"
click at [172, 191] on div "path /ch/it/* path rx : ^.+?/[a-z0-9-]+-[0-9]+?.html$c @ Switzerland/DEUTSCH/PR…" at bounding box center [184, 184] width 251 height 266
click at [168, 196] on div "path /ch/it/* path rx : ^.+?/[a-z0-9-]+-[0-9]+?.html$c @ Switzerland/DEUTSCH/PR…" at bounding box center [184, 184] width 251 height 266
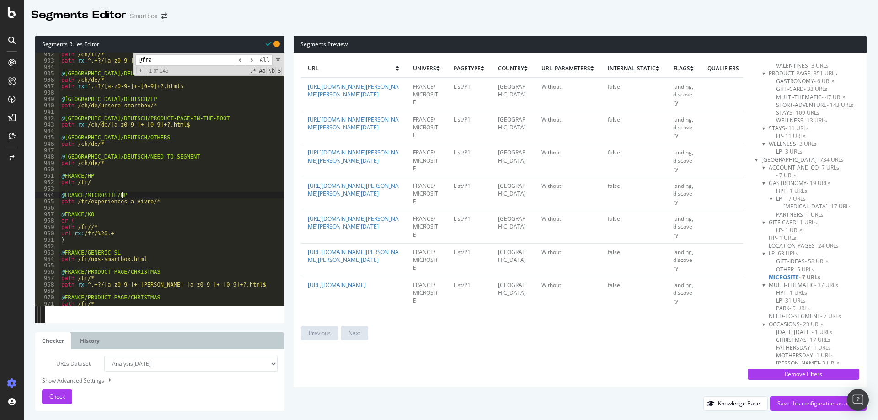
scroll to position [0, 5]
click at [164, 204] on div "path /ch/it/* path rx : ^.+?/[a-z0-9-]+-[0-9]+?.html$c @ Switzerland/DEUTSCH/PR…" at bounding box center [184, 184] width 251 height 266
drag, startPoint x: 184, startPoint y: 199, endPoint x: 67, endPoint y: 199, distance: 117.1
click at [65, 200] on div "path /ch/it/* path rx : ^.+?/[a-z0-9-]+-[0-9]+?.html$c @ Switzerland/DEUTSCH/PR…" at bounding box center [184, 184] width 251 height 266
type textarea "@FRANCE/MICROSITE/HP path /fr/experiences-a-vivre/"
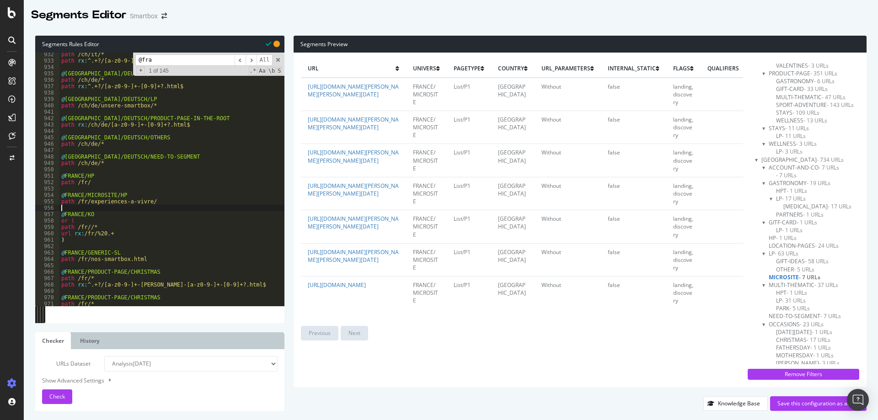
click at [139, 210] on div "path /ch/it/* path rx : ^.+?/[a-z0-9-]+-[0-9]+?.html$c @ Switzerland/DEUTSCH/PR…" at bounding box center [184, 184] width 251 height 266
drag, startPoint x: 159, startPoint y: 205, endPoint x: 61, endPoint y: 196, distance: 98.3
click at [61, 196] on div "path /ch/it/* path rx : ^.+?/[a-z0-9-]+-[0-9]+?.html$c @ Switzerland/DEUTSCH/PR…" at bounding box center [184, 184] width 251 height 266
click at [156, 203] on div "path /ch/it/* path rx : ^.+?/[a-z0-9-]+-[0-9]+?.html$c @ Switzerland/DEUTSCH/PR…" at bounding box center [171, 179] width 225 height 253
type textarea "path /fr/experiences-a-vivre/"
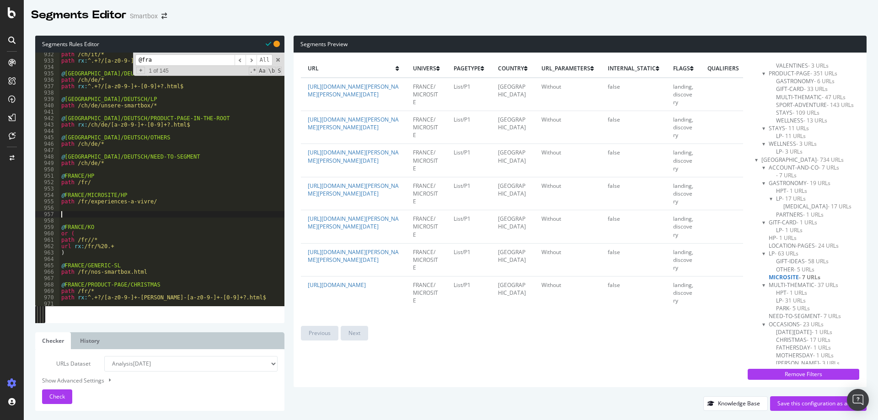
paste textarea "path /fr/experiences-a-vivre/"
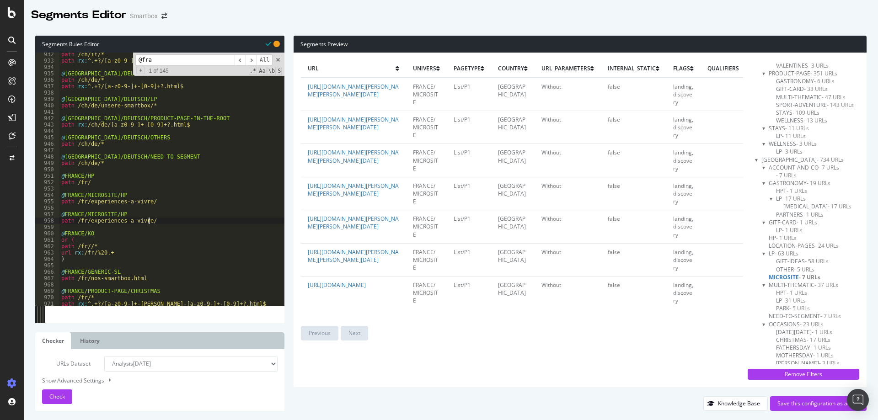
type textarea "path /fr/experiences-a-vivre/"
paste textarea "path /fr/experiences-a-vivre/"
click at [119, 214] on div "path /ch/it/* path rx : ^.+?/[a-z0-9-]+-[0-9]+?.html$c @ Switzerland/DEUTSCH/PR…" at bounding box center [184, 184] width 251 height 266
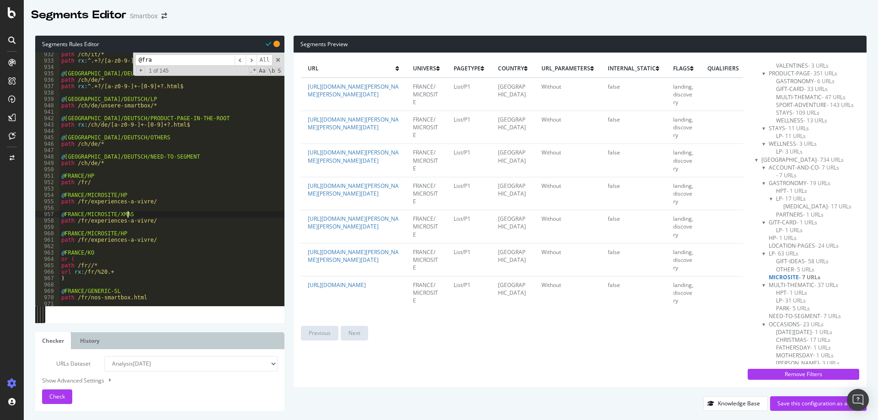
click at [118, 233] on div "path /ch/it/* path rx : ^.+?/[a-z0-9-]+-[0-9]+?.html$c @ Switzerland/DEUTSCH/PR…" at bounding box center [184, 184] width 251 height 266
click at [168, 218] on div "path /ch/it/* path rx : ^.+?/[a-z0-9-]+-[0-9]+?.html$c @ Switzerland/DEUTSCH/PR…" at bounding box center [184, 184] width 251 height 266
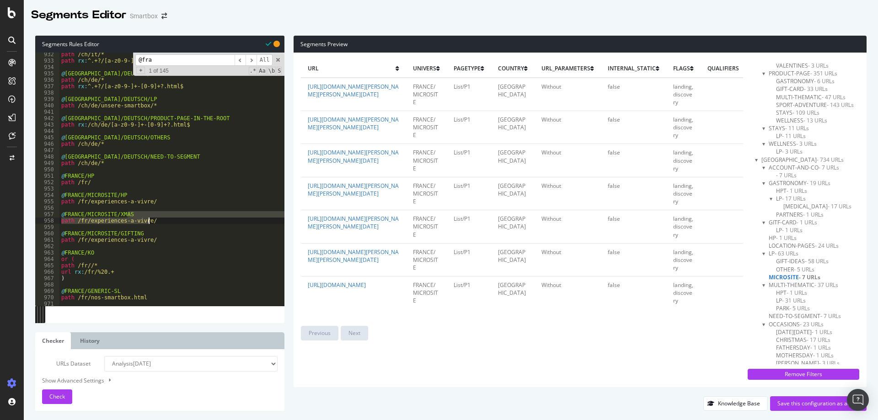
click at [181, 220] on div "path /ch/it/* path rx : ^.+?/[a-z0-9-]+-[0-9]+?.html$c @ Switzerland/DEUTSCH/PR…" at bounding box center [171, 179] width 225 height 253
type textarea "path /fr/experiences-a-vivre/que-faire-a-noel/"
drag, startPoint x: 206, startPoint y: 222, endPoint x: 62, endPoint y: 220, distance: 144.1
click at [62, 220] on div "path /ch/it/* path rx : ^.+?/[a-z0-9-]+-[0-9]+?.html$c @ Switzerland/DEUTSCH/PR…" at bounding box center [184, 184] width 251 height 266
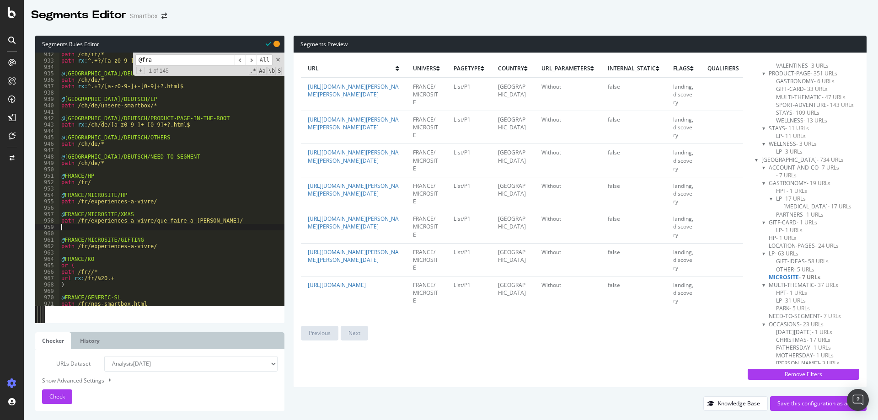
paste textarea "path /fr/experiences-a-vivre/que-faire-a-noel/"
click at [223, 222] on div "path /ch/it/* path rx : ^.+?/[a-z0-9-]+-[0-9]+?.html$c @ Switzerland/DEUTSCH/PR…" at bounding box center [184, 184] width 251 height 266
click at [221, 230] on div "path /ch/it/* path rx : ^.+?/[a-z0-9-]+-[0-9]+?.html$c @ Switzerland/DEUTSCH/PR…" at bounding box center [184, 184] width 251 height 266
type textarea "path /fr/experiences-a-vivre/que-faire-a-[PERSON_NAME]/*"
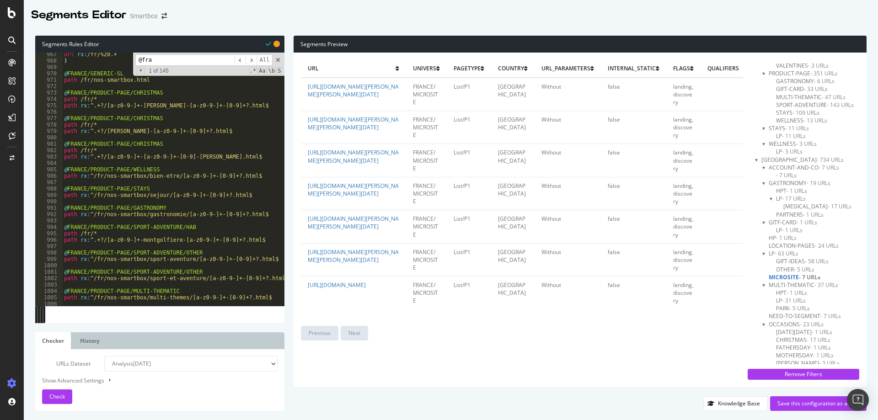
scroll to position [4778, 0]
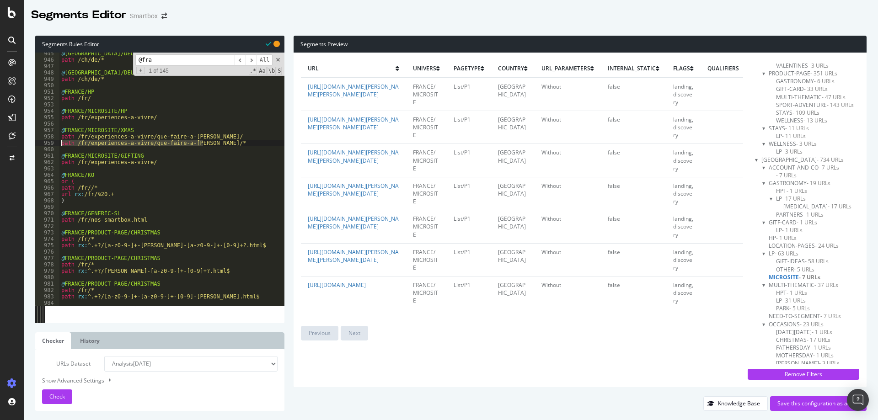
drag, startPoint x: 228, startPoint y: 144, endPoint x: 59, endPoint y: 146, distance: 168.8
click at [59, 146] on div "path /fr/experiences-a-vivre/que-faire-a-noel/* 945 946 947 948 949 950 951 952…" at bounding box center [159, 179] width 249 height 253
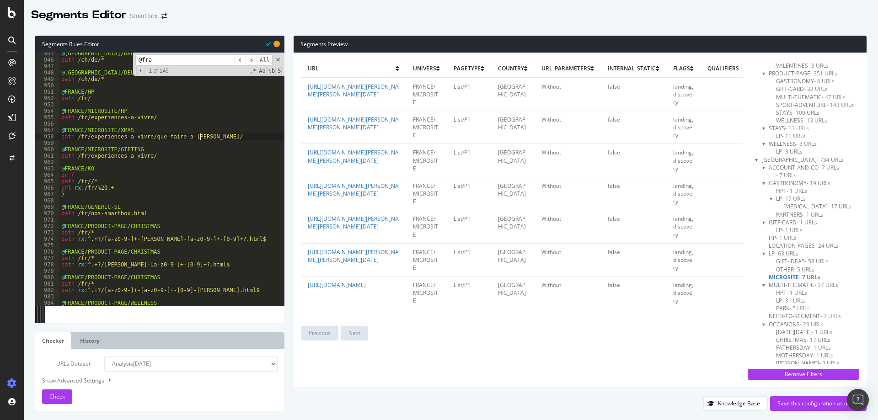
scroll to position [0, 11]
click at [166, 155] on div "@ Switzerland/DEUTSCH/OTHERS path /ch/de/* @ Switzerland/DEUTSCH/NEED-TO-SEGMEN…" at bounding box center [184, 183] width 251 height 266
paste textarea "quel-cadeau-offrir"
click at [121, 112] on div "@ Switzerland/DEUTSCH/OTHERS path /ch/de/* @ Switzerland/DEUTSCH/NEED-TO-SEGMEN…" at bounding box center [184, 183] width 251 height 266
click at [127, 134] on div "@ Switzerland/DEUTSCH/OTHERS path /ch/de/* @ Switzerland/DEUTSCH/NEED-TO-SEGMEN…" at bounding box center [184, 183] width 251 height 266
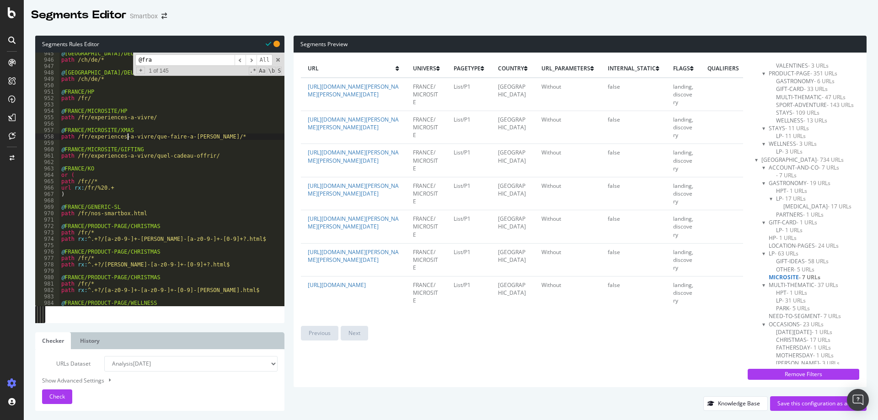
click at [166, 158] on div "@ Switzerland/DEUTSCH/OTHERS path /ch/de/* @ Switzerland/DEUTSCH/NEED-TO-SEGMEN…" at bounding box center [184, 183] width 251 height 266
type textarea "path /fr/experiences-a-vivre/quel-cadeau-offrir/"
click at [58, 401] on div "Check" at bounding box center [57, 397] width 16 height 14
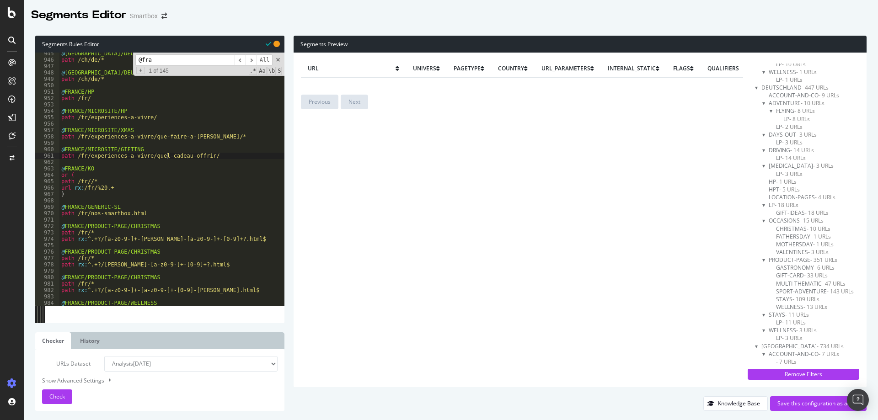
scroll to position [700, 0]
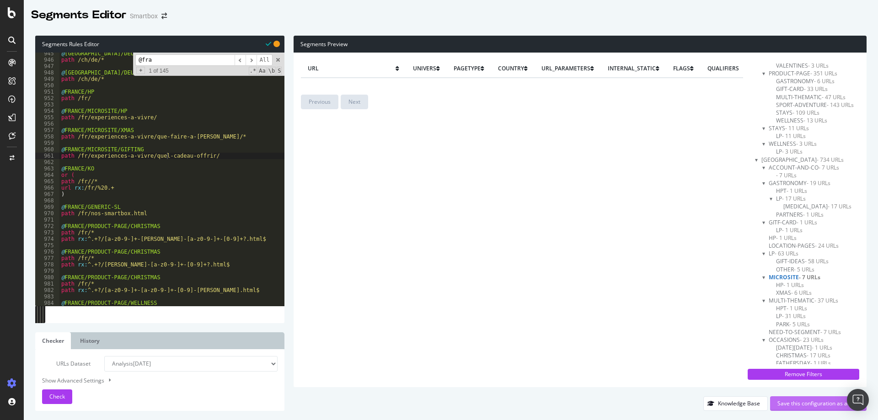
click at [802, 406] on div "Save this configuration as active" at bounding box center [819, 404] width 82 height 8
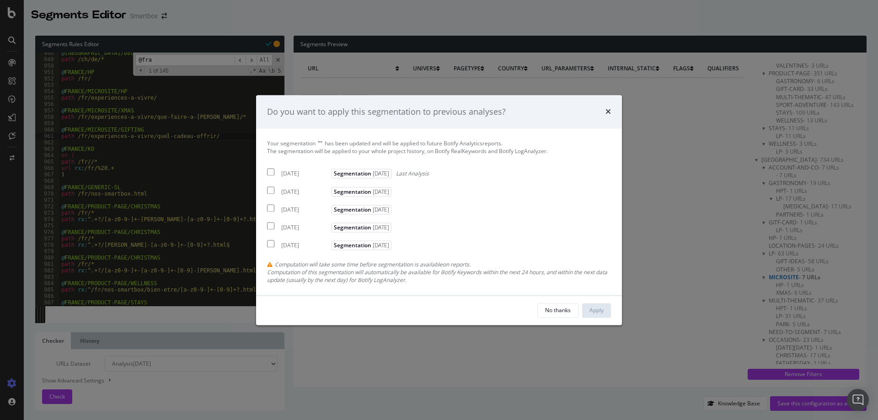
scroll to position [0, 0]
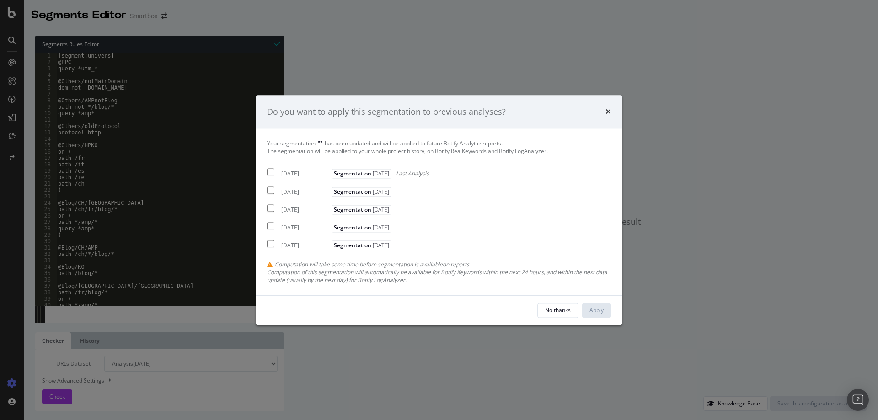
click at [271, 176] on input "modal" at bounding box center [270, 172] width 7 height 7
checkbox input "true"
click at [269, 190] on input "modal" at bounding box center [270, 190] width 7 height 7
checkbox input "true"
click at [269, 210] on input "modal" at bounding box center [270, 207] width 7 height 7
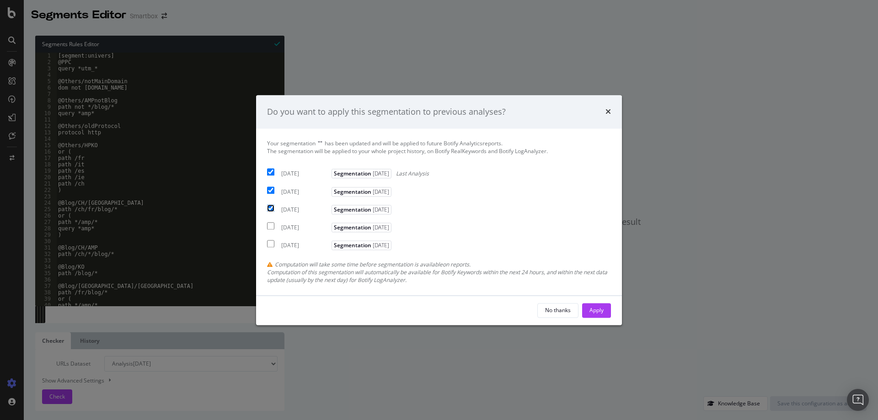
checkbox input "true"
click at [598, 311] on div "Apply" at bounding box center [597, 310] width 14 height 8
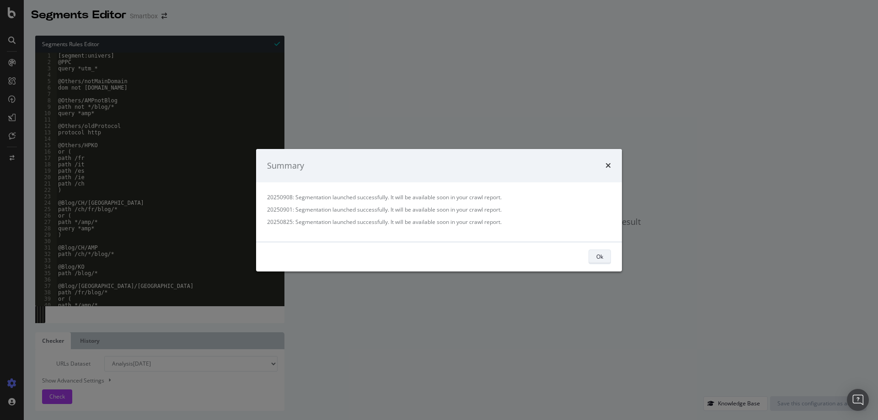
click at [597, 258] on div "Ok" at bounding box center [599, 257] width 7 height 8
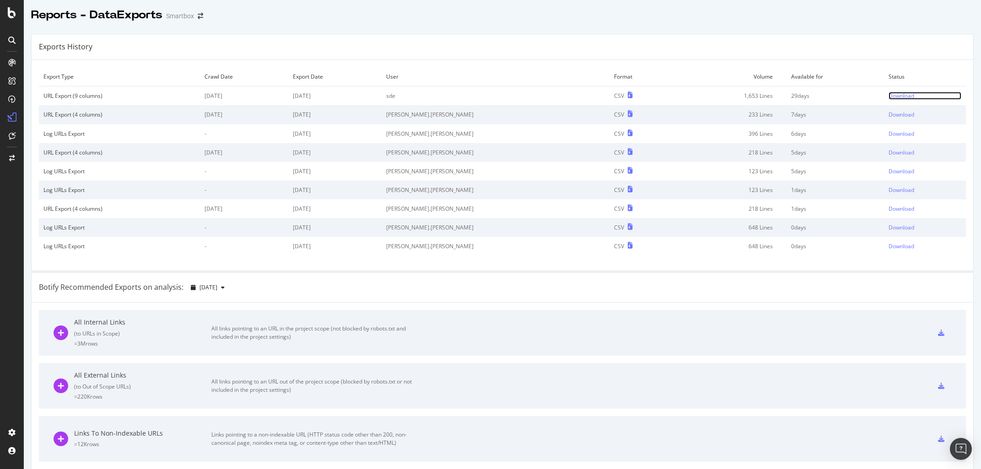
click at [888, 96] on div "Download" at bounding box center [901, 96] width 26 height 8
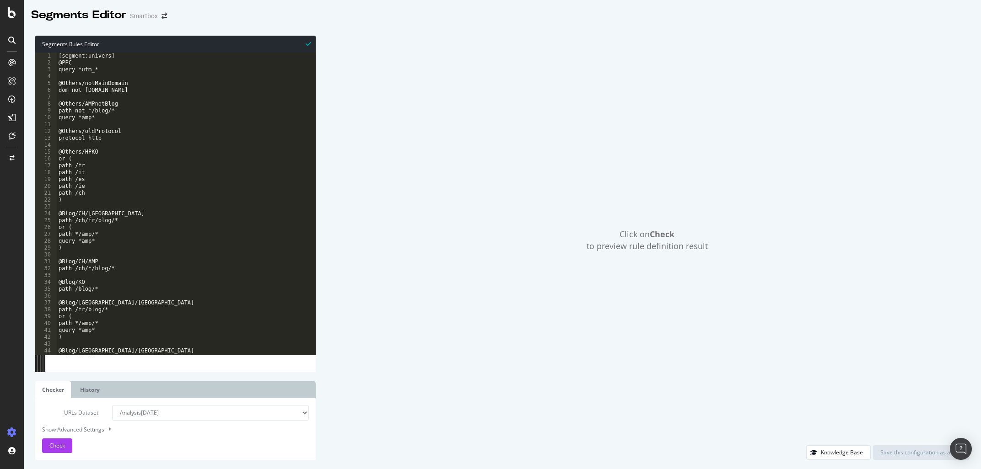
click at [205, 291] on div "[segment:univers] @PPC query *utm_* @Others/notMainDomain dom not www.smartbox.…" at bounding box center [186, 211] width 259 height 317
click at [151, 152] on div "[segment:univers] @PPC query *utm_* @Others/notMainDomain dom not www.smartbox.…" at bounding box center [186, 211] width 259 height 317
type textarea "@Others/HPKO"
click at [528, 170] on div "Click on Check to preview rule definition result" at bounding box center [647, 241] width 644 height 410
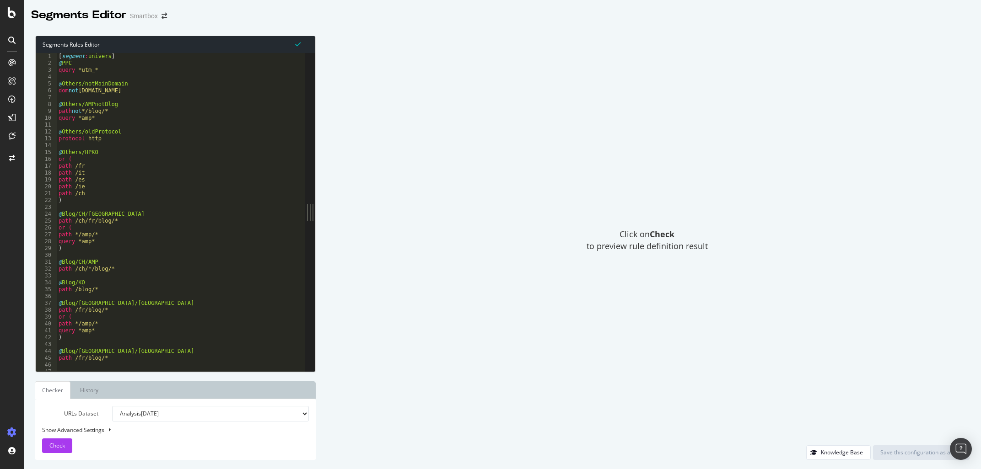
type textarea "@Others/oldProtocol"
click at [123, 134] on div "[ segment : univers ] @ PPC query *utm_* @ Others/notMainDomain dom not [DOMAIN…" at bounding box center [182, 219] width 251 height 332
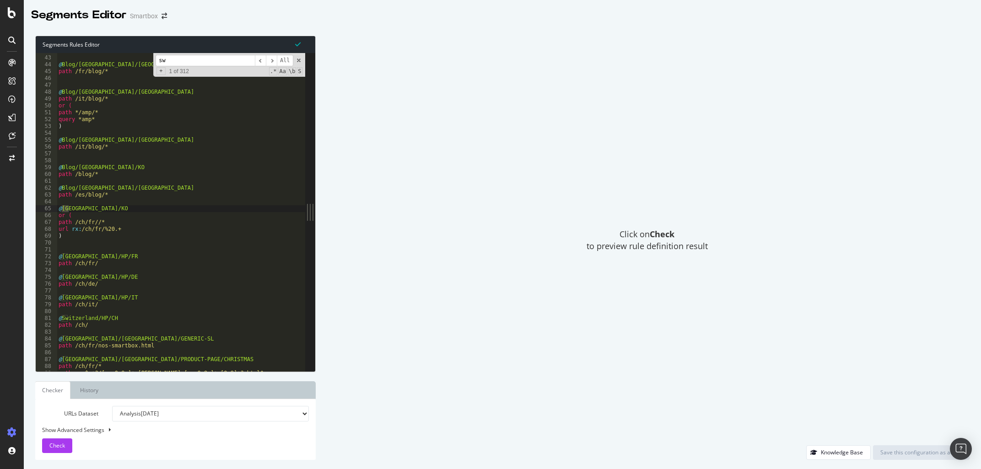
scroll to position [211, 0]
type input "swi"
type textarea "path /ch/fr/"
click at [122, 264] on div ") @ Blog/[GEOGRAPHIC_DATA]/OK path /fr/blog/* @ Blog/[GEOGRAPHIC_DATA]/OK path …" at bounding box center [182, 214] width 251 height 332
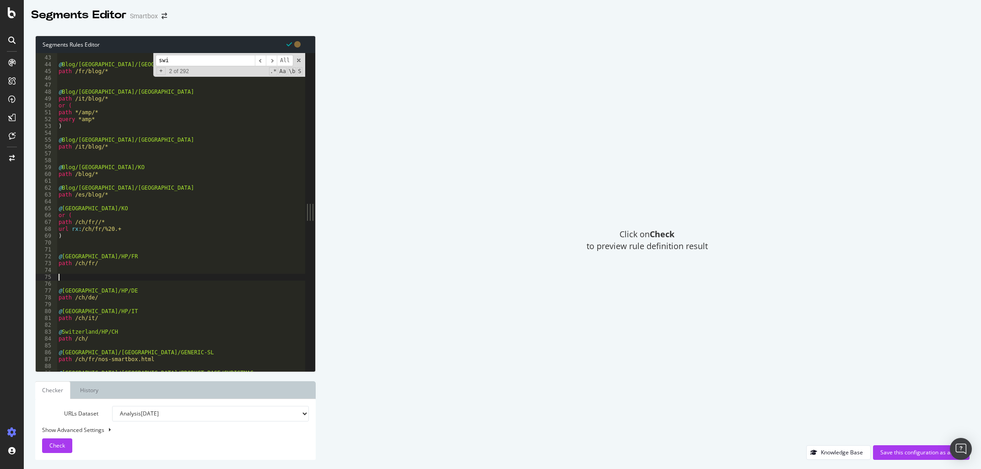
paste textarea "/ch/fr/experiences-a-vivre/"
type textarea "/ch/fr/experiences-a-vivre/"
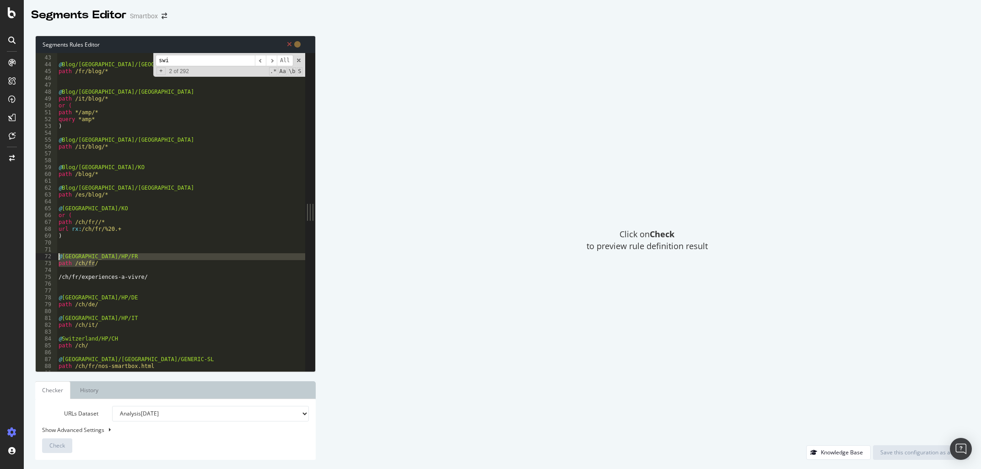
drag, startPoint x: 117, startPoint y: 263, endPoint x: 57, endPoint y: 257, distance: 59.8
click at [57, 257] on div "42 43 44 45 46 47 48 49 50 51 52 53 54 55 56 57 58 59 60 61 62 63 64 65 66 67 6…" at bounding box center [170, 212] width 269 height 318
type textarea "@[GEOGRAPHIC_DATA]/HP/FR path /ch/fr/"
click at [129, 268] on div ") @ Blog/[GEOGRAPHIC_DATA]/OK path /fr/blog/* @ Blog/[GEOGRAPHIC_DATA]/OK path …" at bounding box center [182, 214] width 251 height 332
type input "e"
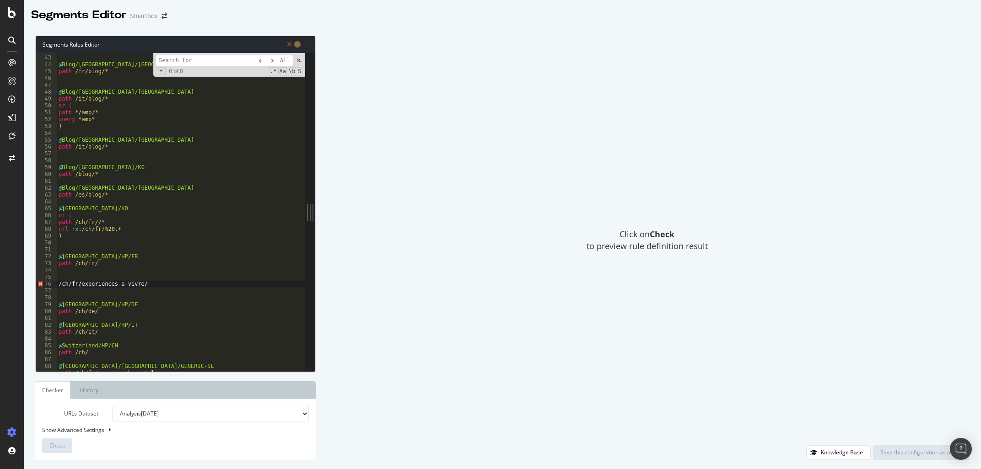
type input "-"
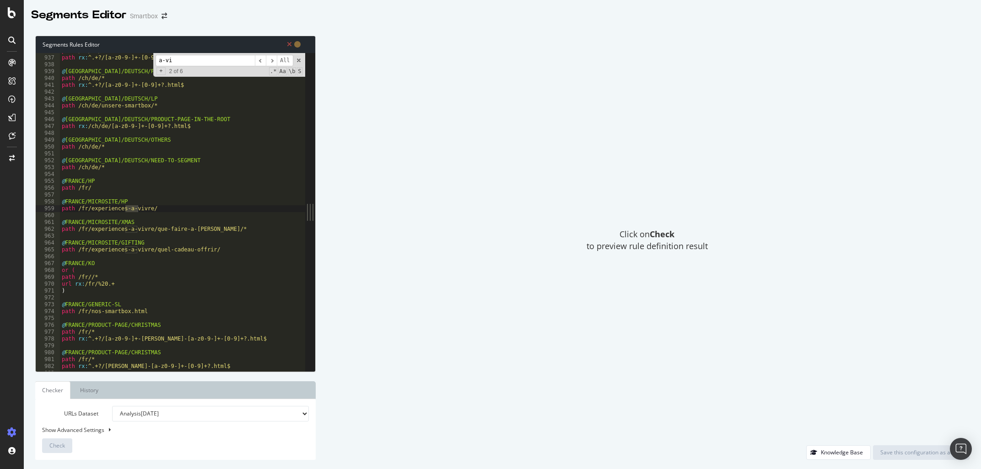
scroll to position [4730, 0]
type input "a-vi"
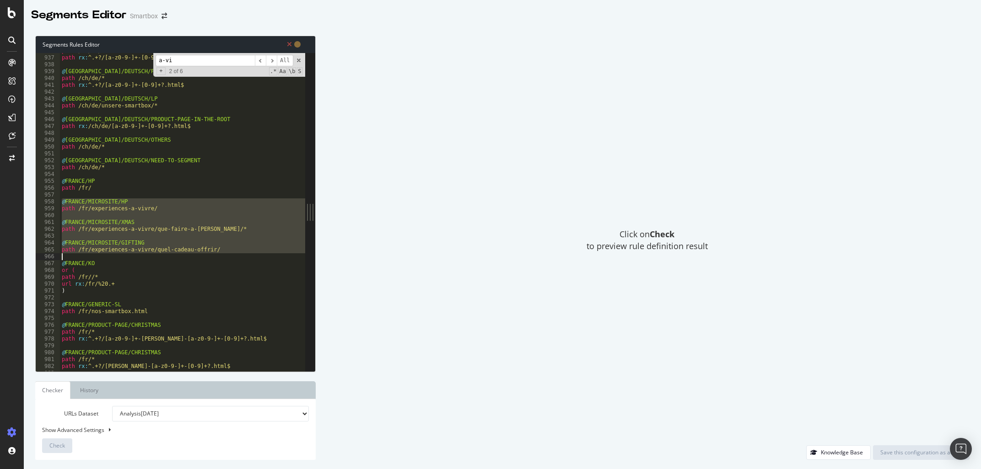
drag, startPoint x: 62, startPoint y: 202, endPoint x: 228, endPoint y: 255, distance: 174.3
click at [228, 255] on div "path /ch/it/* path rx : ^.+?/[a-z0-9-]+-[0-9]+?.html$c @ [GEOGRAPHIC_DATA]/DEUT…" at bounding box center [185, 214] width 251 height 332
type textarea "path /fr/experiences-a-vivre/quel-cadeau-offrir/"
drag, startPoint x: 183, startPoint y: 64, endPoint x: 153, endPoint y: 60, distance: 30.0
click at [156, 60] on input "a-vi" at bounding box center [205, 60] width 99 height 11
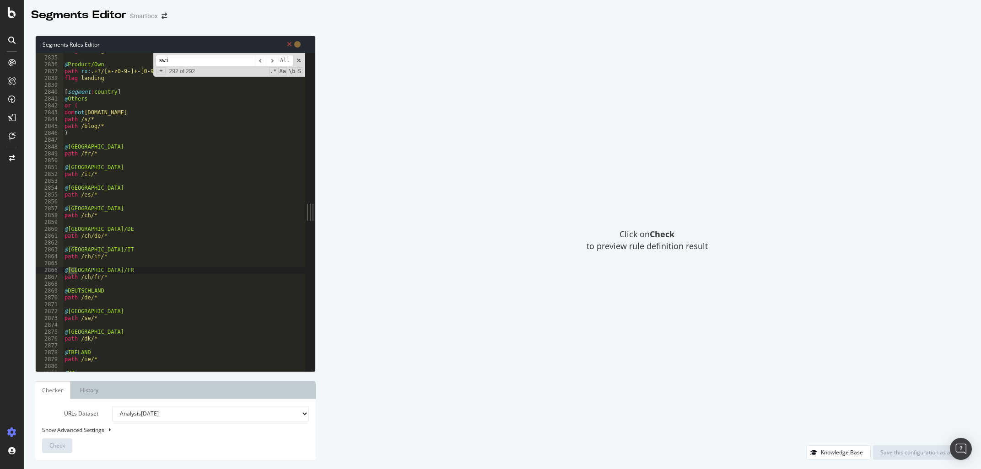
scroll to position [206, 0]
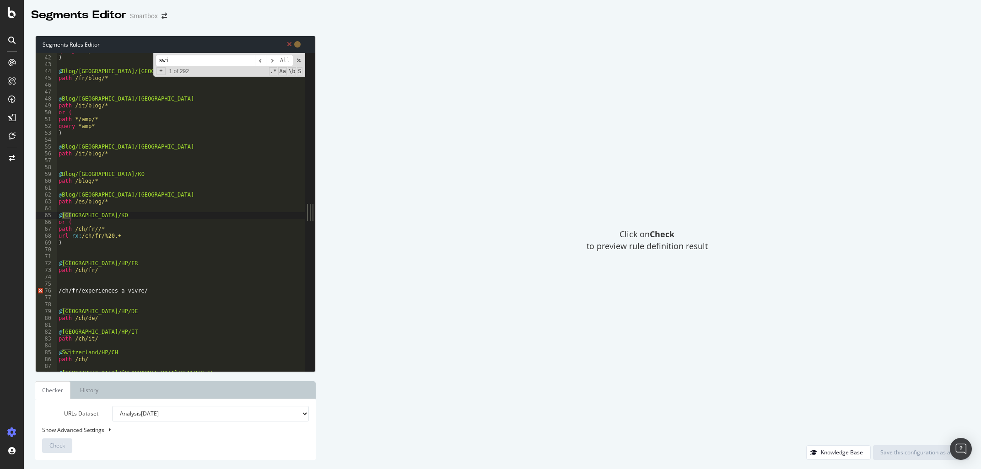
type input "swi"
type textarea "/ch/fr/experiences-a-vivre/"
drag, startPoint x: 178, startPoint y: 290, endPoint x: 54, endPoint y: 289, distance: 124.0
click at [54, 289] on div "/ch/fr/experiences-a-vivre/ 41 42 43 44 45 46 47 48 49 50 51 52 53 54 55 56 57 …" at bounding box center [170, 212] width 269 height 318
paste textarea "Cursor at row 76"
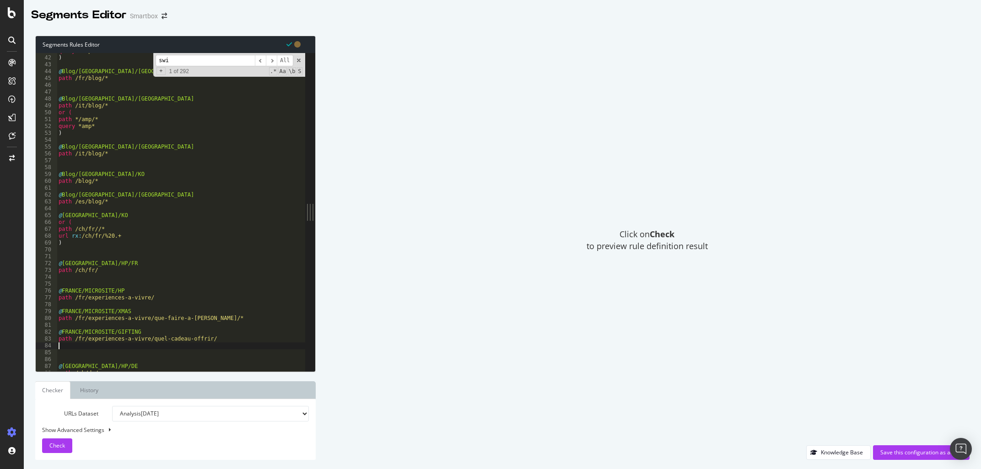
click at [101, 281] on div "query *amp* ) @ Blog/[GEOGRAPHIC_DATA]/OK path /fr/blog/* @ Blog/[GEOGRAPHIC_DA…" at bounding box center [182, 214] width 251 height 332
type textarea "@[GEOGRAPHIC_DATA]/MICROSITE/HP"
click at [79, 259] on div "query *amp* ) @ Blog/[GEOGRAPHIC_DATA]/OK path /fr/blog/* @ Blog/[GEOGRAPHIC_DA…" at bounding box center [182, 214] width 251 height 332
click at [82, 263] on div "query *amp* ) @ Blog/[GEOGRAPHIC_DATA]/OK path /fr/blog/* @ Blog/[GEOGRAPHIC_DA…" at bounding box center [182, 214] width 251 height 332
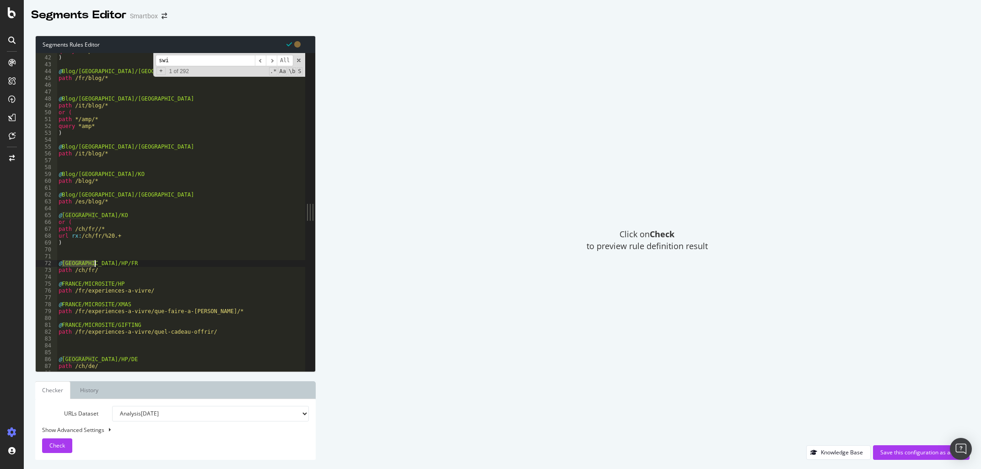
click at [82, 263] on div "query *amp* ) @ Blog/[GEOGRAPHIC_DATA]/OK path /fr/blog/* @ Blog/[GEOGRAPHIC_DA…" at bounding box center [182, 214] width 251 height 332
click at [67, 286] on div "query *amp* ) @ Blog/[GEOGRAPHIC_DATA]/OK path /fr/blog/* @ Blog/[GEOGRAPHIC_DA…" at bounding box center [182, 214] width 251 height 332
paste textarea "[GEOGRAPHIC_DATA]"
click at [71, 306] on div "query *amp* ) @ Blog/[GEOGRAPHIC_DATA]/OK path /fr/blog/* @ Blog/[GEOGRAPHIC_DA…" at bounding box center [182, 214] width 251 height 332
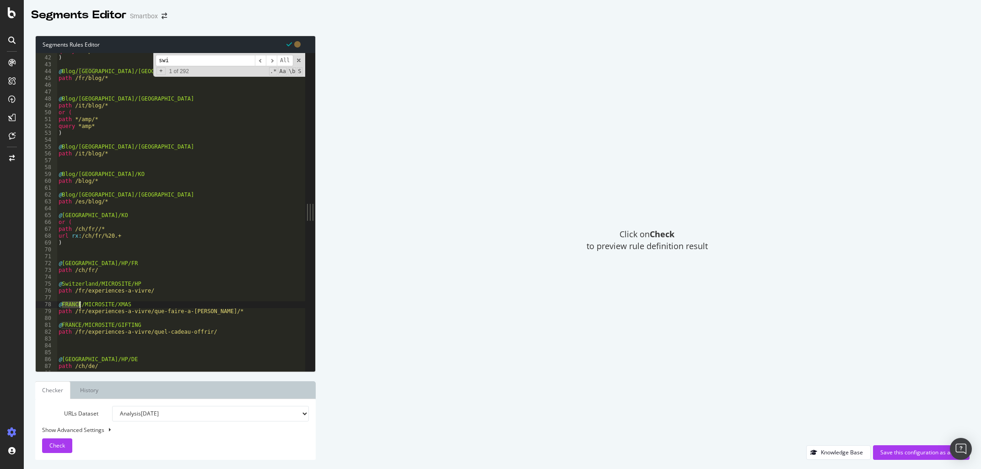
click at [71, 306] on div "query *amp* ) @ Blog/[GEOGRAPHIC_DATA]/OK path /fr/blog/* @ Blog/[GEOGRAPHIC_DA…" at bounding box center [182, 214] width 251 height 332
paste textarea "[GEOGRAPHIC_DATA]"
click at [71, 324] on div "query *amp* ) @ Blog/[GEOGRAPHIC_DATA]/OK path /fr/blog/* @ Blog/[GEOGRAPHIC_DA…" at bounding box center [182, 214] width 251 height 332
paste textarea "[GEOGRAPHIC_DATA]"
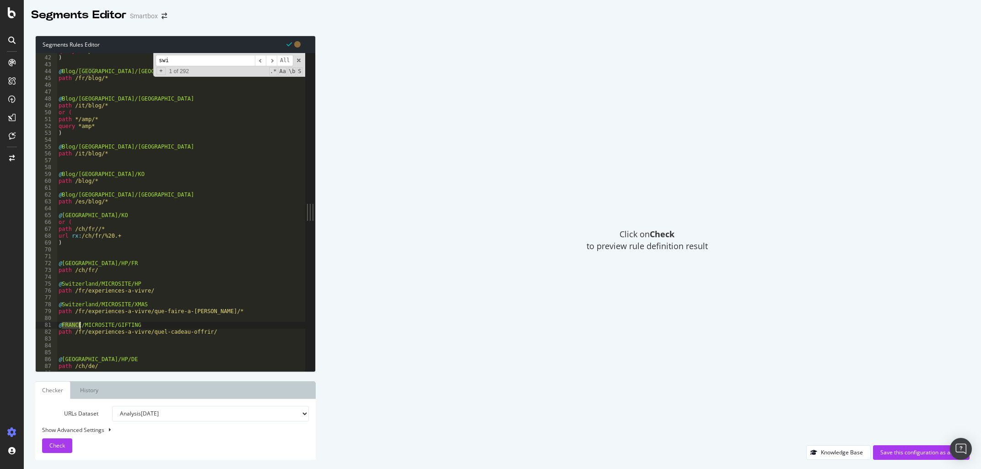
type textarea "@[GEOGRAPHIC_DATA]/MICROSITE/GIFTING"
click at [71, 340] on div "query *amp* ) @ Blog/[GEOGRAPHIC_DATA]/OK path /fr/blog/* @ Blog/[GEOGRAPHIC_DA…" at bounding box center [182, 214] width 251 height 332
click at [92, 251] on div "query *amp* ) @ Blog/[GEOGRAPHIC_DATA]/OK path /fr/blog/* @ Blog/[GEOGRAPHIC_DA…" at bounding box center [182, 214] width 251 height 332
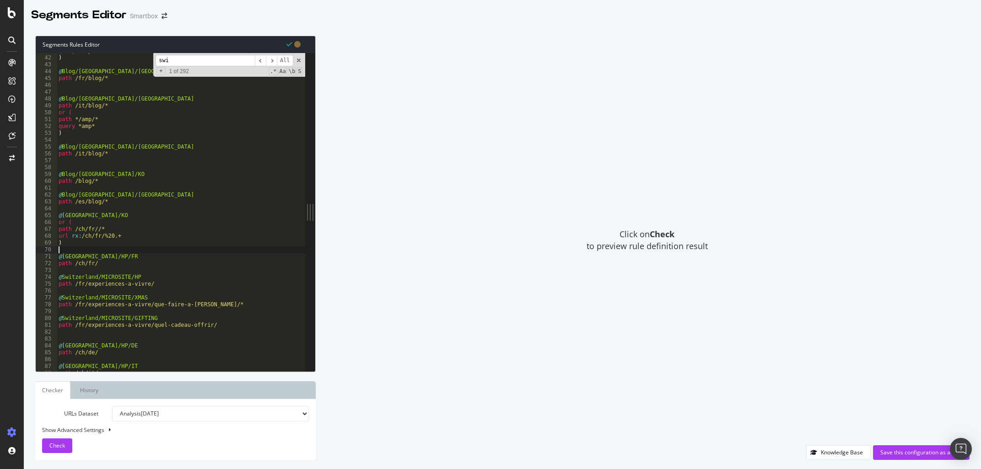
click at [209, 324] on div "query *amp* ) @ Blog/[GEOGRAPHIC_DATA]/OK path /fr/blog/* @ Blog/[GEOGRAPHIC_DA…" at bounding box center [182, 214] width 251 height 332
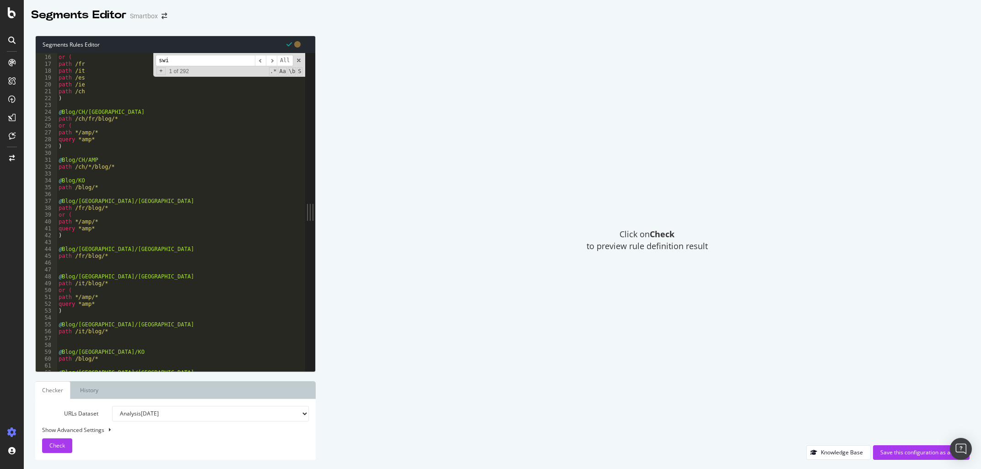
scroll to position [0, 0]
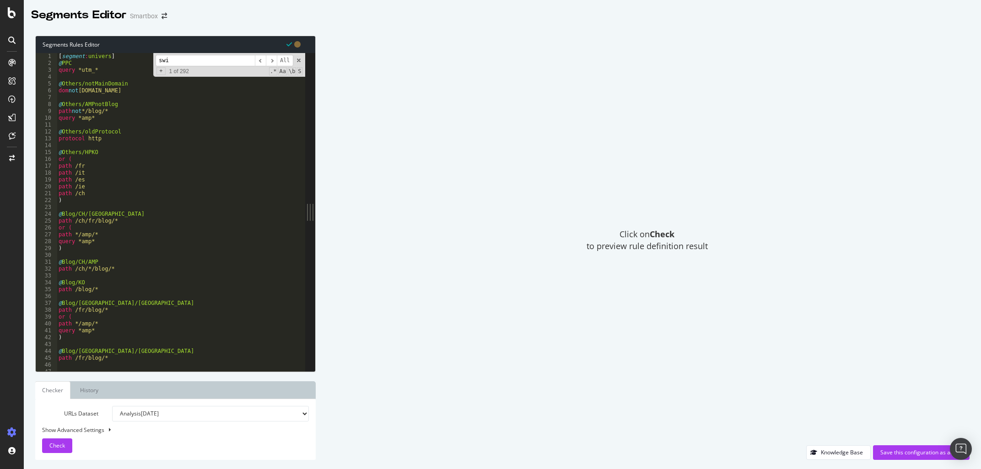
type textarea "path /fr/experiences-a-vivre/quel-cadeau-offrir/*"
drag, startPoint x: 167, startPoint y: 61, endPoint x: 134, endPoint y: 61, distance: 32.9
click at [156, 61] on input "swi" at bounding box center [205, 60] width 99 height 11
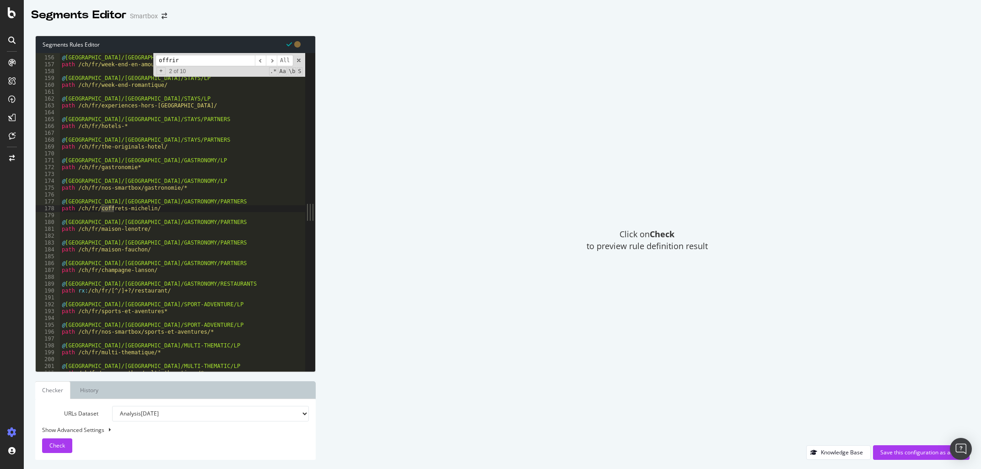
scroll to position [4777, 0]
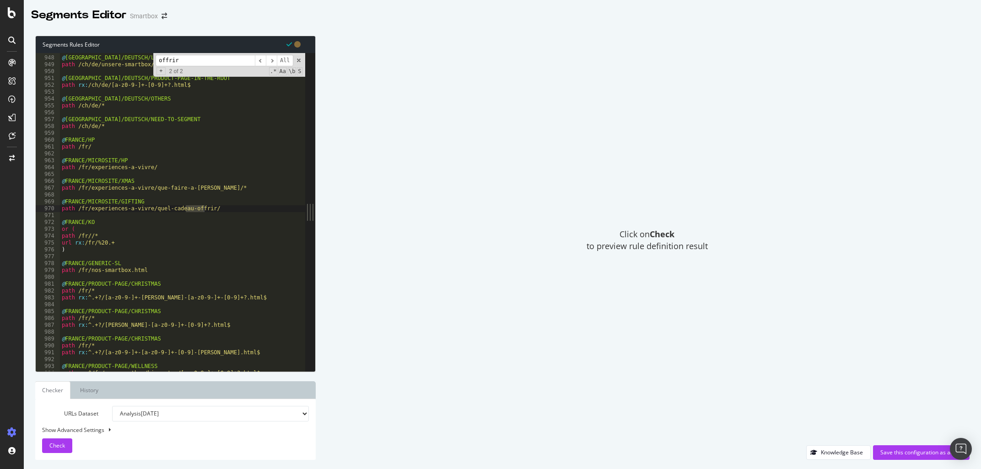
type input "offrir"
click at [220, 209] on div "@ [GEOGRAPHIC_DATA]/DEUTSCH/LP path /ch/de/unsere-smartbox/* @ [GEOGRAPHIC_DATA…" at bounding box center [185, 214] width 251 height 332
type textarea "path /fr/experiences-a-vivre/quel-cadeau-offrir/*"
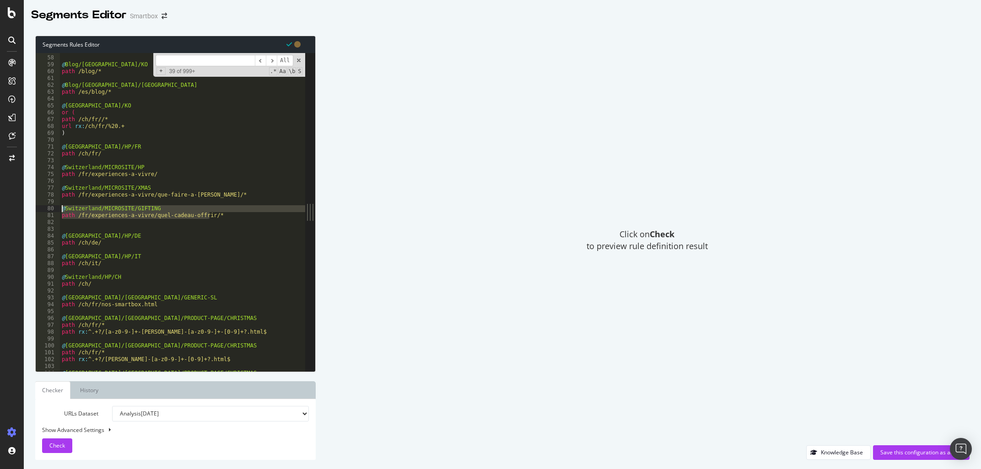
drag, startPoint x: 228, startPoint y: 217, endPoint x: 59, endPoint y: 206, distance: 169.2
click at [59, 206] on div "path /fr/experiences-a-vivre/quel-cadeau-offrir/* 57 58 59 60 61 62 63 64 65 66…" at bounding box center [170, 212] width 269 height 318
type textarea "@[GEOGRAPHIC_DATA]/MICROSITE/GIFTING path /fr/experiences-a-vivre/quel-cadeau-o…"
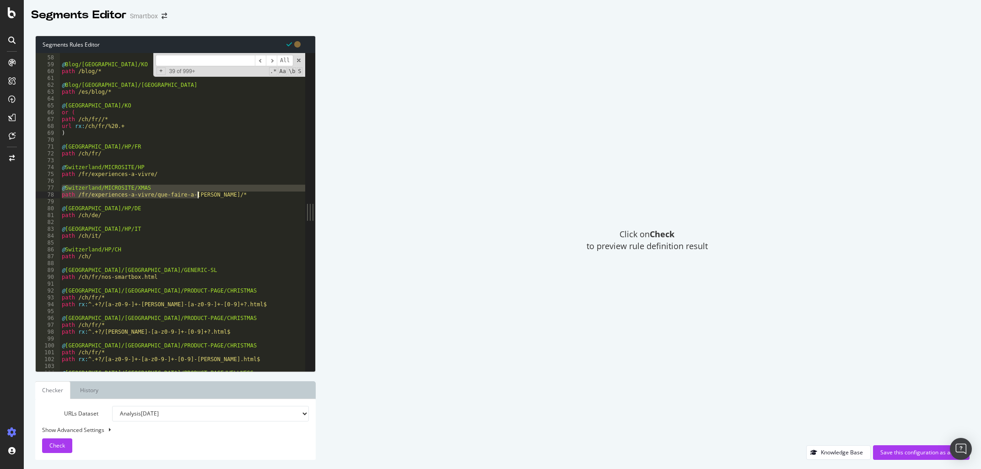
drag, startPoint x: 62, startPoint y: 188, endPoint x: 199, endPoint y: 197, distance: 136.6
click at [199, 197] on div "@ Blog/[GEOGRAPHIC_DATA]/KO path /blog/* @ Blog/[GEOGRAPHIC_DATA]/OK path /es/b…" at bounding box center [185, 214] width 251 height 332
click at [198, 207] on div "@ Blog/[GEOGRAPHIC_DATA]/KO path /blog/* @ Blog/[GEOGRAPHIC_DATA]/OK path /es/b…" at bounding box center [185, 214] width 251 height 332
type textarea "@[GEOGRAPHIC_DATA]/HP/DE"
click at [204, 61] on input at bounding box center [205, 60] width 99 height 11
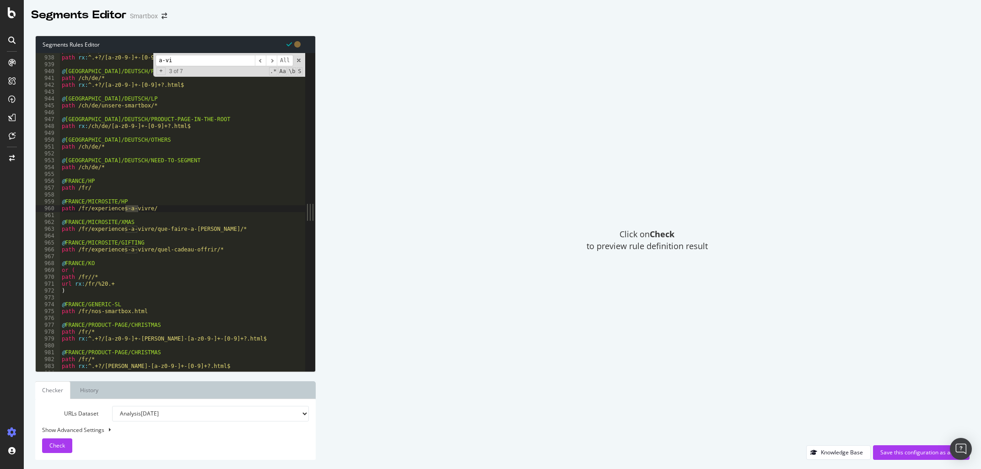
scroll to position [4733, 0]
type input "a-vi"
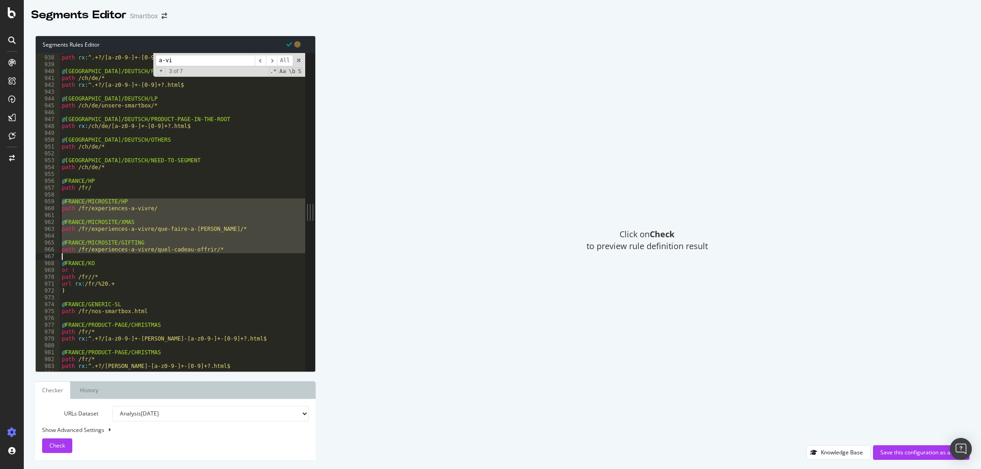
drag, startPoint x: 62, startPoint y: 203, endPoint x: 246, endPoint y: 258, distance: 191.9
click at [246, 258] on div "path /ch/it/* path rx : ^.+?/[a-z0-9-]+-[0-9]+?.html$c @ [GEOGRAPHIC_DATA]/DEUT…" at bounding box center [185, 214] width 251 height 332
type textarea "path /fr/experiences-a-vivre/quel-cadeau-offrir/*"
drag, startPoint x: 179, startPoint y: 58, endPoint x: 155, endPoint y: 59, distance: 23.9
click at [156, 59] on input "a-vi" at bounding box center [205, 60] width 99 height 11
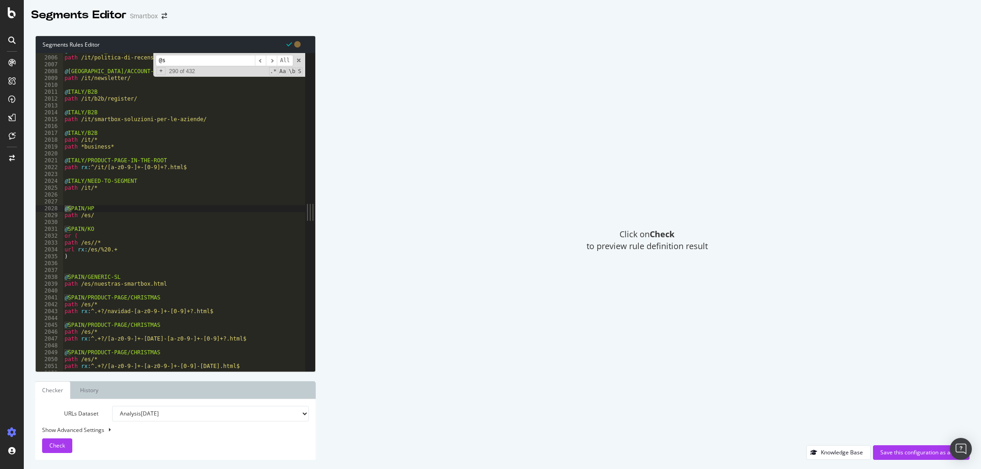
scroll to position [10130, 0]
type input "@spa"
type textarea "path /es/"
click at [137, 215] on div "@ [GEOGRAPHIC_DATA]/ACCOUNT-AND-CO/OK path /it/politica-di-recensione/ @ [GEOGR…" at bounding box center [188, 214] width 251 height 332
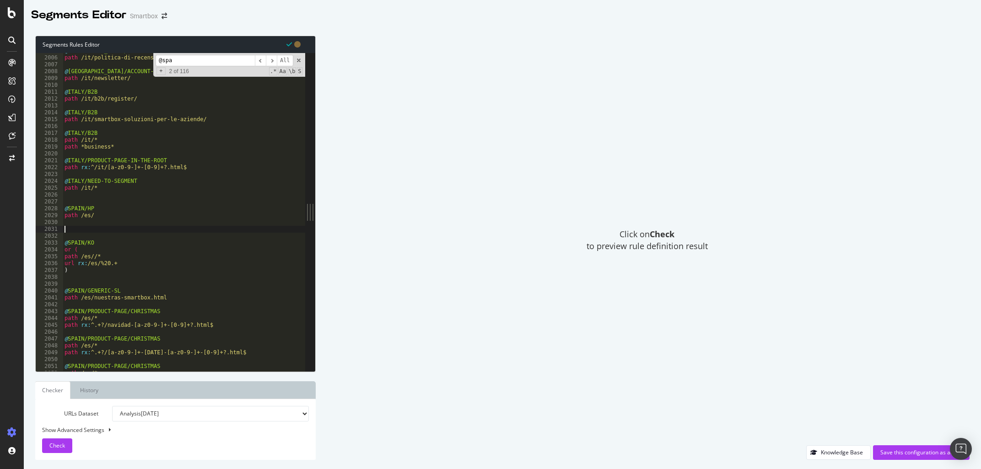
paste textarea "Cursor at row 2039"
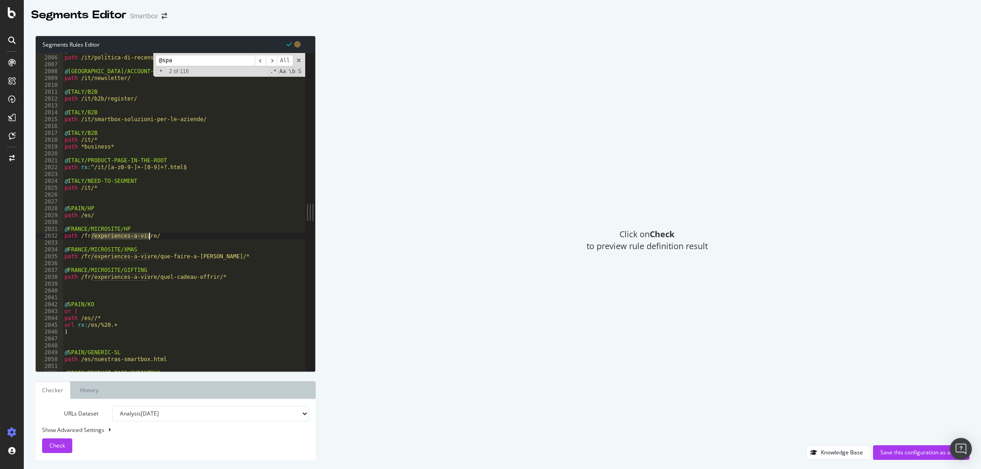
drag, startPoint x: 92, startPoint y: 238, endPoint x: 149, endPoint y: 236, distance: 57.2
click at [149, 236] on div "@ [GEOGRAPHIC_DATA]/ACCOUNT-AND-CO/OK path /it/politica-di-recensione/ @ [GEOGR…" at bounding box center [188, 214] width 251 height 332
paste textarea "ias-para-compartir"
type textarea "path /fr/experiences-a-vivre/"
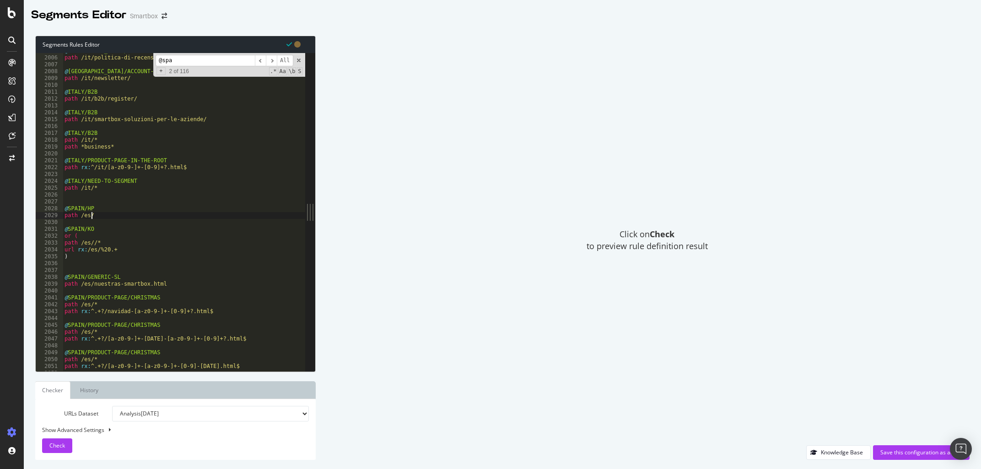
scroll to position [287, 0]
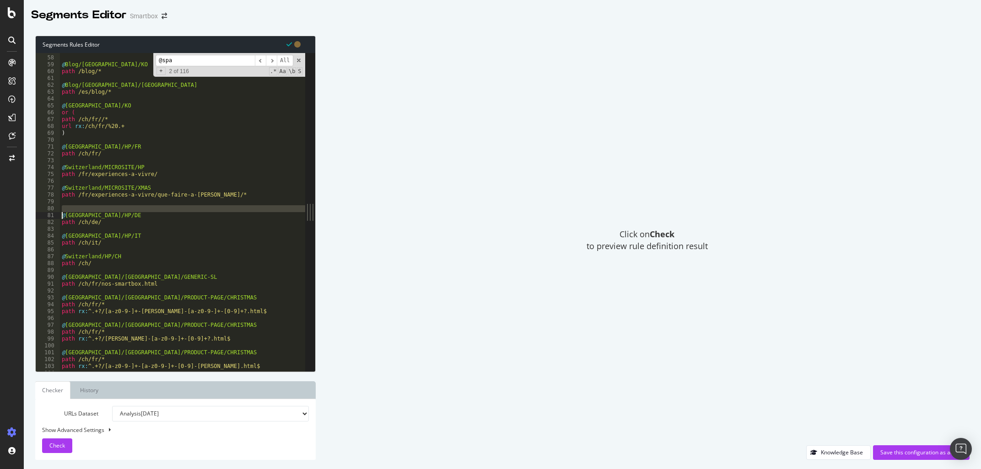
type textarea "@[GEOGRAPHIC_DATA]/HP/DE"
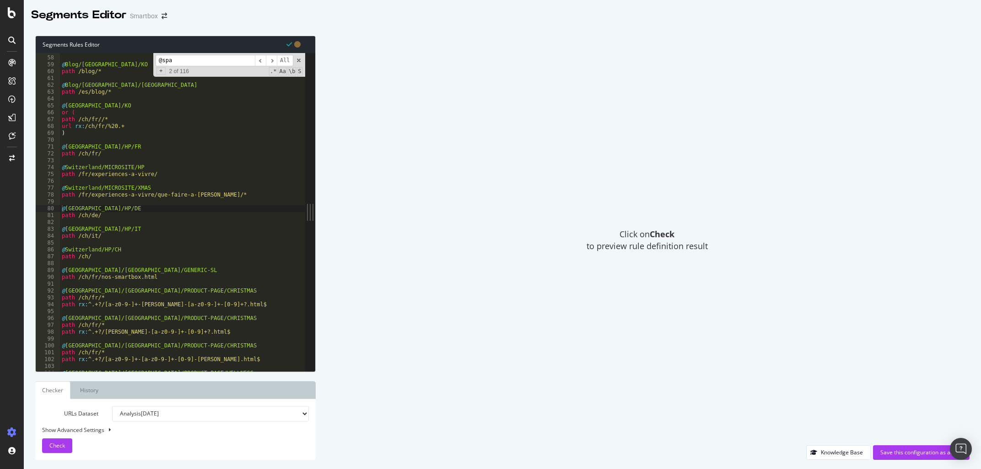
click at [198, 58] on input "@spa" at bounding box center [205, 60] width 99 height 11
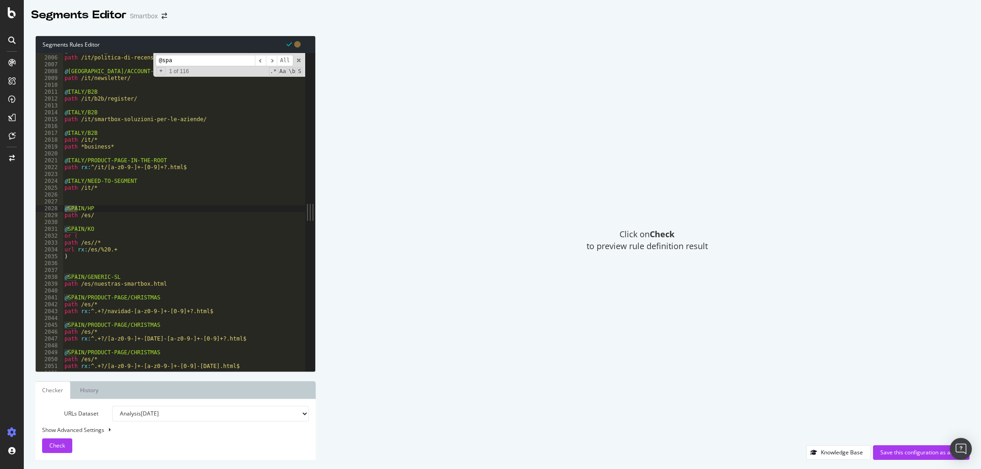
drag, startPoint x: 179, startPoint y: 61, endPoint x: 113, endPoint y: 59, distance: 66.3
click at [156, 59] on input "@spa" at bounding box center [205, 60] width 99 height 11
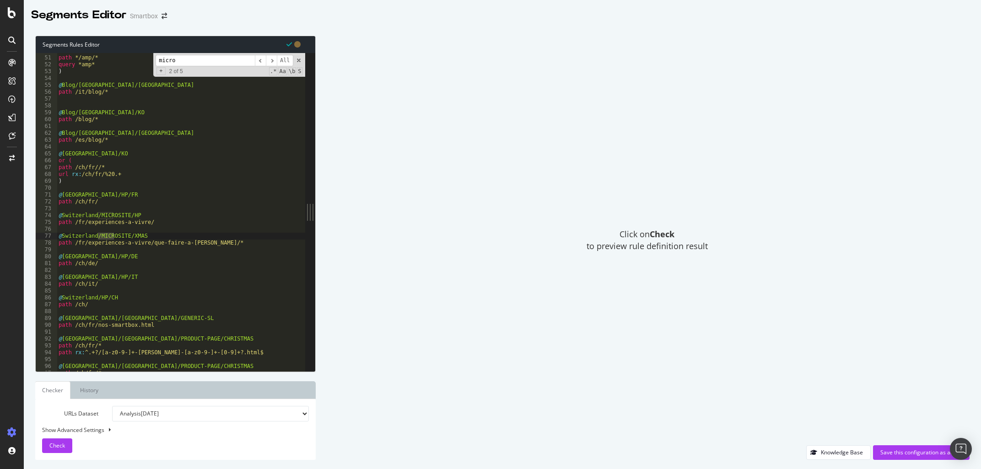
scroll to position [4728, 0]
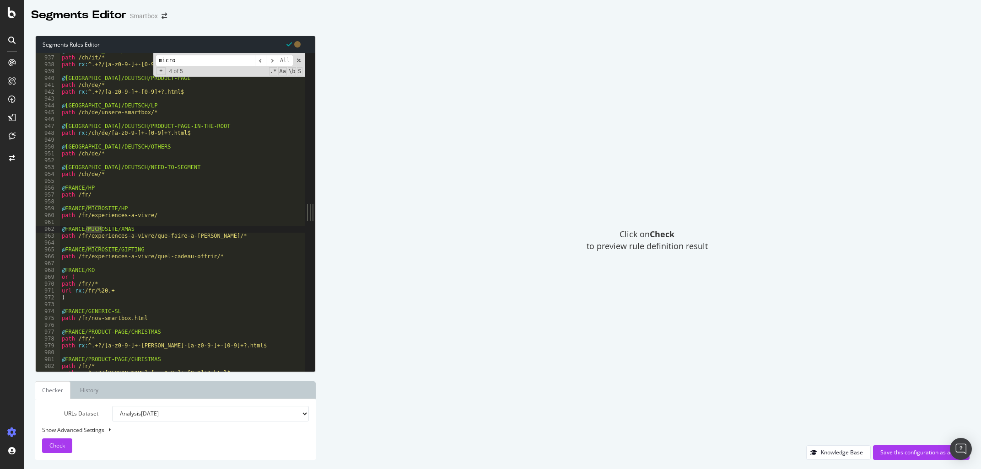
type input "micro"
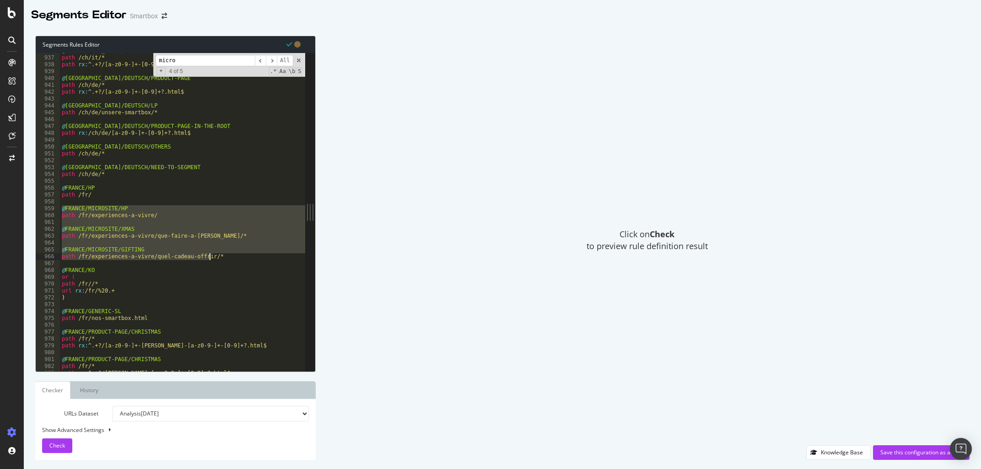
drag, startPoint x: 63, startPoint y: 207, endPoint x: 220, endPoint y: 257, distance: 165.0
click at [220, 257] on div "@ [GEOGRAPHIC_DATA]/[GEOGRAPHIC_DATA]/PRODUCT-PAGE path /ch/it/* path rx : ^.+?…" at bounding box center [185, 214] width 251 height 332
type textarea "@[GEOGRAPHIC_DATA]/MICROSITE/GIFTING path /fr/experiences-a-vivre/quel-cadeau-o…"
drag, startPoint x: 128, startPoint y: 54, endPoint x: 118, endPoint y: 53, distance: 9.7
click at [156, 55] on input "micro" at bounding box center [205, 60] width 99 height 11
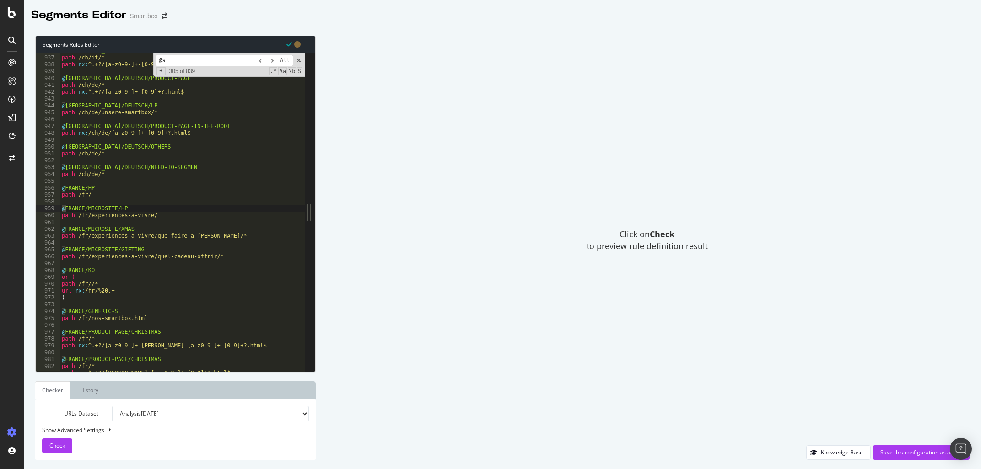
scroll to position [10131, 0]
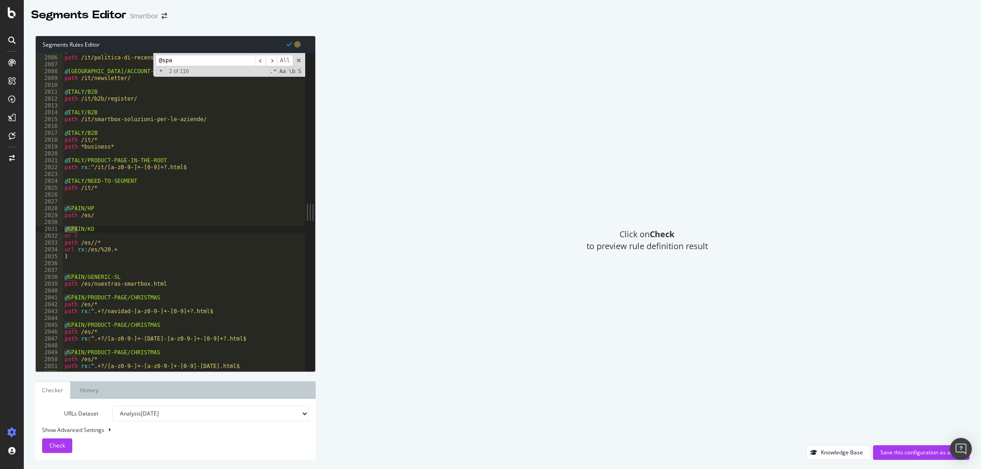
type input "@spa"
drag, startPoint x: 109, startPoint y: 216, endPoint x: 59, endPoint y: 209, distance: 49.9
click at [59, 209] on div "path /es/ 2005 2006 2007 2008 2009 2010 2011 2012 2013 2014 2015 2016 2017 2018…" at bounding box center [170, 212] width 269 height 318
type textarea "@[GEOGRAPHIC_DATA]/HP path /es/"
click at [149, 222] on div "@ [GEOGRAPHIC_DATA]/ACCOUNT-AND-CO/OK path /it/politica-di-recensione/ @ [GEOGR…" at bounding box center [188, 214] width 251 height 332
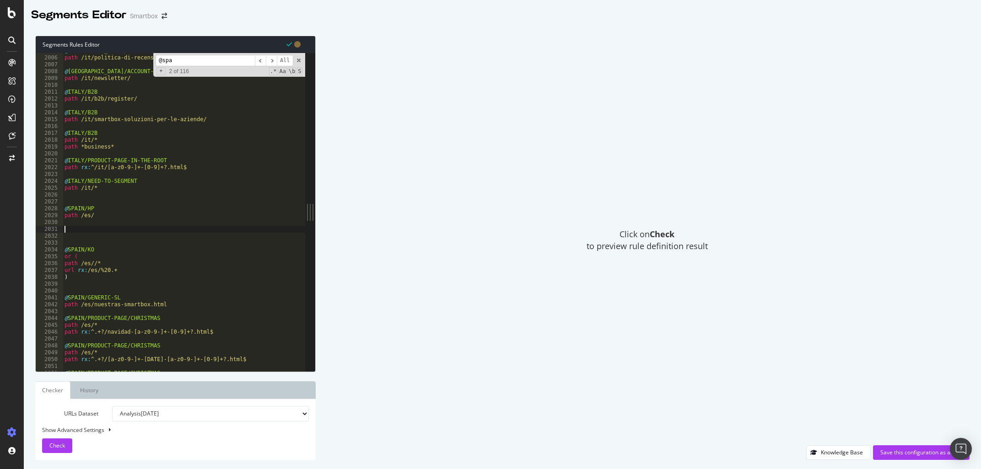
click at [96, 231] on div "@ [GEOGRAPHIC_DATA]/ACCOUNT-AND-CO/OK path /it/politica-di-recensione/ @ [GEOGR…" at bounding box center [188, 214] width 251 height 332
paste textarea "path /fr/experiences-a-vivre/quel-cadeau-offrir/*"
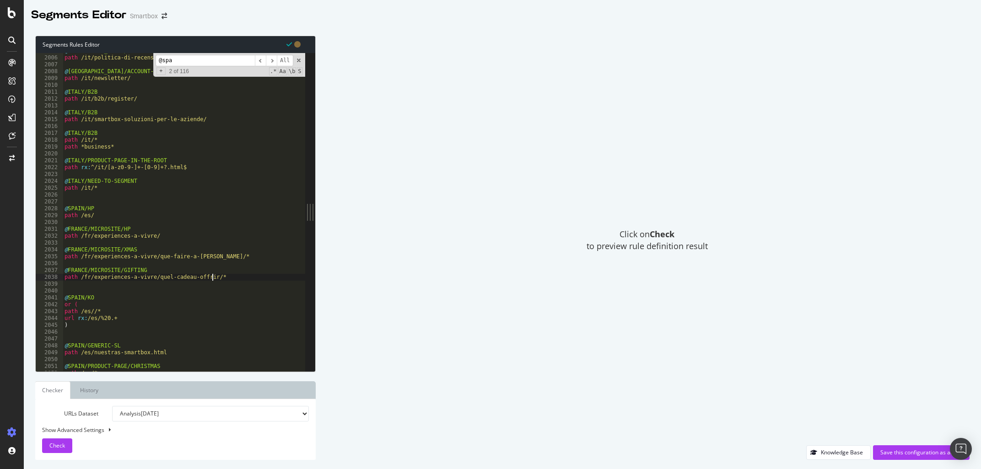
click at [73, 211] on div "@ [GEOGRAPHIC_DATA]/ACCOUNT-AND-CO/OK path /it/politica-di-recensione/ @ [GEOGR…" at bounding box center [188, 214] width 251 height 332
click at [82, 231] on div "@ [GEOGRAPHIC_DATA]/ACCOUNT-AND-CO/OK path /it/politica-di-recensione/ @ [GEOGR…" at bounding box center [188, 214] width 251 height 332
paste textarea "[GEOGRAPHIC_DATA]"
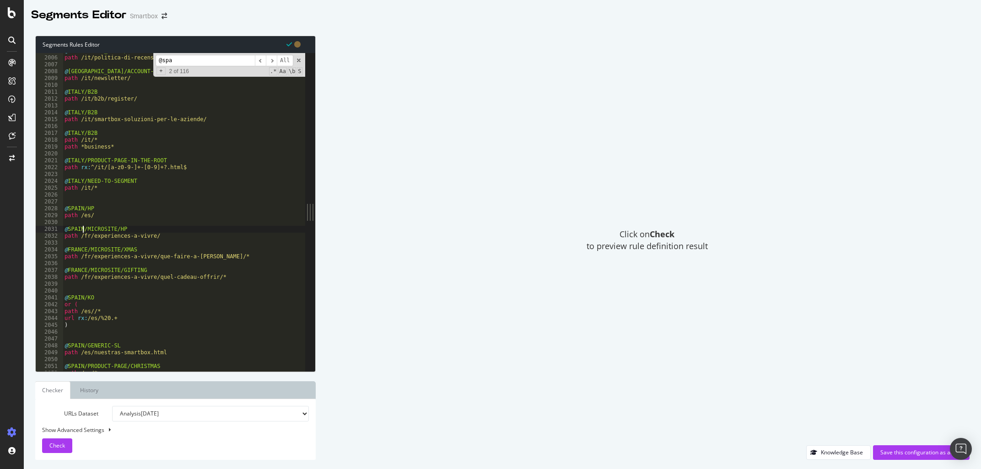
click at [77, 249] on div "@ [GEOGRAPHIC_DATA]/ACCOUNT-AND-CO/OK path /it/politica-di-recensione/ @ [GEOGR…" at bounding box center [188, 214] width 251 height 332
paste textarea "[GEOGRAPHIC_DATA]"
click at [77, 269] on div "@ [GEOGRAPHIC_DATA]/ACCOUNT-AND-CO/OK path /it/politica-di-recensione/ @ [GEOGR…" at bounding box center [188, 214] width 251 height 332
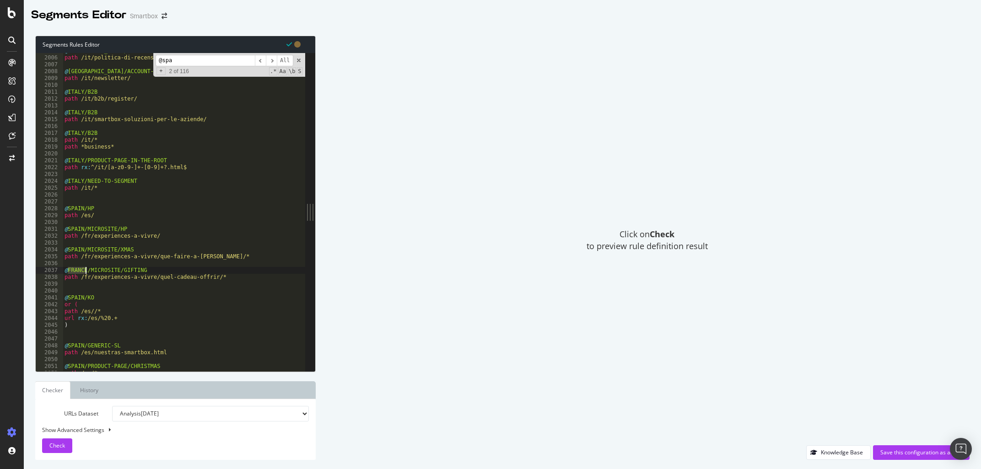
paste textarea "[GEOGRAPHIC_DATA]"
click at [133, 226] on div "@ [GEOGRAPHIC_DATA]/ACCOUNT-AND-CO/OK path /it/politica-di-recensione/ @ [GEOGR…" at bounding box center [188, 214] width 251 height 332
drag, startPoint x: 92, startPoint y: 238, endPoint x: 149, endPoint y: 236, distance: 56.8
click at [149, 236] on div "@ [GEOGRAPHIC_DATA]/ACCOUNT-AND-CO/OK path /it/politica-di-recensione/ @ [GEOGR…" at bounding box center [188, 214] width 251 height 332
paste textarea "ias-para-compartir"
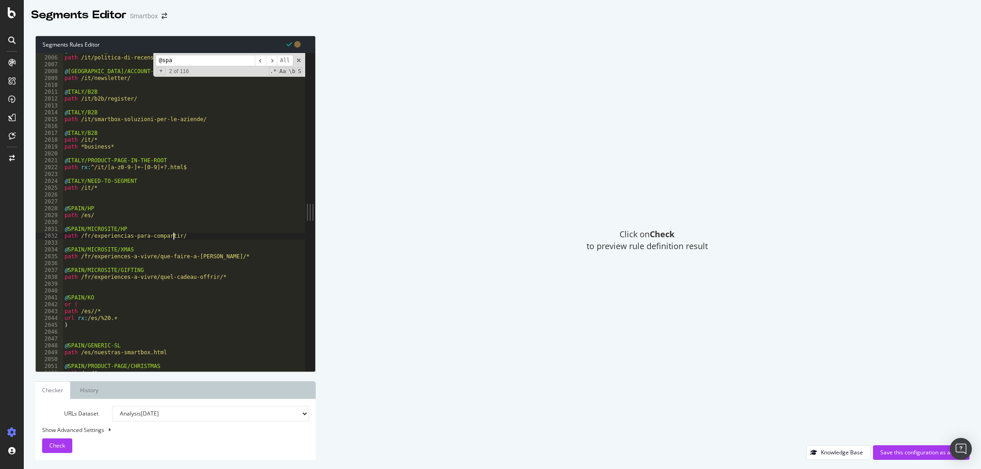
click at [118, 250] on div "@ [GEOGRAPHIC_DATA]/ACCOUNT-AND-CO/OK path /it/politica-di-recensione/ @ [GEOGR…" at bounding box center [188, 214] width 251 height 332
click at [87, 233] on div "@ [GEOGRAPHIC_DATA]/ACCOUNT-AND-CO/OK path /it/politica-di-recensione/ @ [GEOGR…" at bounding box center [188, 214] width 251 height 332
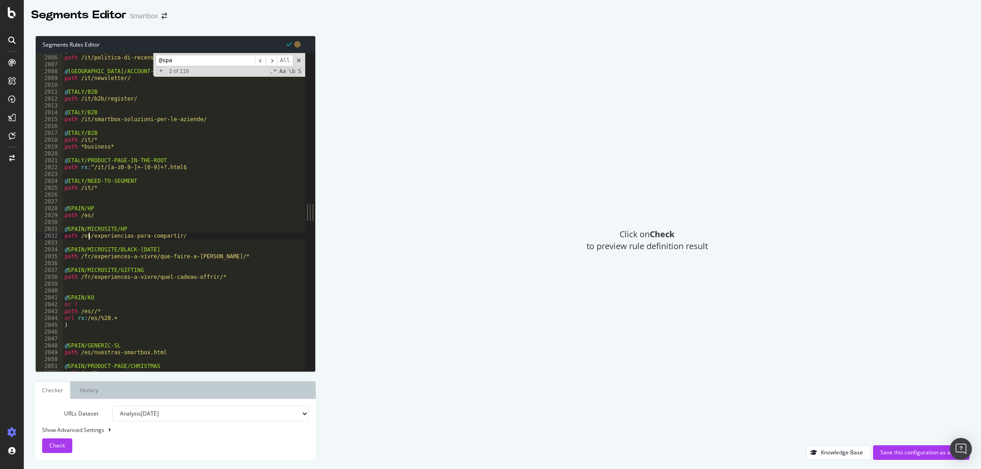
click at [84, 255] on div "@ [GEOGRAPHIC_DATA]/ACCOUNT-AND-CO/OK path /it/politica-di-recensione/ @ [GEOGR…" at bounding box center [188, 214] width 251 height 332
paste textarea "ias-para-compartir/que-comprar-en-[DATE][DATE]"
type textarea "path /es/experiencias-para-compartir/que-comprar-en-black-[DATE]/*"
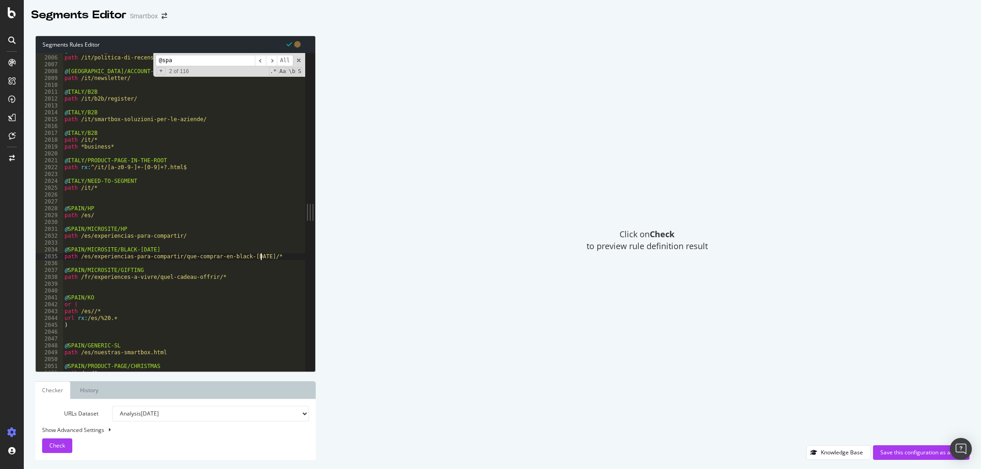
click at [124, 267] on div "@ [GEOGRAPHIC_DATA]/ACCOUNT-AND-CO/OK path /it/politica-di-recensione/ @ [GEOGR…" at bounding box center [188, 214] width 251 height 332
click at [127, 270] on div "@ [GEOGRAPHIC_DATA]/ACCOUNT-AND-CO/OK path /it/politica-di-recensione/ @ [GEOGR…" at bounding box center [188, 214] width 251 height 332
drag, startPoint x: 83, startPoint y: 277, endPoint x: 88, endPoint y: 279, distance: 5.7
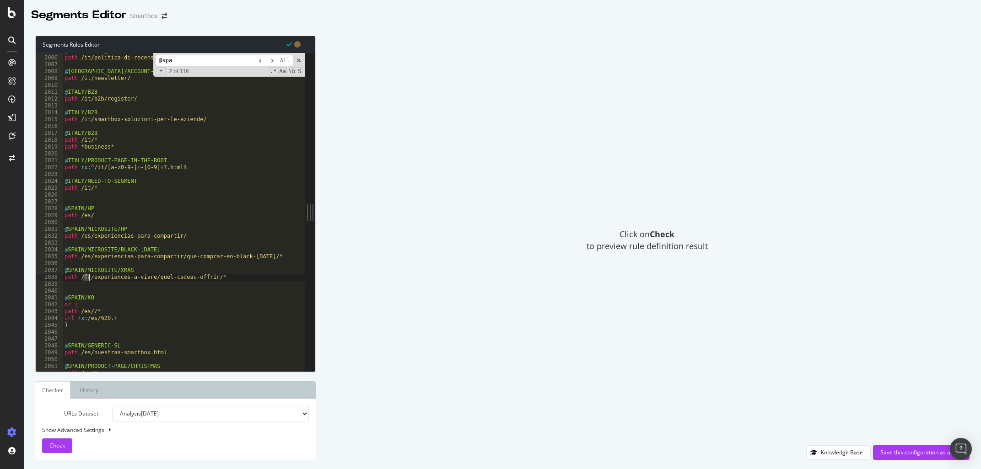
click at [88, 279] on div "@ [GEOGRAPHIC_DATA]/ACCOUNT-AND-CO/OK path /it/politica-di-recensione/ @ [GEOGR…" at bounding box center [188, 214] width 251 height 332
drag, startPoint x: 92, startPoint y: 279, endPoint x: 210, endPoint y: 276, distance: 118.0
click at [210, 276] on div "@ [GEOGRAPHIC_DATA]/ACCOUNT-AND-CO/OK path /it/politica-di-recensione/ @ [GEOGR…" at bounding box center [188, 214] width 251 height 332
paste textarea "ias-para-compartir/que-hacer-en-[DATE]"
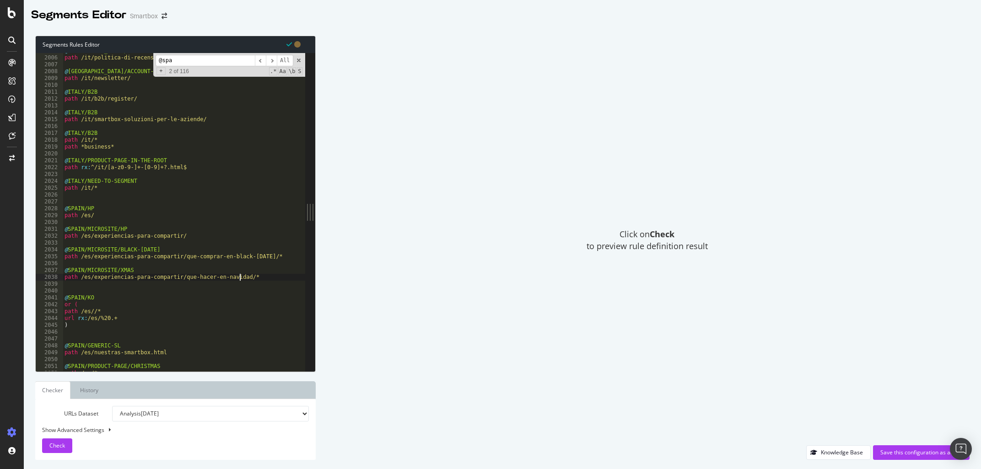
scroll to position [0, 14]
type textarea "path /es/experiencias-para-compartir/que-hacer-en-navidad/*"
click at [185, 64] on input "@spa" at bounding box center [205, 60] width 99 height 11
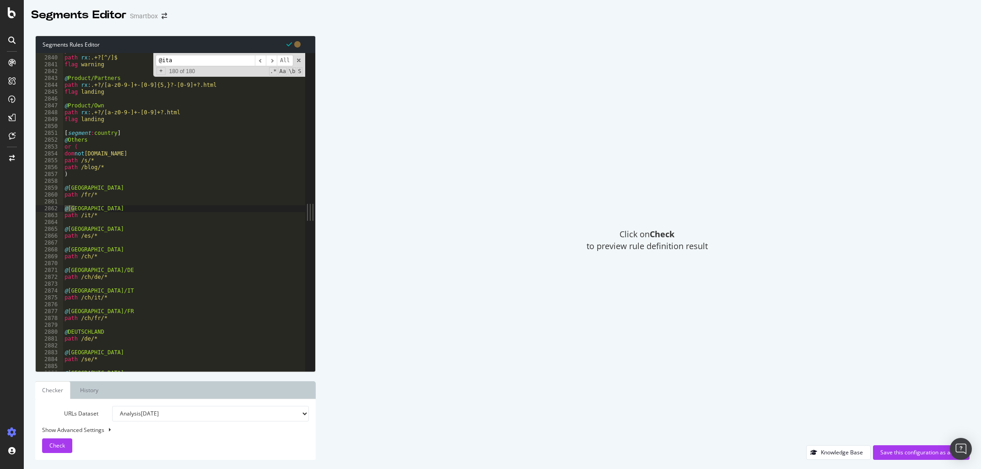
scroll to position [14296, 0]
type input "@ita"
click at [193, 61] on input "@ita" at bounding box center [205, 60] width 99 height 11
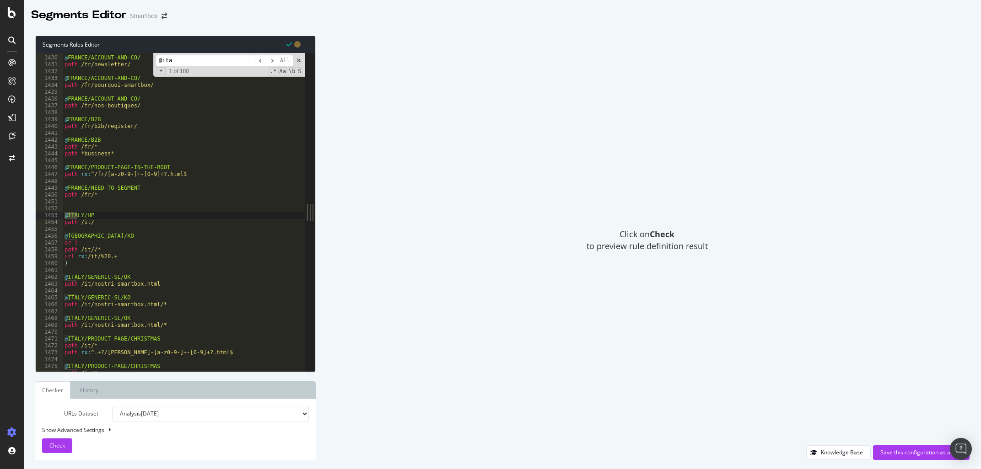
type textarea "path /it/"
click at [103, 221] on div "@ [GEOGRAPHIC_DATA]/ACCOUNT-AND-CO/ path /fr/newsletter/ @ [GEOGRAPHIC_DATA]/AC…" at bounding box center [188, 214] width 251 height 332
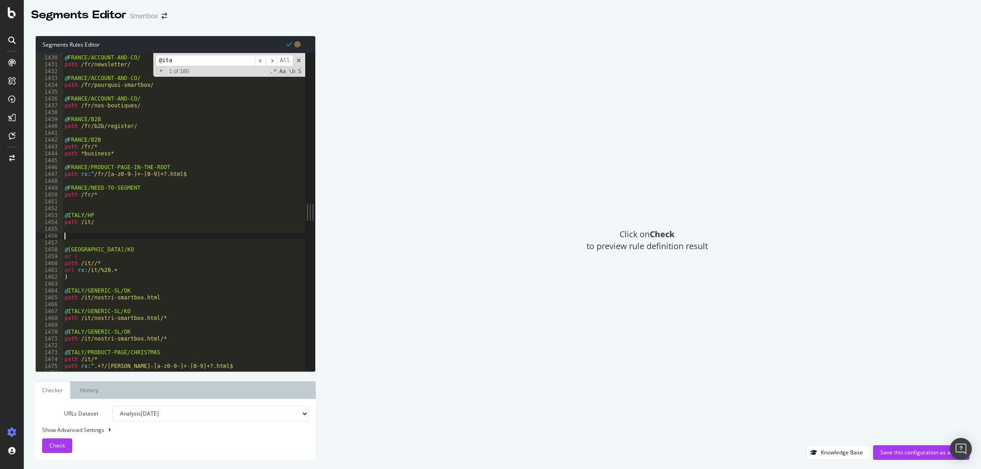
paste textarea "path /fr/experiences-a-vivre/quel-cadeau-offrir/*"
type textarea "path /fr/experiences-a-vivre/quel-cadeau-offrir/*"
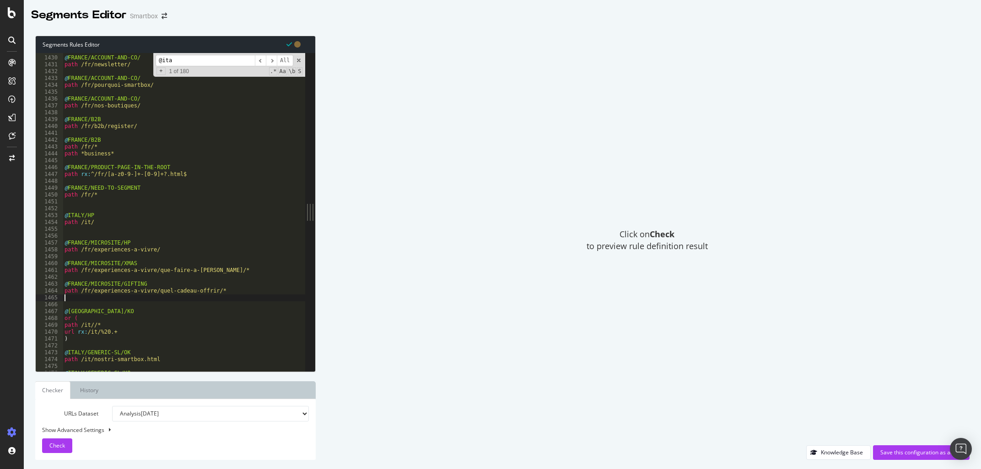
click at [72, 236] on div "@ [GEOGRAPHIC_DATA]/ACCOUNT-AND-CO/ path /fr/newsletter/ @ [GEOGRAPHIC_DATA]/AC…" at bounding box center [188, 214] width 251 height 332
click at [69, 214] on div "@ [GEOGRAPHIC_DATA]/ACCOUNT-AND-CO/ path /fr/newsletter/ @ [GEOGRAPHIC_DATA]/AC…" at bounding box center [188, 214] width 251 height 332
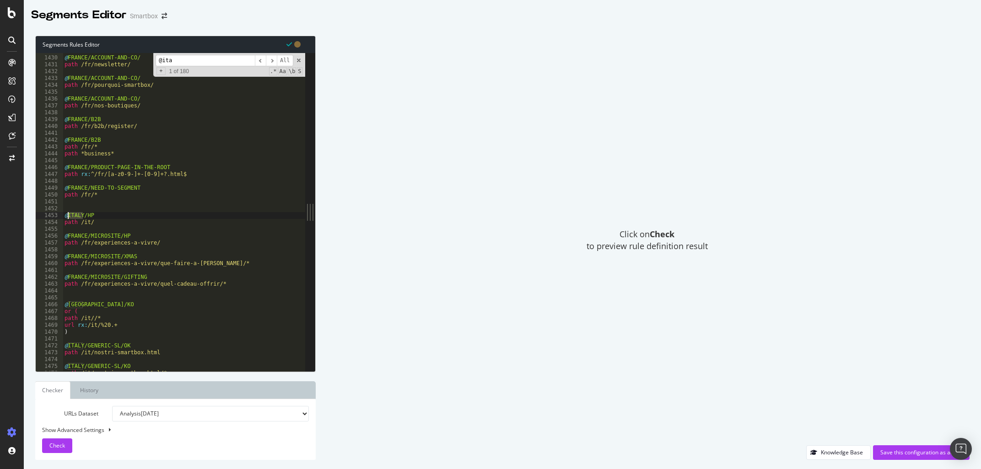
click at [69, 214] on div "@ [GEOGRAPHIC_DATA]/ACCOUNT-AND-CO/ path /fr/newsletter/ @ [GEOGRAPHIC_DATA]/AC…" at bounding box center [188, 214] width 251 height 332
click at [79, 238] on div "@ [GEOGRAPHIC_DATA]/ACCOUNT-AND-CO/ path /fr/newsletter/ @ [GEOGRAPHIC_DATA]/AC…" at bounding box center [188, 214] width 251 height 332
paste textarea "[GEOGRAPHIC_DATA]"
click at [78, 256] on div "@ [GEOGRAPHIC_DATA]/ACCOUNT-AND-CO/ path /fr/newsletter/ @ [GEOGRAPHIC_DATA]/AC…" at bounding box center [188, 214] width 251 height 332
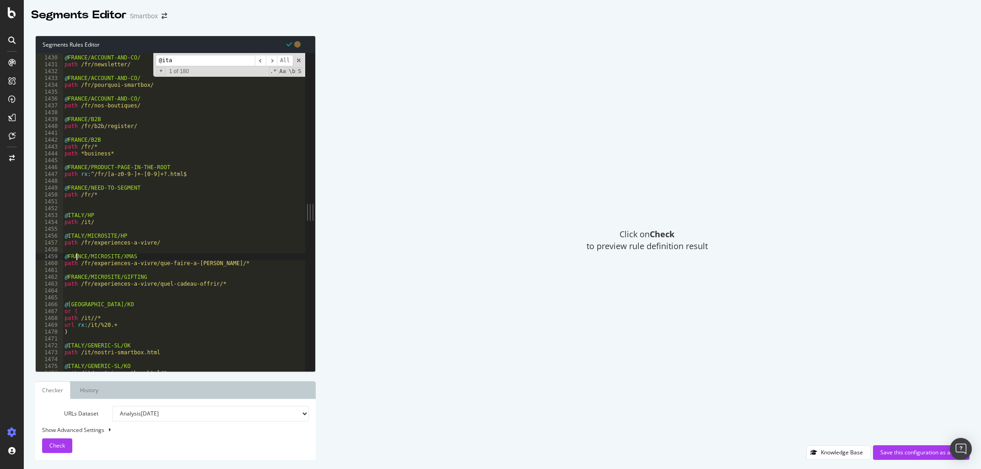
click at [77, 257] on div "@ [GEOGRAPHIC_DATA]/ACCOUNT-AND-CO/ path /fr/newsletter/ @ [GEOGRAPHIC_DATA]/AC…" at bounding box center [188, 214] width 251 height 332
paste textarea "[GEOGRAPHIC_DATA]"
click at [77, 277] on div "@ [GEOGRAPHIC_DATA]/ACCOUNT-AND-CO/ path /fr/newsletter/ @ [GEOGRAPHIC_DATA]/AC…" at bounding box center [188, 214] width 251 height 332
paste textarea "[GEOGRAPHIC_DATA]"
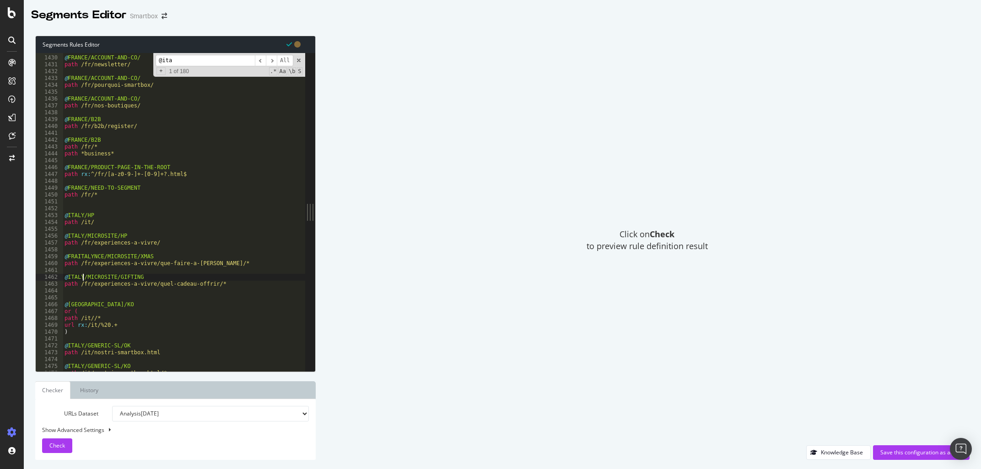
click at [88, 242] on div "@ [GEOGRAPHIC_DATA]/ACCOUNT-AND-CO/ path /fr/newsletter/ @ [GEOGRAPHIC_DATA]/AC…" at bounding box center [188, 214] width 251 height 332
click at [88, 263] on div "@ [GEOGRAPHIC_DATA]/ACCOUNT-AND-CO/ path /fr/newsletter/ @ [GEOGRAPHIC_DATA]/AC…" at bounding box center [188, 214] width 251 height 332
click at [85, 284] on div "@ [GEOGRAPHIC_DATA]/ACCOUNT-AND-CO/ path /fr/newsletter/ @ [GEOGRAPHIC_DATA]/AC…" at bounding box center [188, 214] width 251 height 332
drag, startPoint x: 92, startPoint y: 243, endPoint x: 148, endPoint y: 243, distance: 55.8
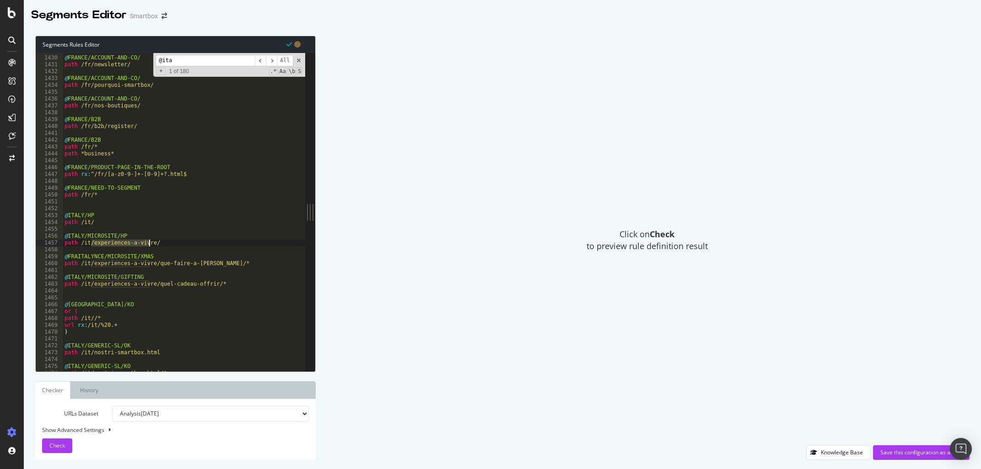
click at [148, 243] on div "@ [GEOGRAPHIC_DATA]/ACCOUNT-AND-CO/ path /fr/newsletter/ @ [GEOGRAPHIC_DATA]/AC…" at bounding box center [188, 214] width 251 height 332
paste textarea "sperienze-da-vive"
drag, startPoint x: 92, startPoint y: 285, endPoint x: 206, endPoint y: 286, distance: 113.9
click at [206, 286] on div "@ [GEOGRAPHIC_DATA]/ACCOUNT-AND-CO/ path /fr/newsletter/ @ [GEOGRAPHIC_DATA]/AC…" at bounding box center [188, 214] width 251 height 332
paste textarea "sperienze-da-vivere/che-regalo-fare/"
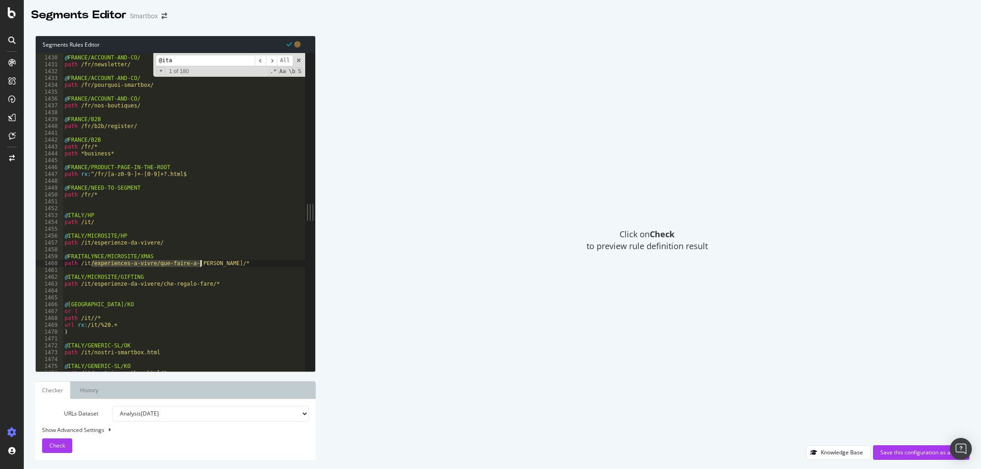
drag, startPoint x: 93, startPoint y: 264, endPoint x: 201, endPoint y: 263, distance: 108.0
click at [201, 263] on div "@ [GEOGRAPHIC_DATA]/ACCOUNT-AND-CO/ path /fr/newsletter/ @ [GEOGRAPHIC_DATA]/AC…" at bounding box center [188, 214] width 251 height 332
paste textarea "sperienze-da-vivere/cosa-fare-a-[DATE]"
click at [81, 255] on div "@ [GEOGRAPHIC_DATA]/ACCOUNT-AND-CO/ path /fr/newsletter/ @ [GEOGRAPHIC_DATA]/AC…" at bounding box center [188, 214] width 251 height 332
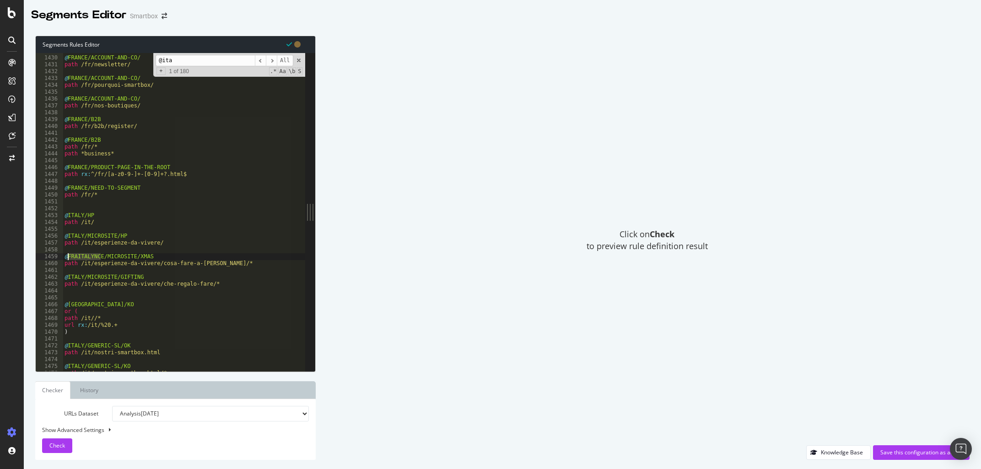
click at [85, 255] on div "@ [GEOGRAPHIC_DATA]/ACCOUNT-AND-CO/ path /fr/newsletter/ @ [GEOGRAPHIC_DATA]/AC…" at bounding box center [184, 212] width 242 height 318
click at [80, 236] on div "@ [GEOGRAPHIC_DATA]/ACCOUNT-AND-CO/ path /fr/newsletter/ @ [GEOGRAPHIC_DATA]/AC…" at bounding box center [188, 214] width 251 height 332
click at [92, 259] on div "@ [GEOGRAPHIC_DATA]/ACCOUNT-AND-CO/ path /fr/newsletter/ @ [GEOGRAPHIC_DATA]/AC…" at bounding box center [188, 214] width 251 height 332
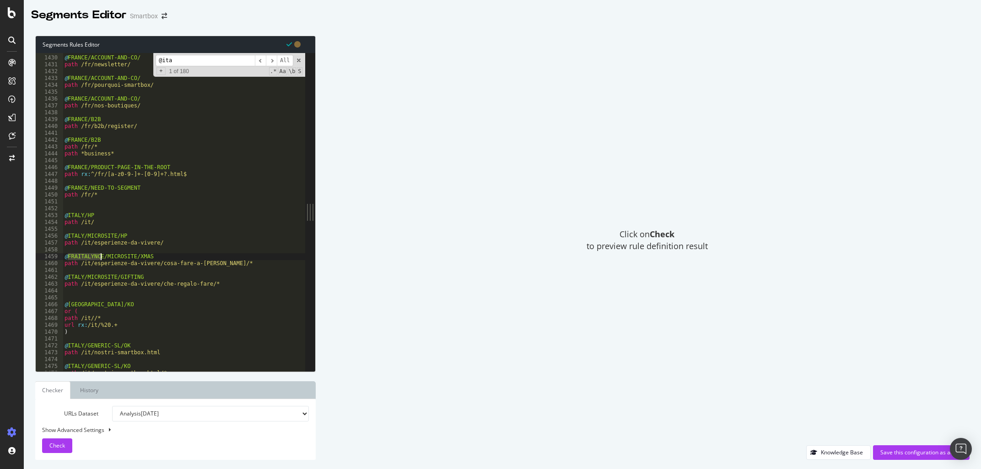
paste textarea "[GEOGRAPHIC_DATA]"
type textarea "@[GEOGRAPHIC_DATA]/MICROSITE/XMAS"
drag, startPoint x: 183, startPoint y: 62, endPoint x: 128, endPoint y: 61, distance: 55.8
click at [156, 61] on input "@ita" at bounding box center [205, 60] width 99 height 11
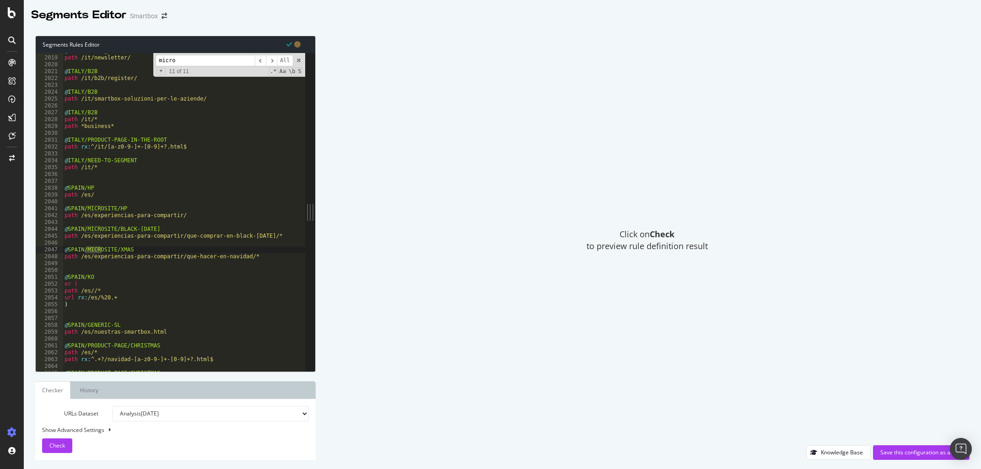
scroll to position [250, 0]
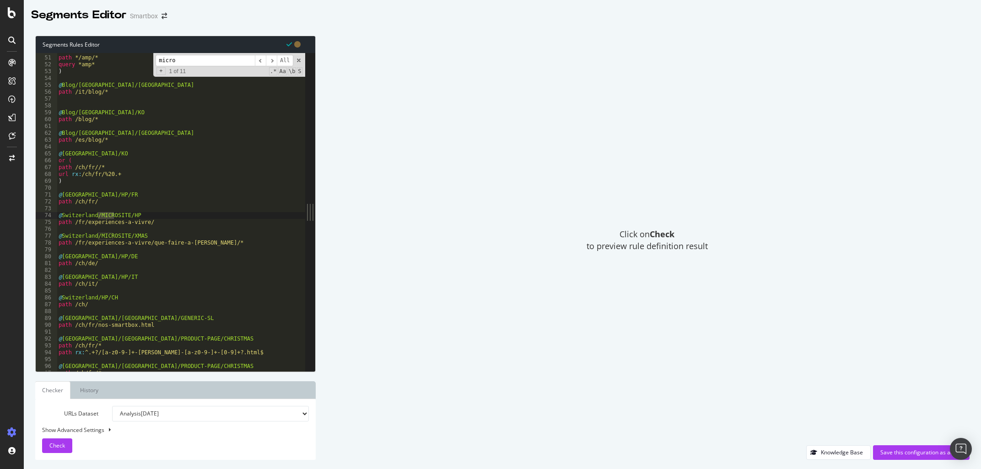
type input "micro"
click at [134, 278] on div "or ( path */amp/* query *amp* ) @ Blog/[GEOGRAPHIC_DATA]/OK path /it/blog/* @ B…" at bounding box center [182, 214] width 251 height 332
click at [135, 284] on div "or ( path */amp/* query *amp* ) @ Blog/[GEOGRAPHIC_DATA]/OK path /it/blog/* @ B…" at bounding box center [182, 214] width 251 height 332
type textarea "path /ch/it/"
paste textarea "path /fr/experiences-a-vivre/quel-cadeau-offrir/*"
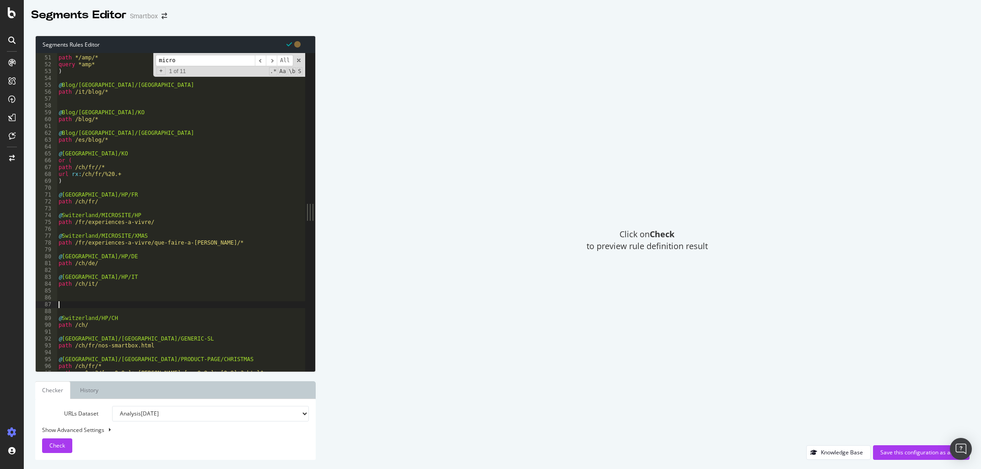
type textarea "path /fr/experiences-a-vivre/quel-cadeau-offrir/*"
click at [71, 299] on div "or ( path */amp/* query *amp* ) @ Blog/[GEOGRAPHIC_DATA]/OK path /it/blog/* @ B…" at bounding box center [182, 214] width 251 height 332
drag, startPoint x: 120, startPoint y: 277, endPoint x: 62, endPoint y: 277, distance: 57.6
click at [62, 277] on div "or ( path */amp/* query *amp* ) @ Blog/[GEOGRAPHIC_DATA]/OK path /it/blog/* @ B…" at bounding box center [182, 214] width 251 height 332
click at [66, 311] on div "or ( path */amp/* query *amp* ) @ Blog/[GEOGRAPHIC_DATA]/OK path /it/blog/* @ B…" at bounding box center [182, 214] width 251 height 332
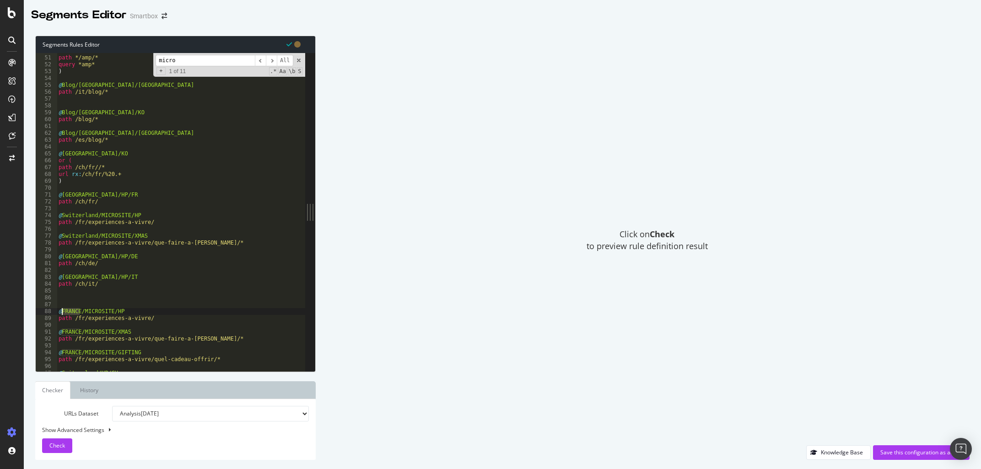
click at [66, 311] on div "or ( path */amp/* query *amp* ) @ Blog/[GEOGRAPHIC_DATA]/OK path /it/blog/* @ B…" at bounding box center [182, 214] width 251 height 332
paste textarea "[GEOGRAPHIC_DATA]/HP/IT"
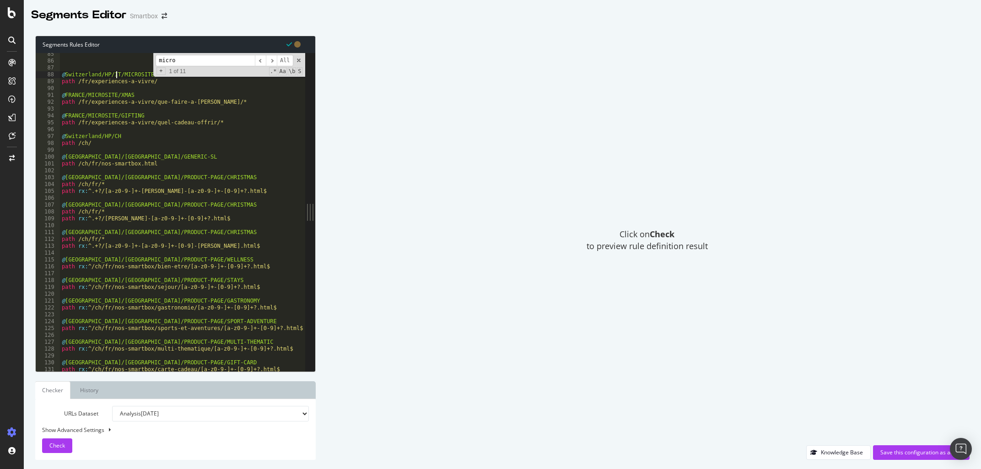
scroll to position [357, 0]
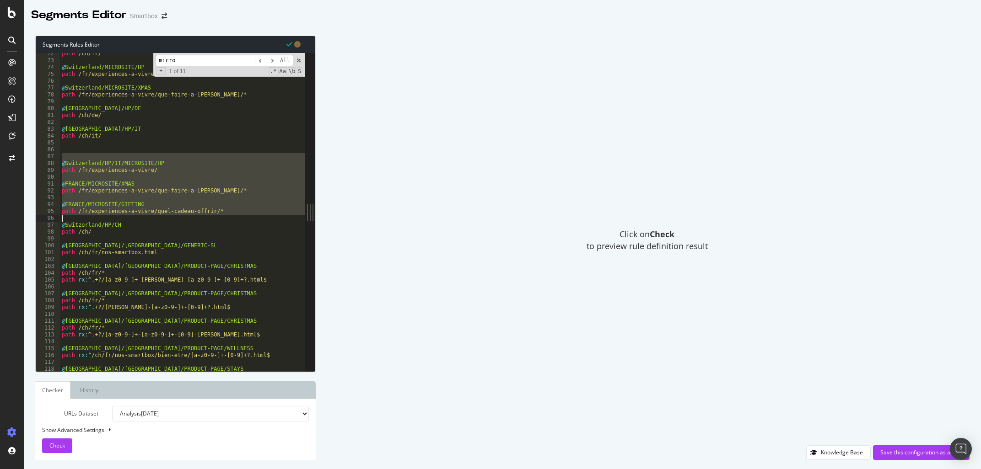
drag, startPoint x: 76, startPoint y: 155, endPoint x: 220, endPoint y: 217, distance: 157.5
click at [220, 217] on div "path /ch/fr/ @ [GEOGRAPHIC_DATA]/MICROSITE/HP path /fr/experiences-a-vivre/ @ […" at bounding box center [185, 216] width 251 height 332
type textarea "path /fr/experiences-a-vivre/quel-cadeau-offrir/*"
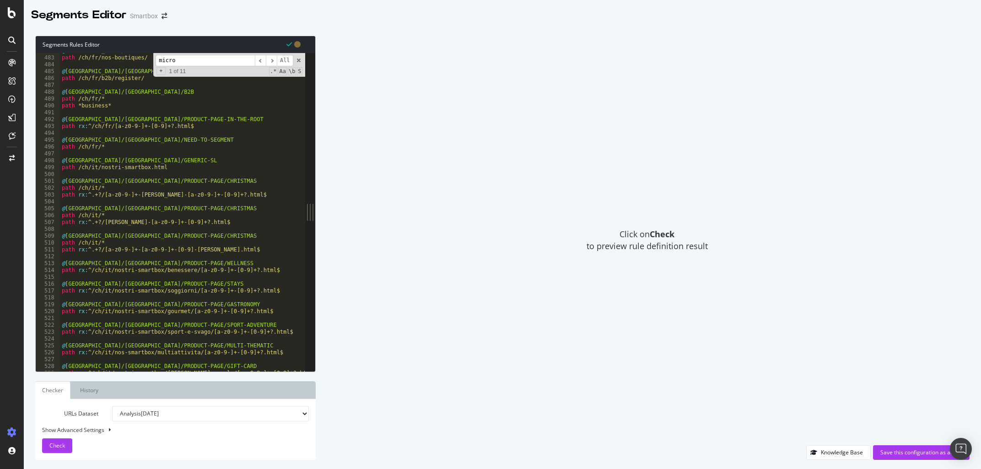
scroll to position [2309, 0]
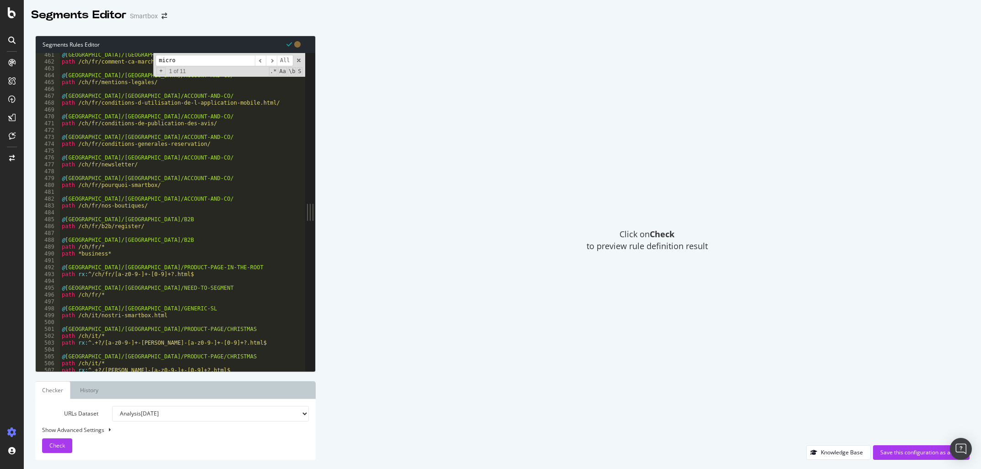
click at [200, 308] on div "@ [GEOGRAPHIC_DATA]/[GEOGRAPHIC_DATA]/ACCOUNT-AND-CO/ path /ch/fr/comment-ca-ma…" at bounding box center [185, 218] width 251 height 332
type textarea "@[GEOGRAPHIC_DATA]/[GEOGRAPHIC_DATA]/GENERIC-SL"
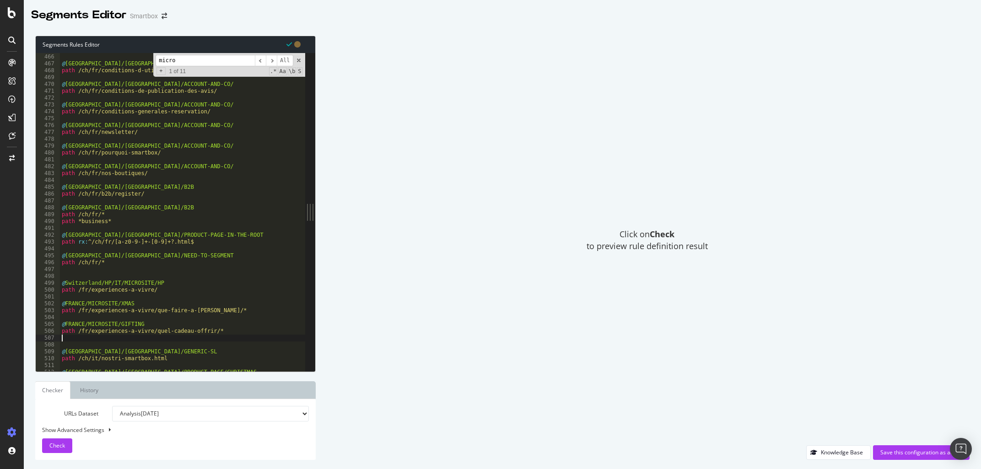
scroll to position [2325, 0]
click at [109, 352] on div "path /ch/fr/mentions-legales/ @ [GEOGRAPHIC_DATA]/[GEOGRAPHIC_DATA]/ACCOUNT-AND…" at bounding box center [185, 213] width 251 height 332
drag, startPoint x: 100, startPoint y: 285, endPoint x: 117, endPoint y: 286, distance: 17.0
click at [117, 286] on div "path /ch/fr/mentions-legales/ @ [GEOGRAPHIC_DATA]/[GEOGRAPHIC_DATA]/ACCOUNT-AND…" at bounding box center [185, 213] width 251 height 332
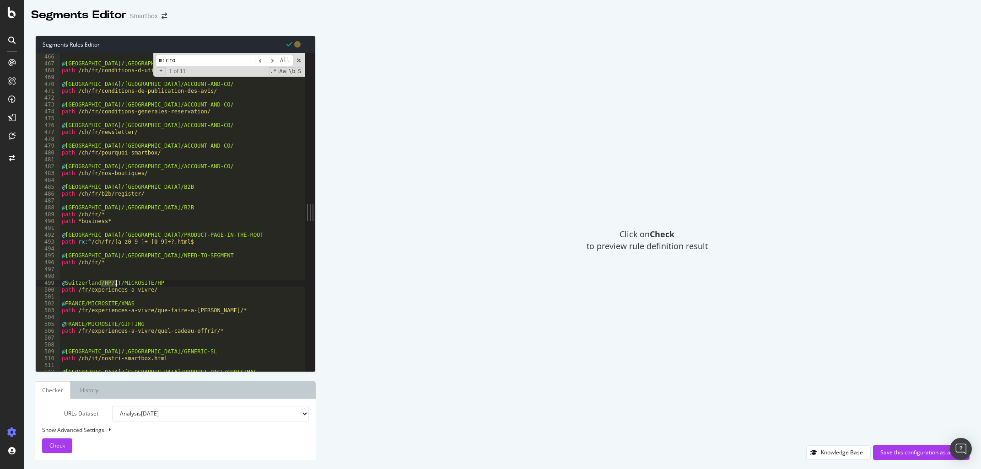
paste textarea "[GEOGRAPHIC_DATA]"
drag, startPoint x: 118, startPoint y: 283, endPoint x: 66, endPoint y: 285, distance: 51.7
click at [66, 285] on div "path /ch/fr/mentions-legales/ @ [GEOGRAPHIC_DATA]/[GEOGRAPHIC_DATA]/ACCOUNT-AND…" at bounding box center [185, 213] width 251 height 332
drag, startPoint x: 85, startPoint y: 302, endPoint x: 65, endPoint y: 306, distance: 20.4
click at [65, 306] on div "path /ch/fr/mentions-legales/ @ [GEOGRAPHIC_DATA]/[GEOGRAPHIC_DATA]/ACCOUNT-AND…" at bounding box center [185, 213] width 251 height 332
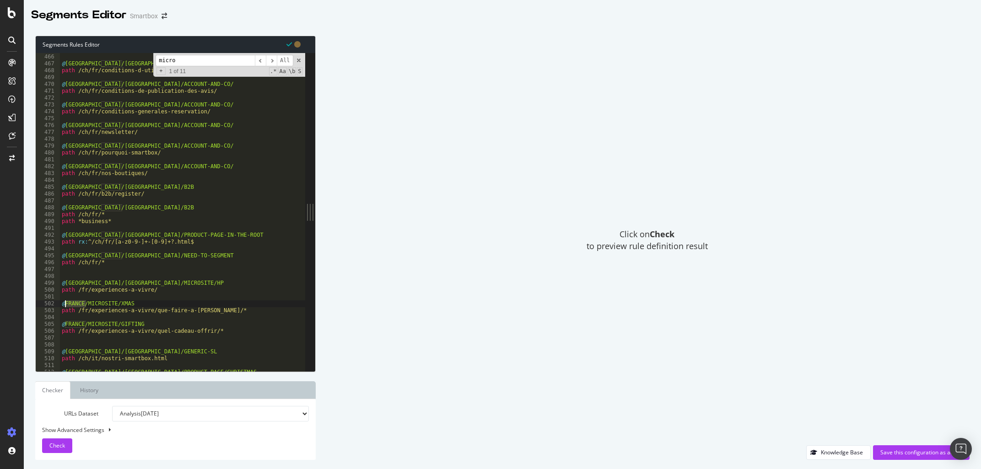
paste textarea "witzerland/[GEOGRAPHIC_DATA]"
drag, startPoint x: 85, startPoint y: 324, endPoint x: 66, endPoint y: 325, distance: 19.3
click at [66, 325] on div "path /ch/fr/mentions-legales/ @ [GEOGRAPHIC_DATA]/[GEOGRAPHIC_DATA]/ACCOUNT-AND…" at bounding box center [185, 213] width 251 height 332
paste textarea "witzerland/[GEOGRAPHIC_DATA]"
type textarea "@witzerland/[GEOGRAPHIC_DATA]/MICROSITE/GIFTING"
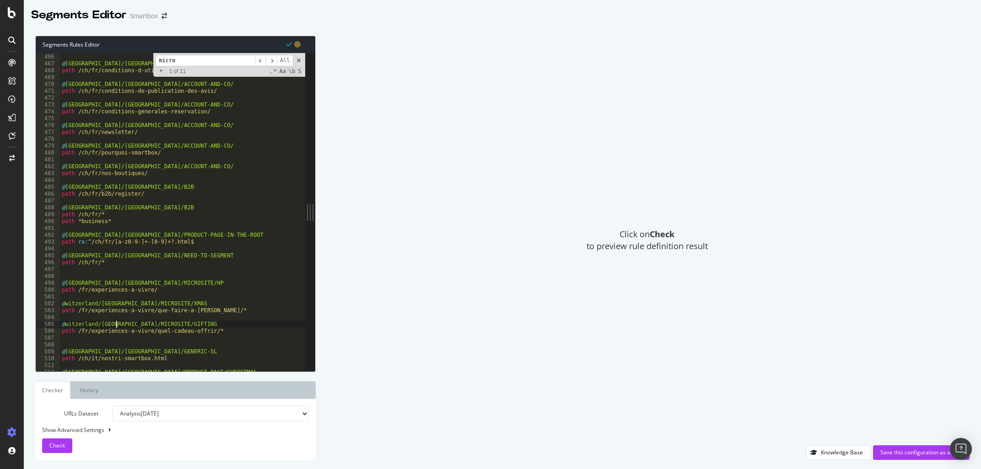
click at [172, 340] on div "path /ch/fr/mentions-legales/ @ [GEOGRAPHIC_DATA]/[GEOGRAPHIC_DATA]/ACCOUNT-AND…" at bounding box center [185, 213] width 251 height 332
click at [148, 273] on div "path /ch/fr/mentions-legales/ @ [GEOGRAPHIC_DATA]/[GEOGRAPHIC_DATA]/ACCOUNT-AND…" at bounding box center [185, 213] width 251 height 332
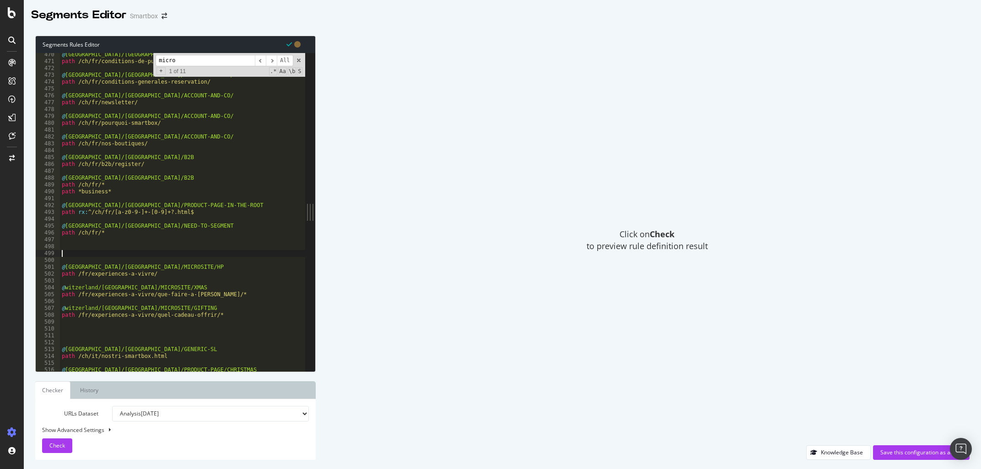
scroll to position [2365, 0]
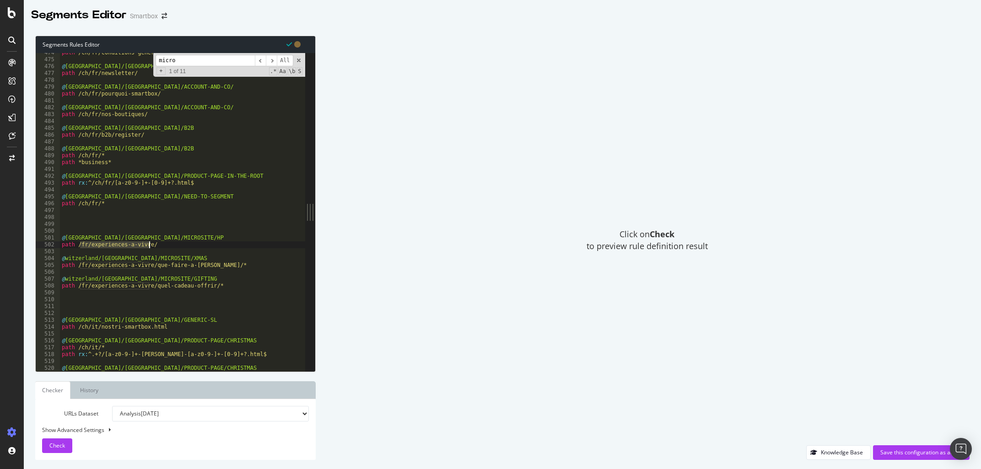
drag, startPoint x: 79, startPoint y: 245, endPoint x: 150, endPoint y: 245, distance: 71.4
click at [150, 245] on div "path /ch/fr/conditions-generales-reservation/ @ [GEOGRAPHIC_DATA]/[GEOGRAPHIC_D…" at bounding box center [185, 215] width 251 height 332
paste textarea "ch/it/esperienze-da-vivere"
drag, startPoint x: 78, startPoint y: 265, endPoint x: 200, endPoint y: 263, distance: 122.6
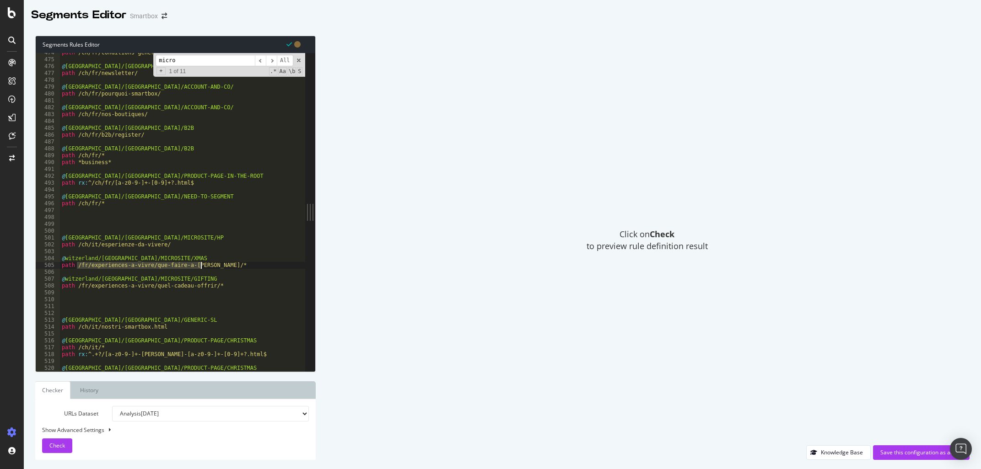
click at [200, 263] on div "path /ch/fr/conditions-generales-reservation/ @ [GEOGRAPHIC_DATA]/[GEOGRAPHIC_D…" at bounding box center [185, 215] width 251 height 332
paste textarea "ch/it/esperienze-da-vivere/cosa-fare-e-regalare-a-[DATE]"
click at [77, 266] on div "path /ch/fr/conditions-generales-reservation/ @ [GEOGRAPHIC_DATA]/[GEOGRAPHIC_D…" at bounding box center [185, 215] width 251 height 332
type textarea "path /ch/it/esperienze-da-vivere/cosa-fare-e-regalare-a-[PERSON_NAME]/*"
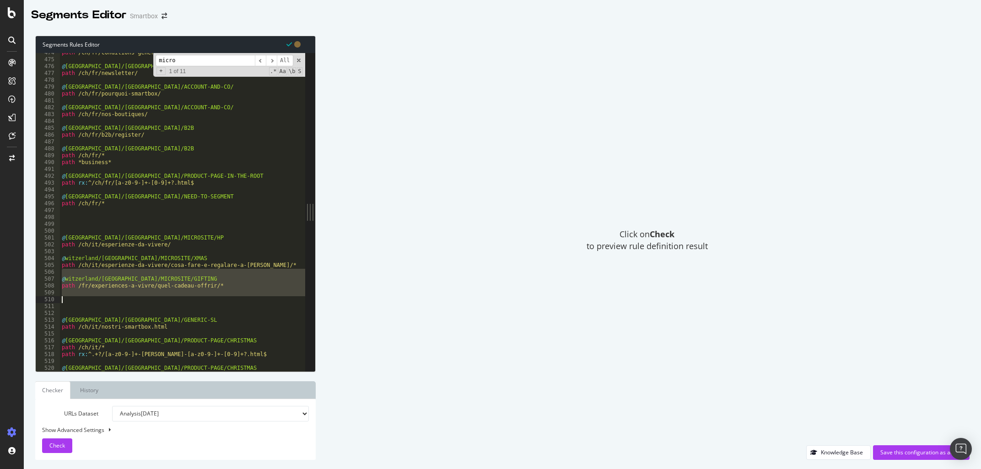
drag, startPoint x: 63, startPoint y: 273, endPoint x: 96, endPoint y: 300, distance: 42.6
click at [96, 300] on div "path /ch/fr/conditions-generales-reservation/ @ [GEOGRAPHIC_DATA]/[GEOGRAPHIC_D…" at bounding box center [185, 215] width 251 height 332
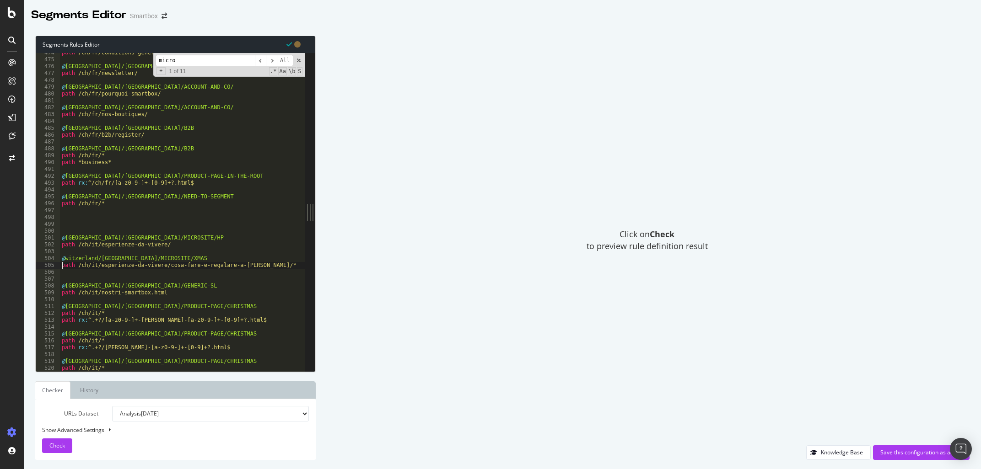
type textarea "@witzerland/[GEOGRAPHIC_DATA]/MICROSITE/XMAS"
type textarea "@[GEOGRAPHIC_DATA]/[GEOGRAPHIC_DATA]/MICROSITE/HP"
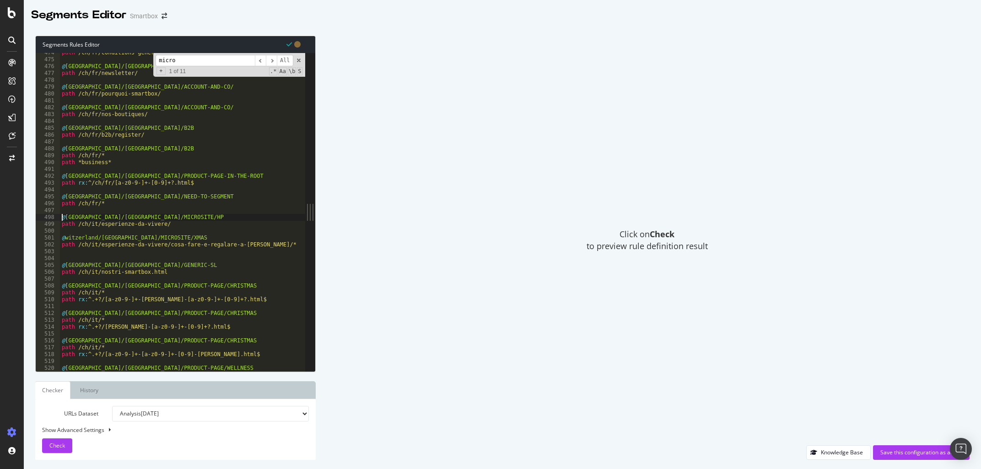
type textarea "@[GEOGRAPHIC_DATA]/[GEOGRAPHIC_DATA]/MICROSITE/HP"
click at [83, 258] on div "path /ch/fr/conditions-generales-reservation/ @ [GEOGRAPHIC_DATA]/[GEOGRAPHIC_D…" at bounding box center [185, 215] width 251 height 332
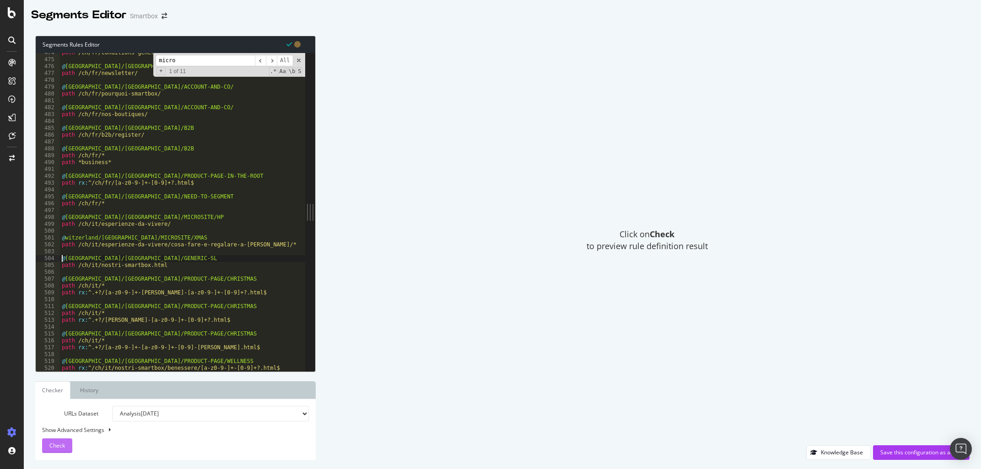
click at [64, 448] on span "Check" at bounding box center [57, 446] width 16 height 8
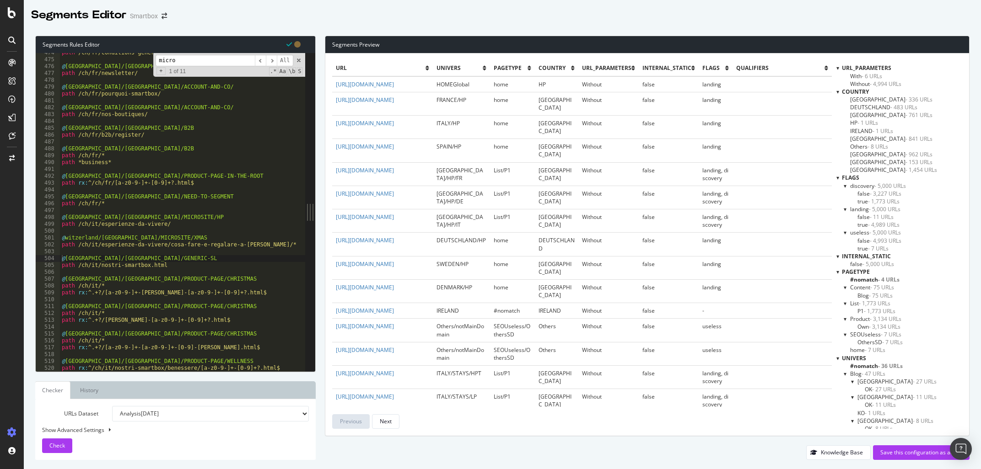
click at [837, 93] on div at bounding box center [837, 92] width 3 height 8
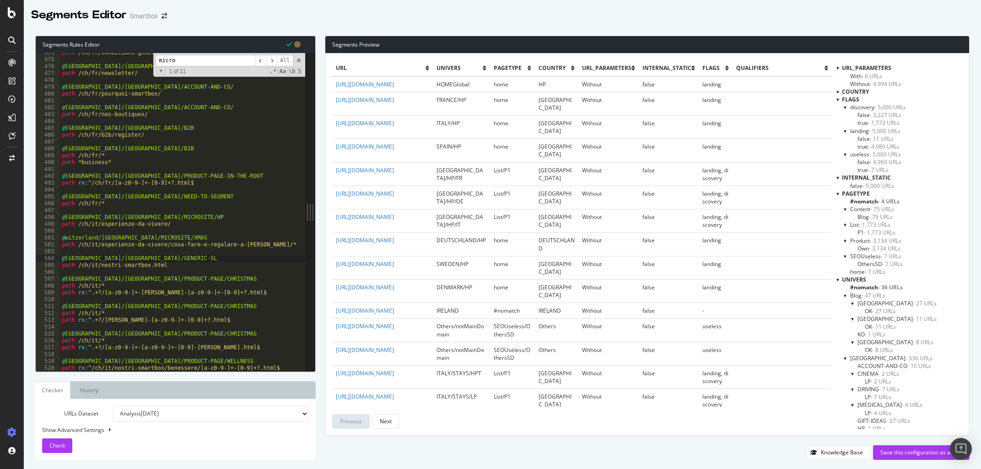
click at [839, 101] on div at bounding box center [837, 100] width 3 height 8
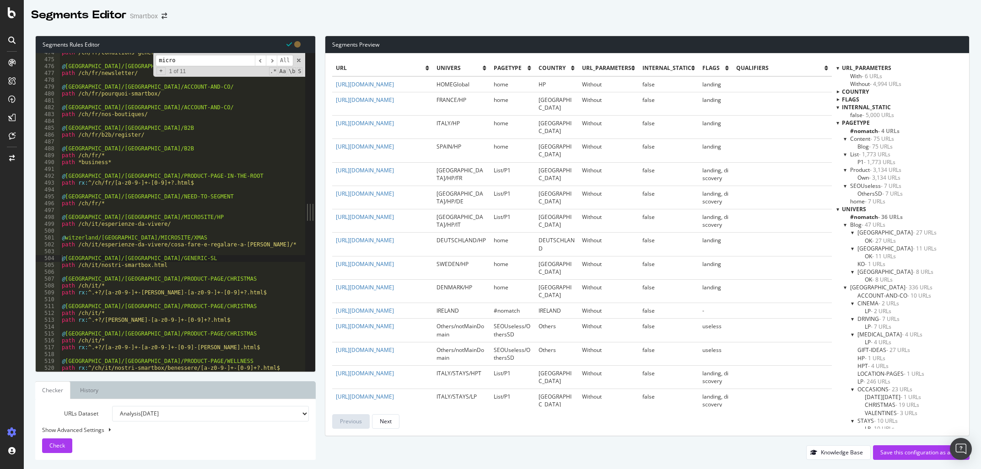
click at [841, 123] on div "pagetype" at bounding box center [899, 123] width 126 height 8
click at [837, 211] on div at bounding box center [837, 209] width 3 height 8
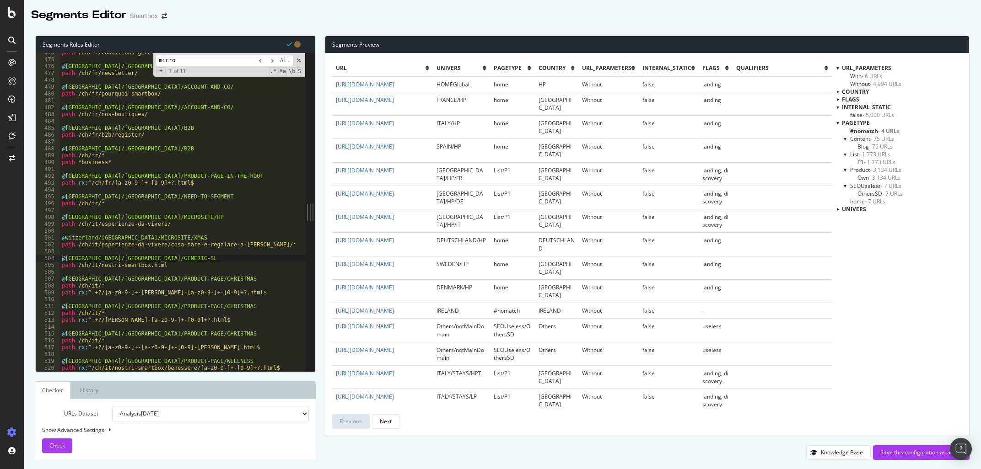
click at [841, 209] on div at bounding box center [837, 209] width 8 height 3
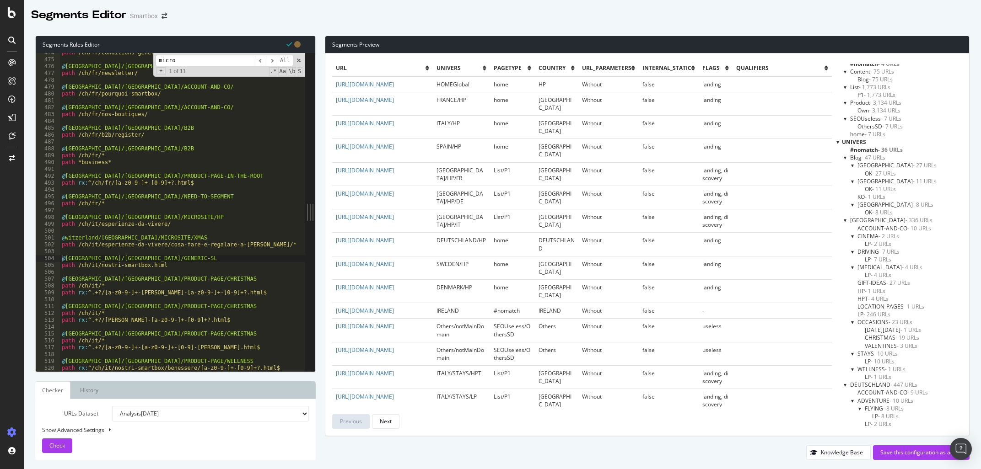
scroll to position [43, 0]
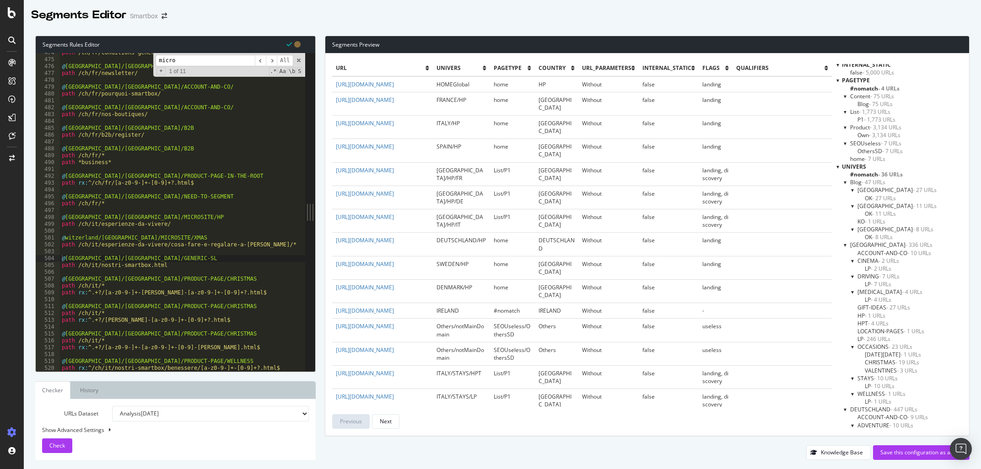
click at [845, 182] on div at bounding box center [845, 182] width 4 height 8
click at [844, 191] on div at bounding box center [845, 190] width 4 height 8
click at [850, 200] on span "DEUTSCHLAND - 447 URLs" at bounding box center [883, 198] width 67 height 8
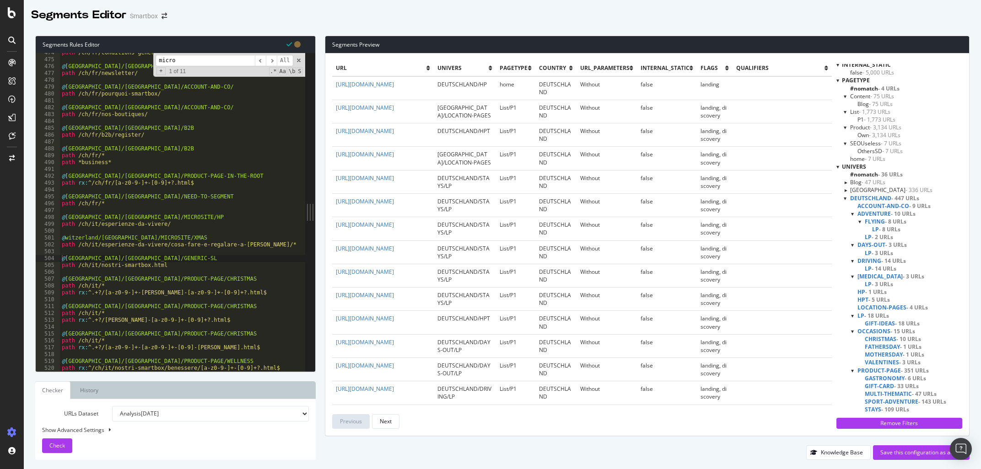
click at [848, 200] on div "DEUTSCHLAND - 447 URLs" at bounding box center [902, 198] width 118 height 8
click at [848, 197] on div "DEUTSCHLAND - 447 URLs" at bounding box center [902, 198] width 118 height 8
click at [845, 199] on div at bounding box center [845, 198] width 4 height 8
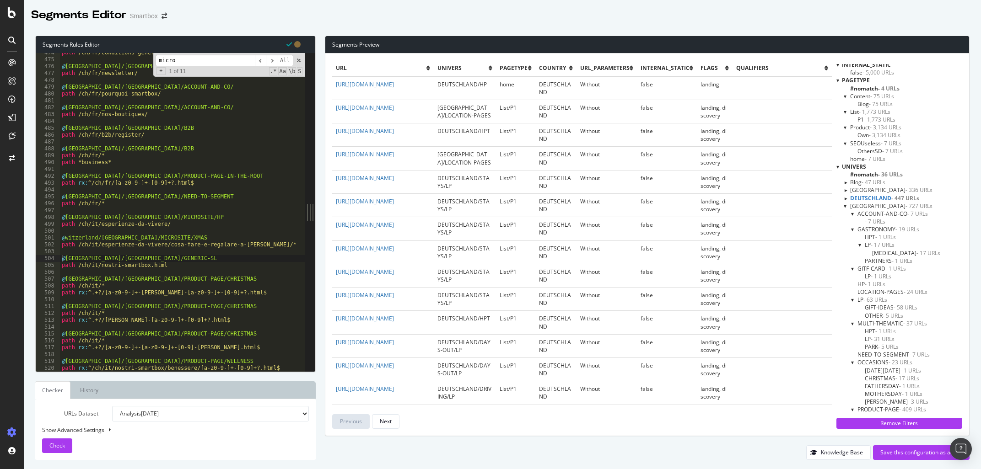
click at [853, 199] on span "DEUTSCHLAND - 447 URLs" at bounding box center [884, 198] width 69 height 8
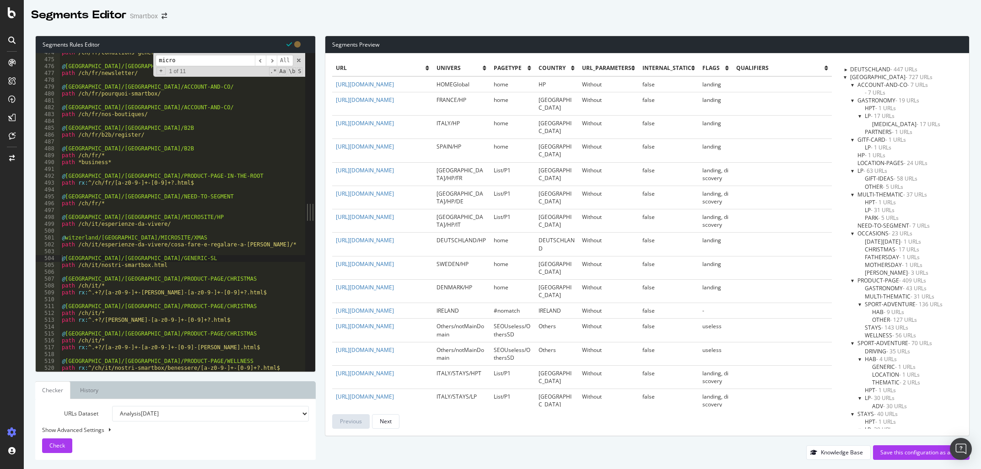
scroll to position [129, 0]
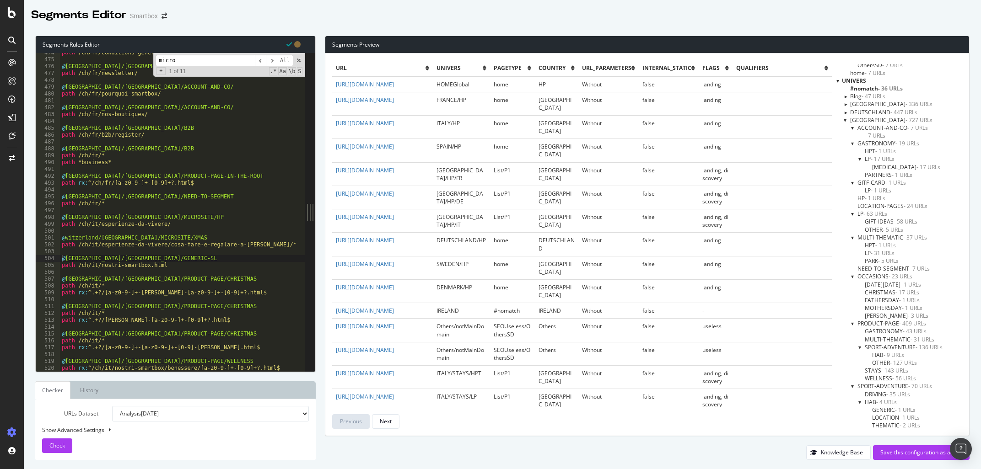
click at [851, 129] on div at bounding box center [853, 128] width 4 height 8
click at [851, 139] on div at bounding box center [853, 136] width 4 height 8
click at [853, 145] on div at bounding box center [853, 144] width 4 height 8
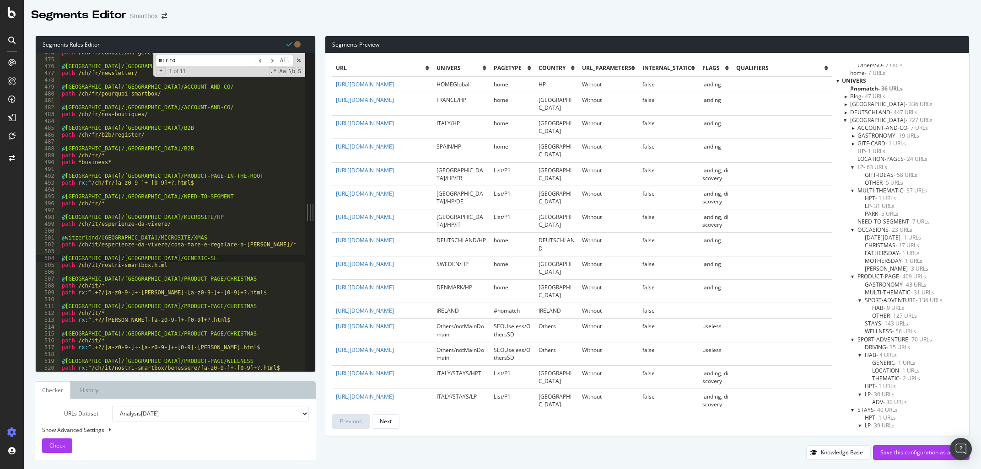
click at [851, 144] on div at bounding box center [852, 144] width 8 height 4
click at [851, 175] on div at bounding box center [853, 175] width 4 height 8
click at [193, 60] on input "micro" at bounding box center [205, 60] width 99 height 11
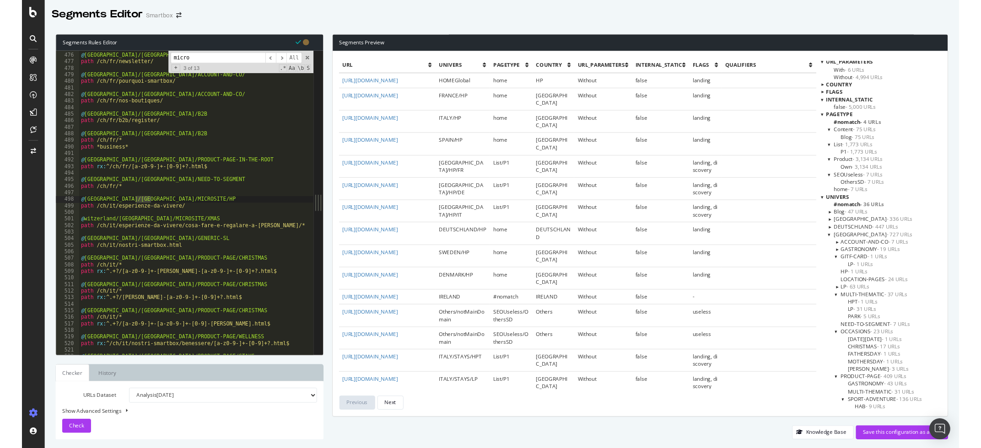
scroll to position [0, 0]
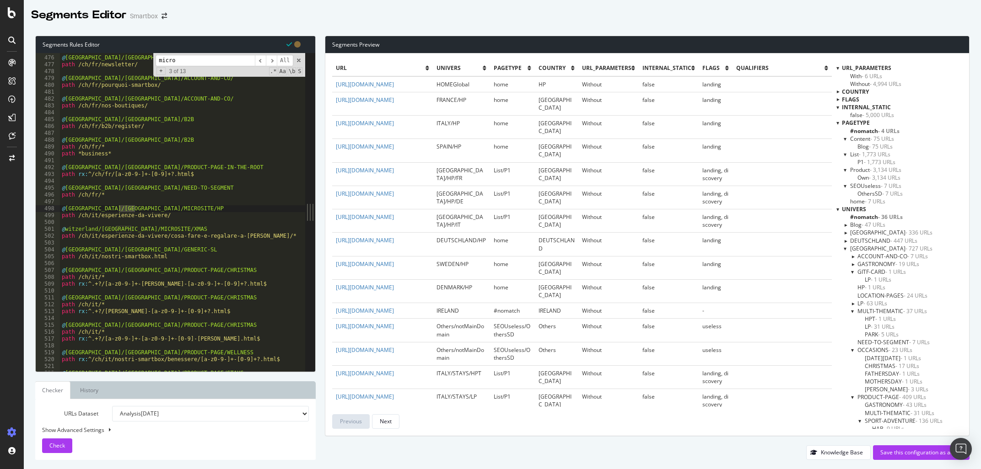
click at [925, 59] on div "url univers pagetype country URL_Parameters internal_static flags qualifiers [U…" at bounding box center [647, 245] width 644 height 382
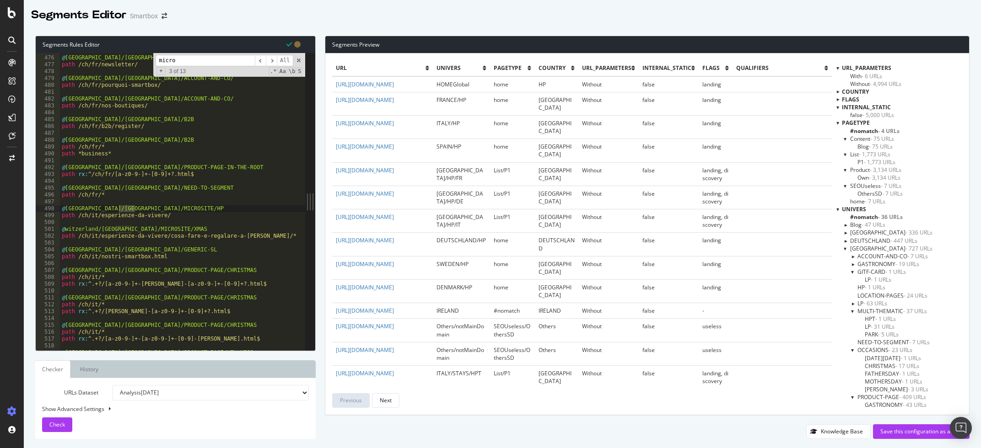
click at [924, 68] on div "URL_Parameters" at bounding box center [899, 68] width 126 height 8
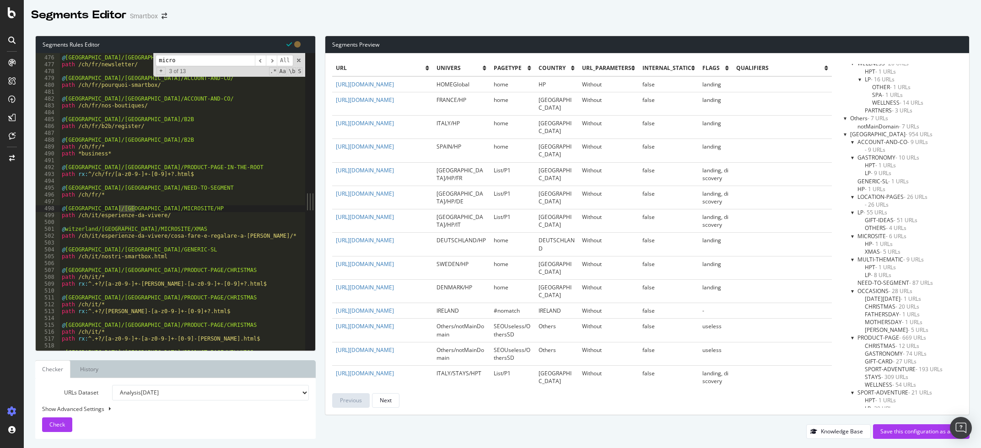
scroll to position [1837, 0]
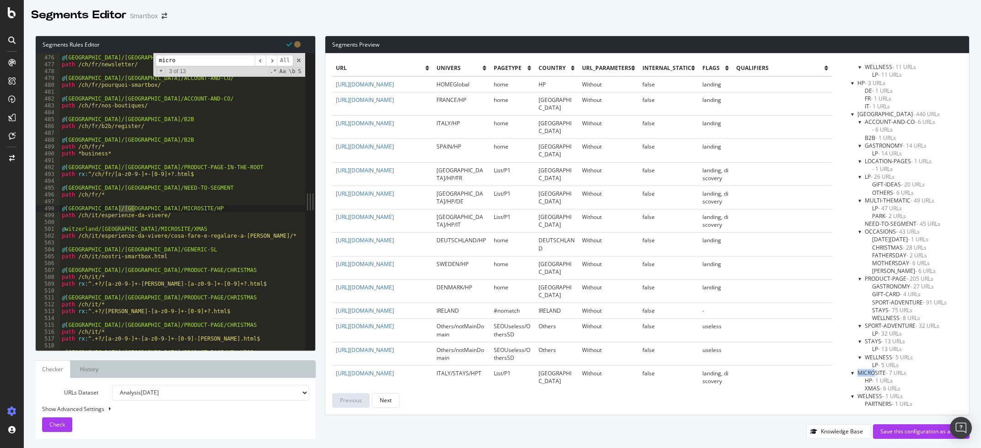
click at [853, 374] on div at bounding box center [853, 373] width 4 height 8
click at [853, 390] on div at bounding box center [852, 388] width 8 height 4
click at [853, 115] on div at bounding box center [853, 114] width 4 height 8
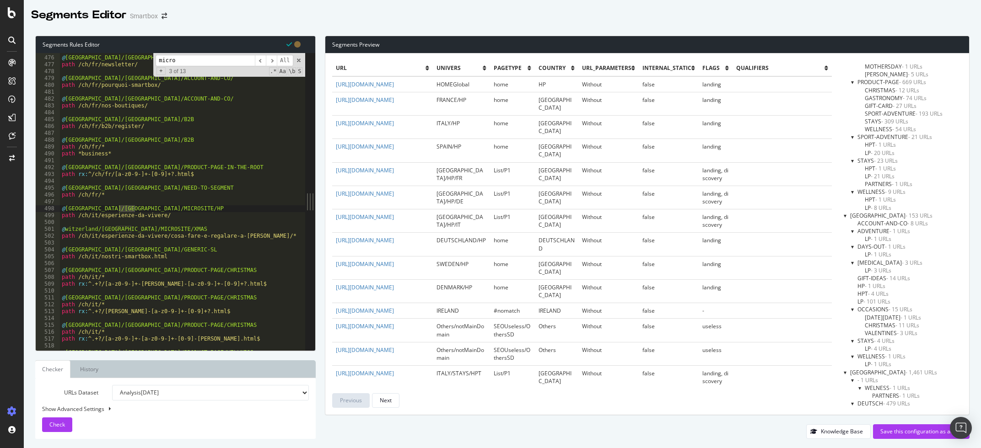
scroll to position [1242, 0]
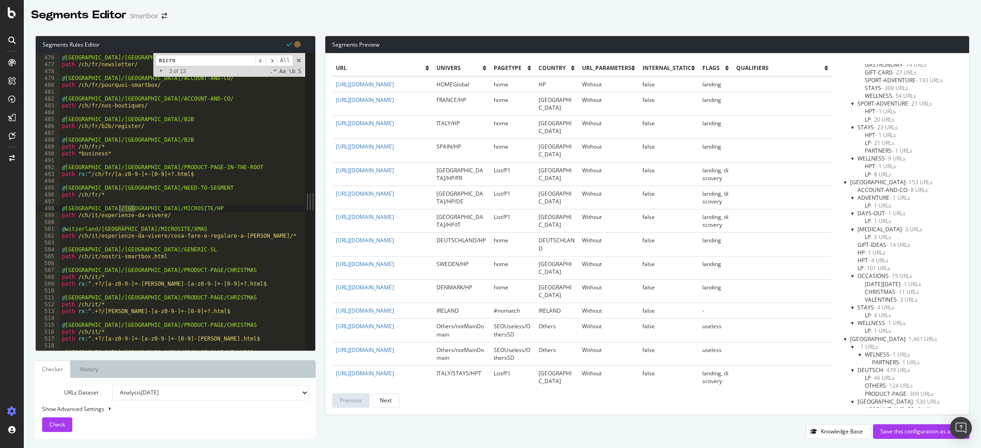
click at [846, 184] on div at bounding box center [845, 182] width 4 height 8
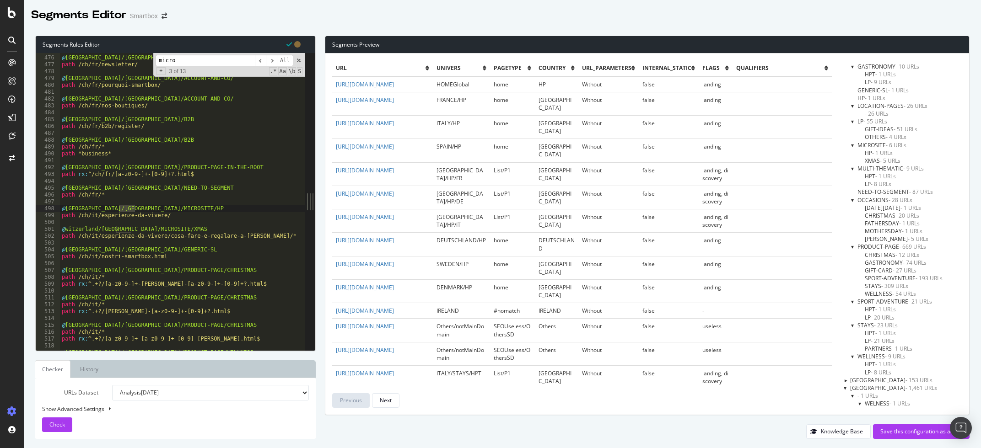
scroll to position [985, 0]
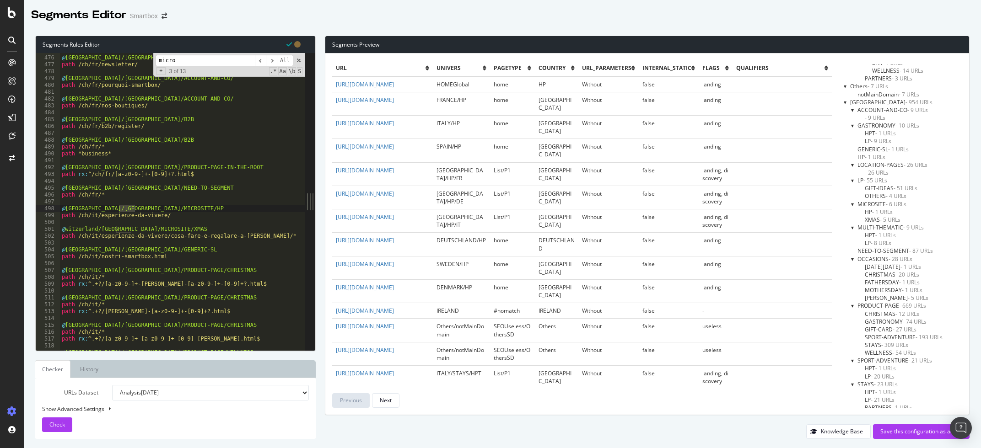
click at [844, 102] on div at bounding box center [845, 102] width 4 height 8
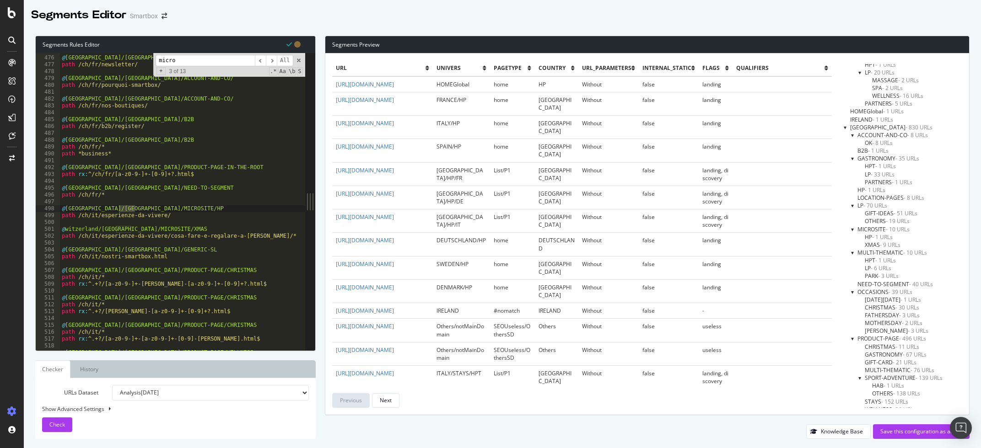
click at [845, 130] on div at bounding box center [845, 127] width 4 height 8
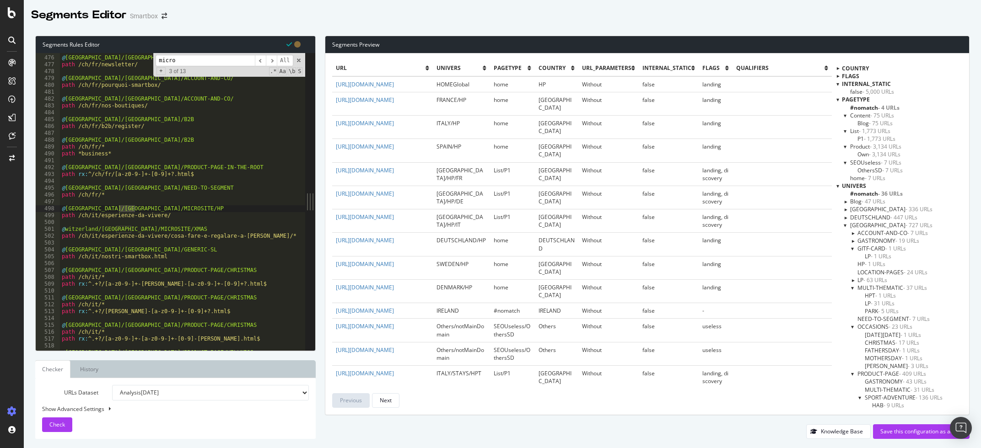
scroll to position [0, 0]
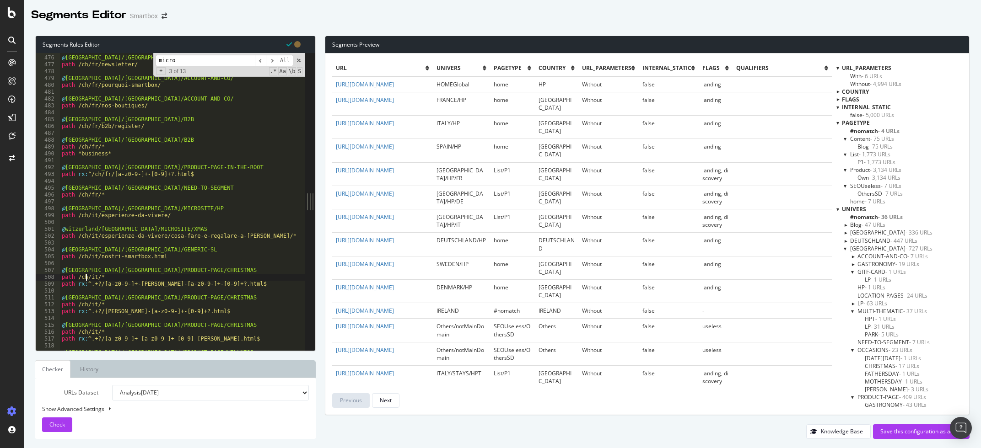
click at [87, 276] on div "@ [GEOGRAPHIC_DATA]/[GEOGRAPHIC_DATA]/ACCOUNT-AND-CO/ path /ch/fr/newsletter/ @…" at bounding box center [185, 203] width 251 height 311
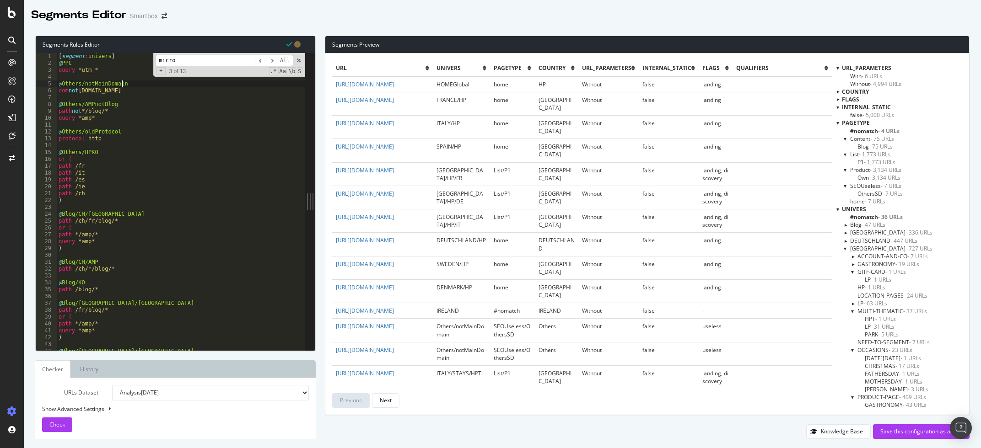
click at [127, 83] on div "[ segment : univers ] @ PPC query *utm_* @ Others/notMainDomain dom not [DOMAIN…" at bounding box center [182, 208] width 251 height 311
click at [177, 61] on input "micro" at bounding box center [205, 60] width 99 height 11
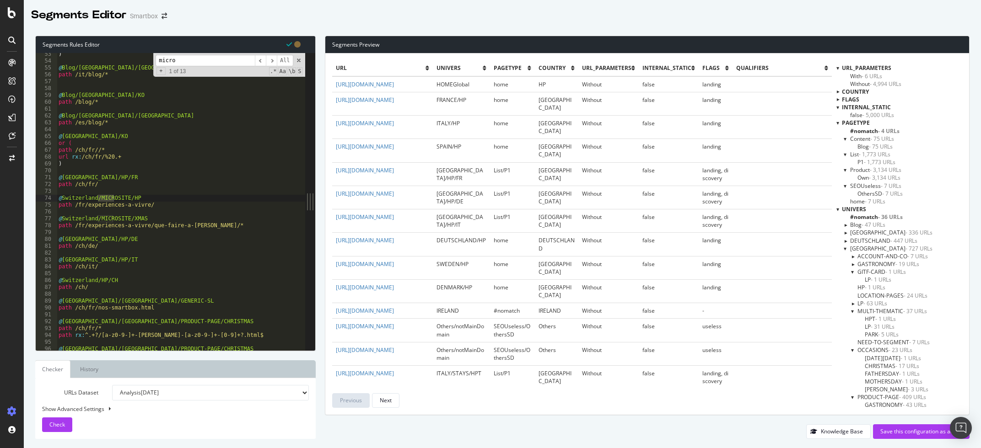
click at [99, 199] on div ") @ Blog/[GEOGRAPHIC_DATA]/OK path /it/blog/* @ Blog/[GEOGRAPHIC_DATA]/KO path …" at bounding box center [181, 201] width 248 height 297
click at [97, 220] on div ") @ Blog/[GEOGRAPHIC_DATA]/OK path /it/blog/* @ Blog/[GEOGRAPHIC_DATA]/KO path …" at bounding box center [182, 206] width 251 height 311
click at [135, 217] on div ") @ Blog/[GEOGRAPHIC_DATA]/OK path /it/blog/* @ Blog/[GEOGRAPHIC_DATA]/KO path …" at bounding box center [182, 206] width 251 height 311
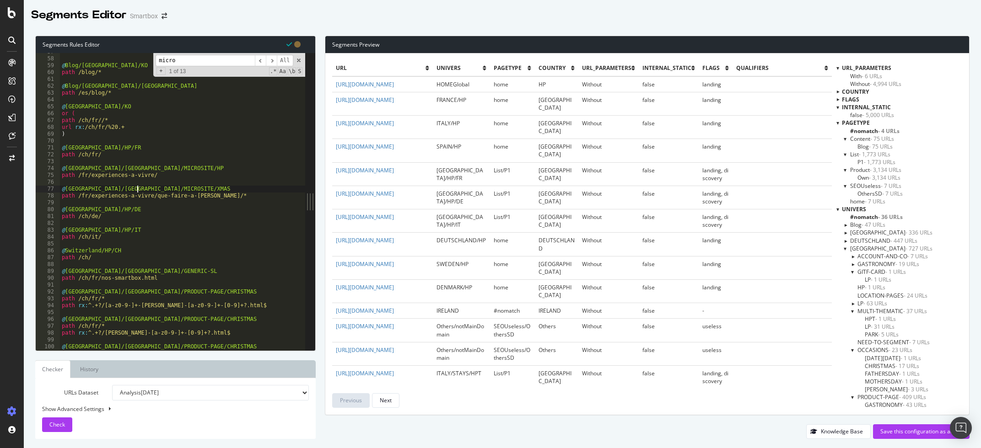
scroll to position [305, 0]
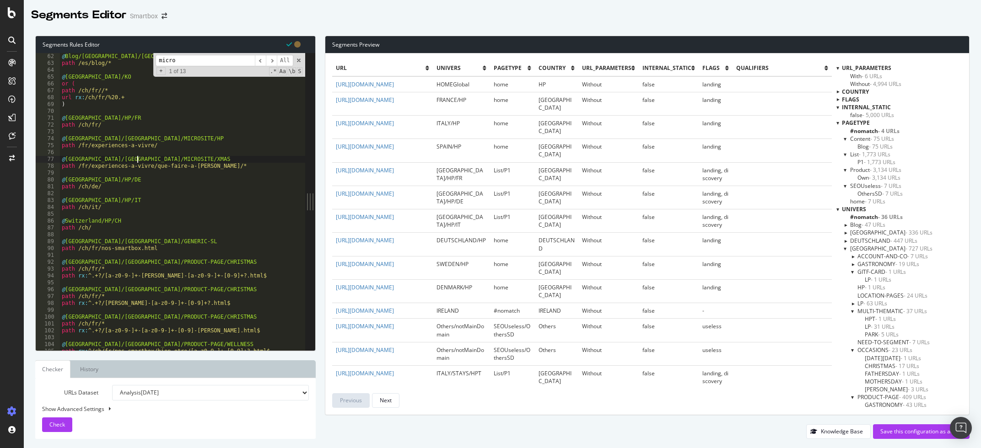
click at [184, 59] on input "micro" at bounding box center [205, 60] width 99 height 11
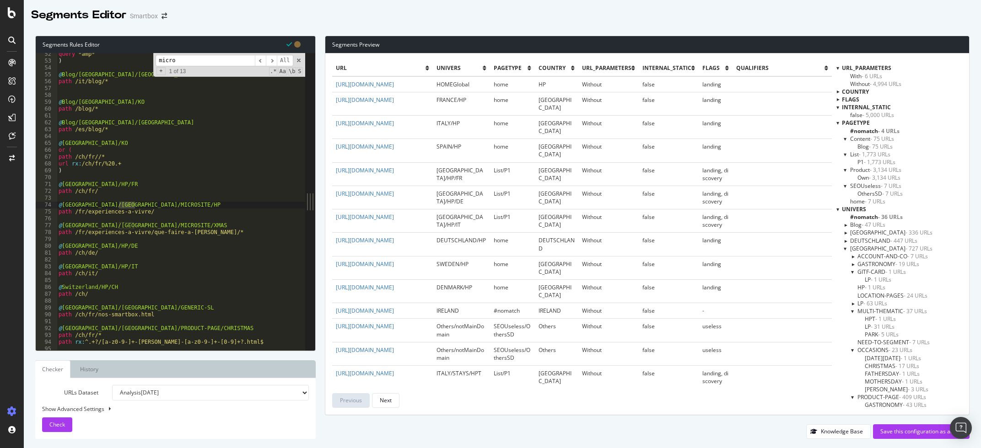
scroll to position [257, 0]
click at [48, 424] on button "Check" at bounding box center [57, 425] width 30 height 15
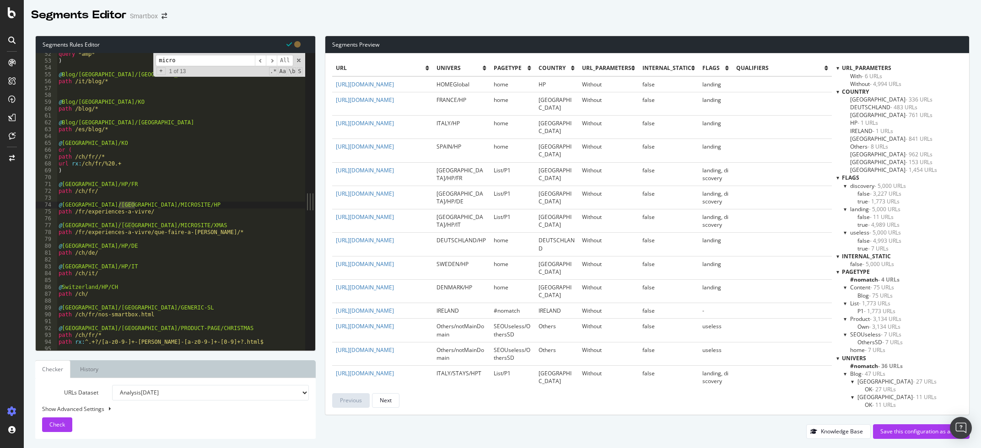
click at [838, 180] on div at bounding box center [837, 178] width 3 height 8
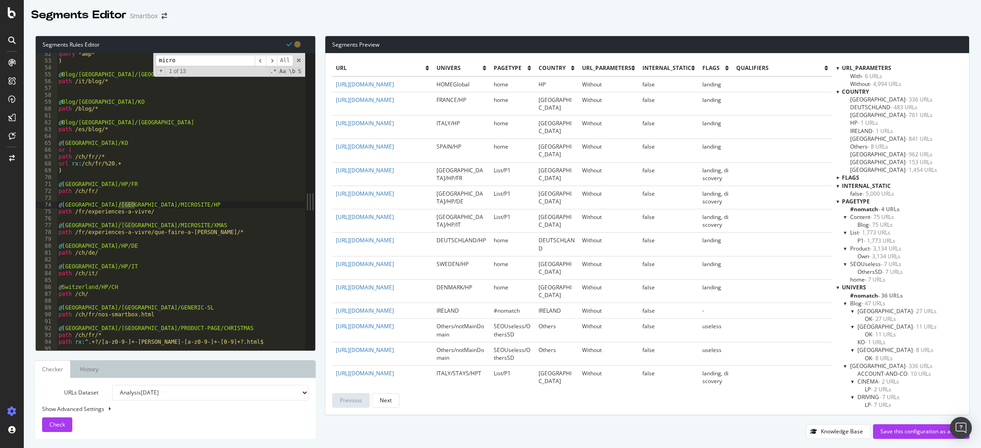
click at [839, 203] on div at bounding box center [837, 202] width 3 height 8
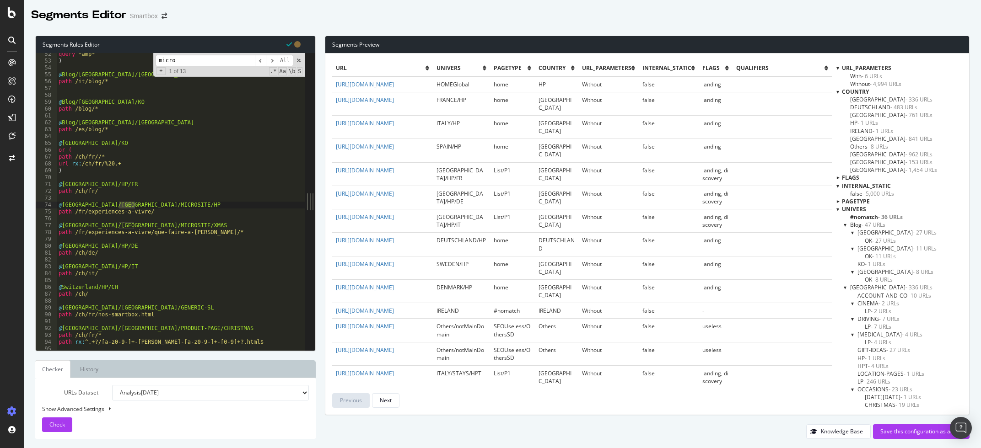
click at [933, 70] on div "URL_Parameters" at bounding box center [899, 68] width 126 height 8
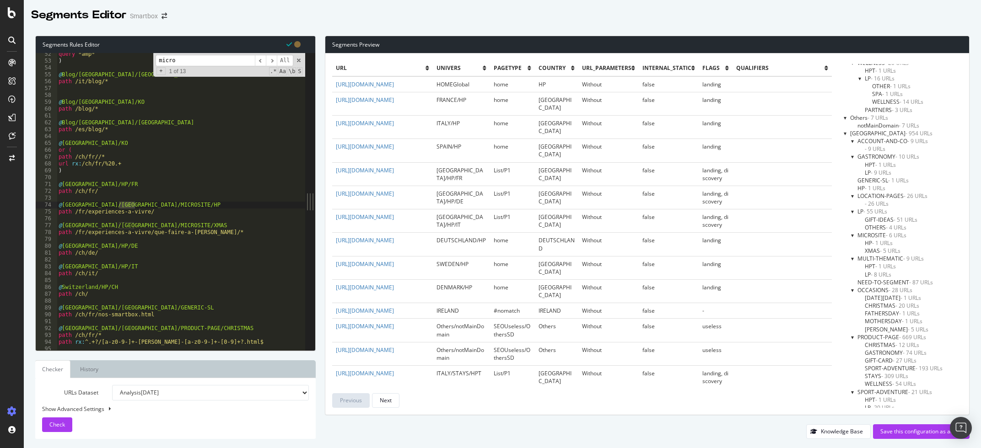
scroll to position [2012, 0]
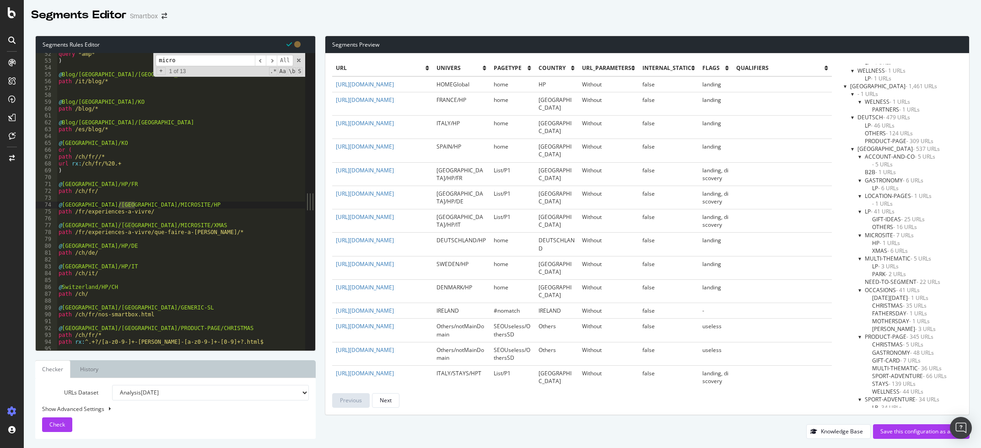
click at [852, 150] on div at bounding box center [853, 149] width 4 height 8
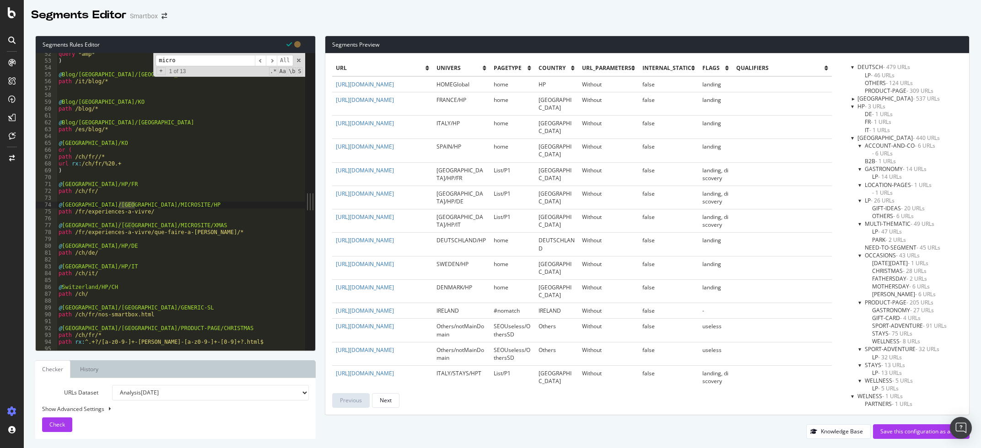
click at [201, 65] on input "micro" at bounding box center [205, 60] width 99 height 11
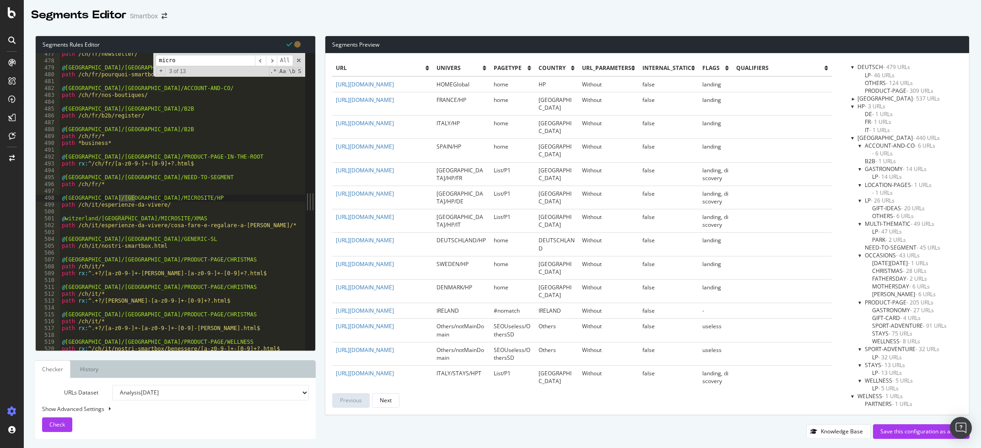
scroll to position [2386, 0]
click at [64, 218] on div "path /ch/fr/newsletter/ @ [GEOGRAPHIC_DATA]/[GEOGRAPHIC_DATA]/ACCOUNT-AND-CO/ p…" at bounding box center [185, 206] width 251 height 311
click at [70, 241] on div "path /ch/fr/newsletter/ @ [GEOGRAPHIC_DATA]/[GEOGRAPHIC_DATA]/ACCOUNT-AND-CO/ p…" at bounding box center [185, 206] width 251 height 311
click at [94, 240] on div "path /ch/fr/newsletter/ @ [GEOGRAPHIC_DATA]/[GEOGRAPHIC_DATA]/ACCOUNT-AND-CO/ p…" at bounding box center [185, 206] width 251 height 311
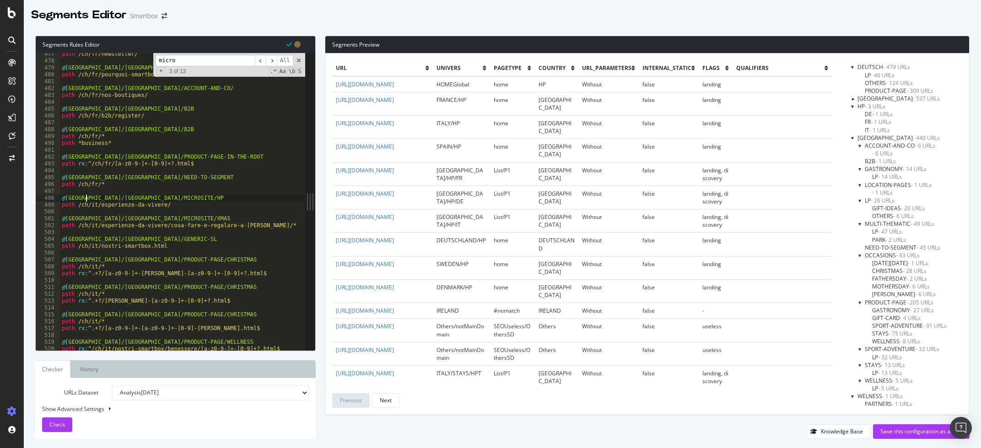
click at [86, 199] on div "path /ch/fr/newsletter/ @ [GEOGRAPHIC_DATA]/[GEOGRAPHIC_DATA]/ACCOUNT-AND-CO/ p…" at bounding box center [185, 206] width 251 height 311
type textarea "@[GEOGRAPHIC_DATA]/[GEOGRAPHIC_DATA]/MICROSITE/HP"
click at [54, 427] on span "Check" at bounding box center [57, 425] width 16 height 8
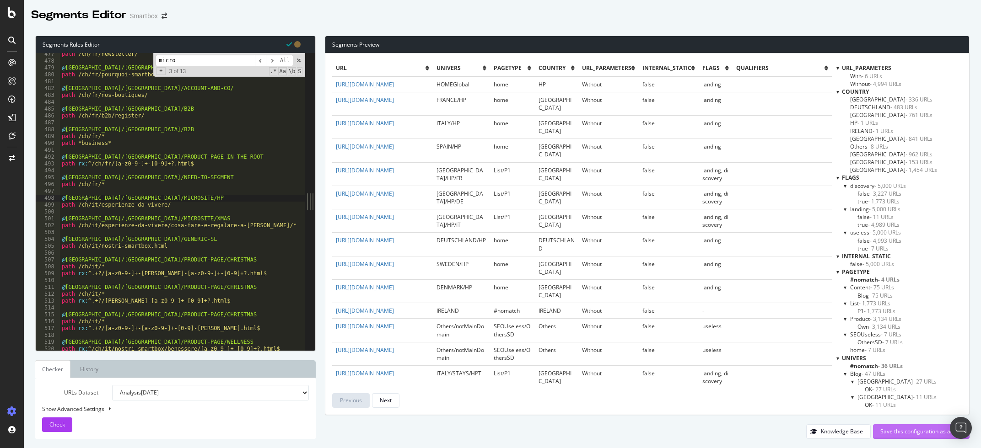
click at [911, 433] on div "Save this configuration as active" at bounding box center [921, 432] width 82 height 8
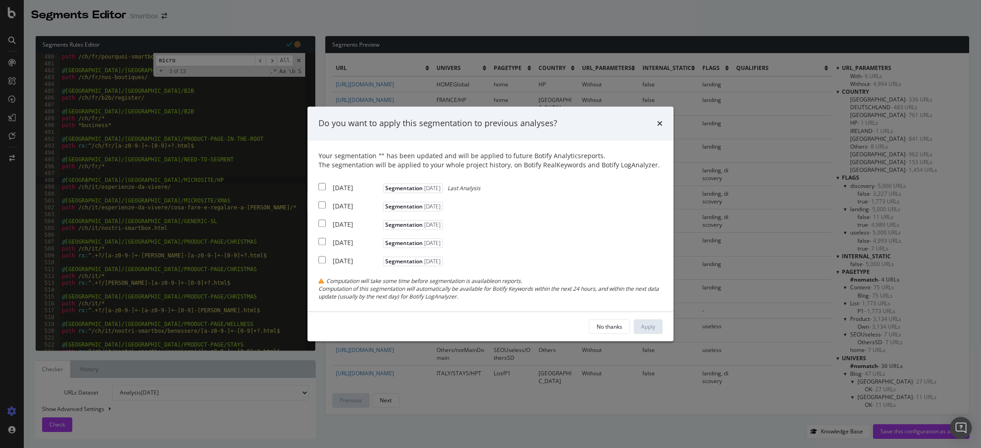
scroll to position [0, 0]
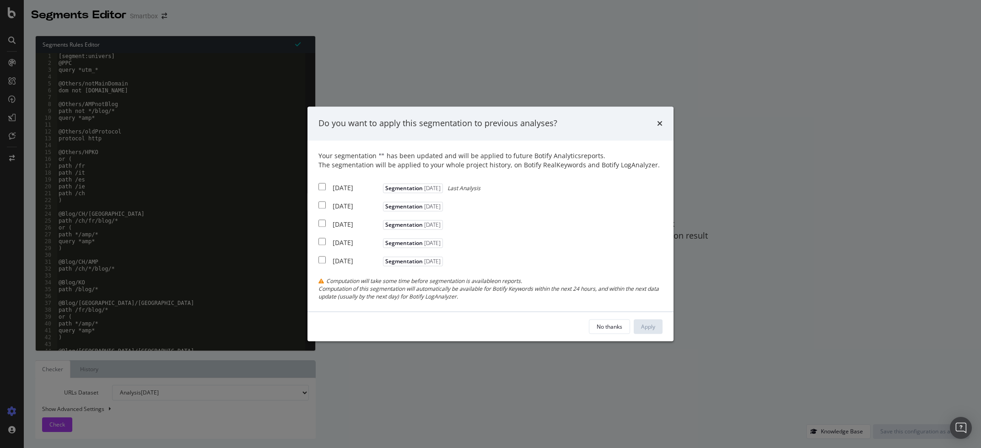
click at [332, 192] on div "[DATE] Segmentation [DATE] Last Analysis" at bounding box center [399, 186] width 162 height 11
checkbox input "true"
click at [332, 206] on div "[DATE] Segmentation [DATE]" at bounding box center [381, 204] width 127 height 11
checkbox input "true"
click at [331, 221] on div "[DATE] Segmentation [DATE]" at bounding box center [381, 223] width 127 height 11
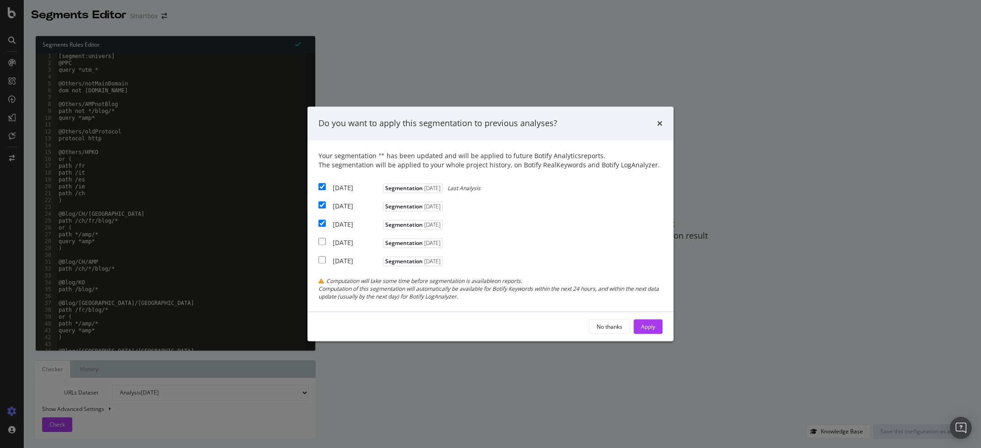
checkbox input "true"
click at [653, 325] on div "Apply" at bounding box center [648, 327] width 14 height 8
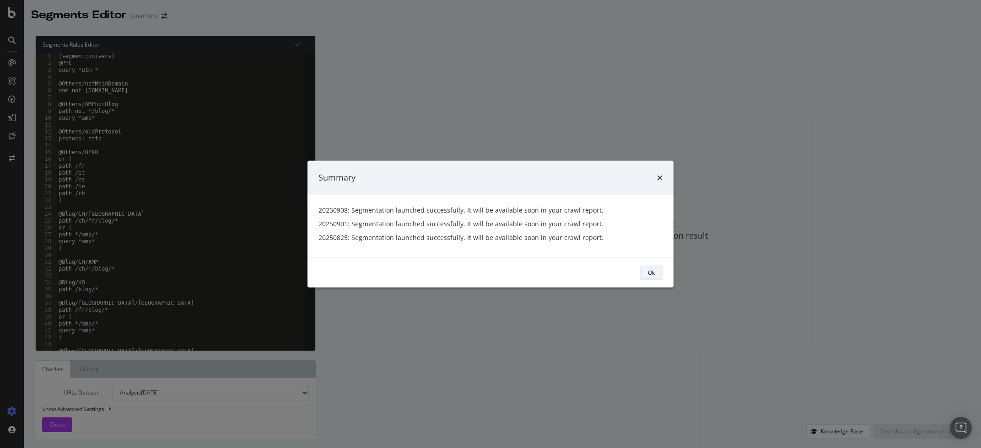
click at [644, 271] on button "Ok" at bounding box center [651, 272] width 22 height 15
